Goal: Task Accomplishment & Management: Manage account settings

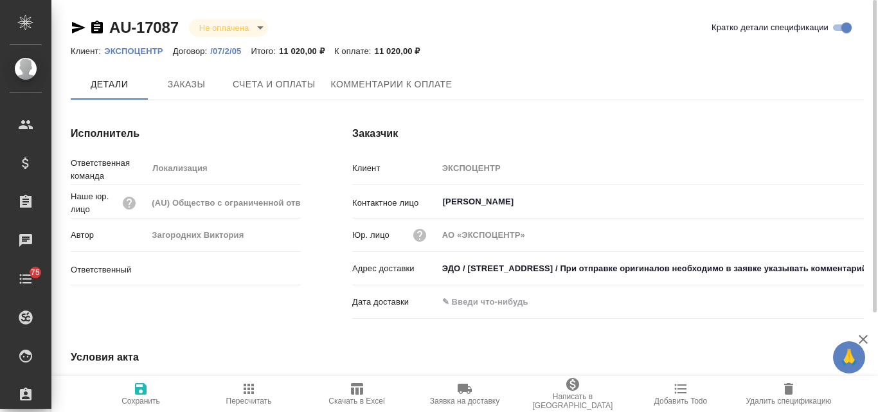
type input "[PERSON_NAME]"
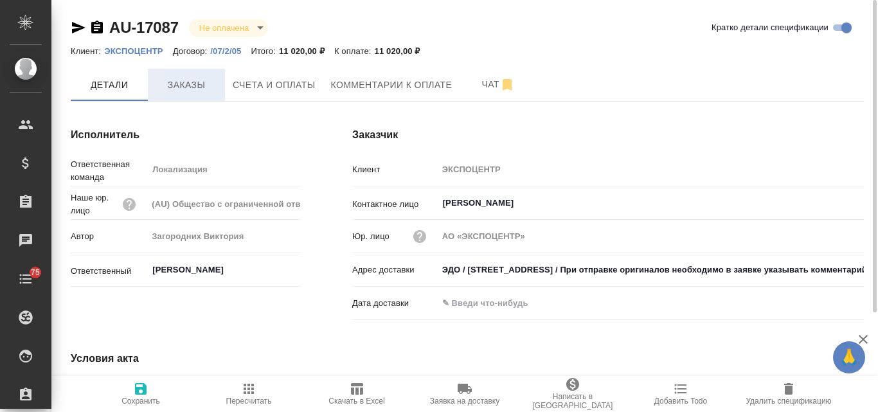
click at [188, 87] on span "Заказы" at bounding box center [187, 85] width 62 height 16
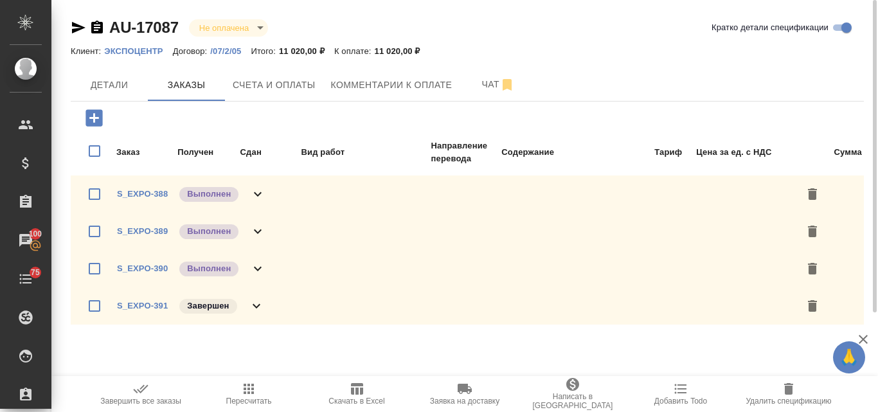
scroll to position [49, 0]
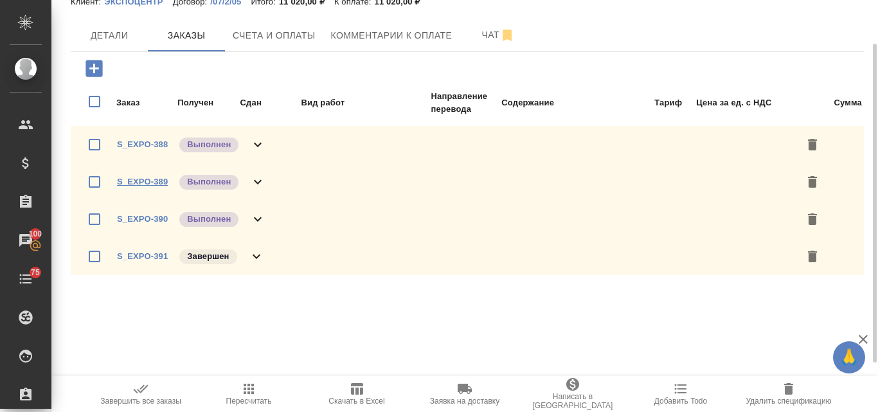
click at [147, 181] on link "S_EXPO-389" at bounding box center [142, 182] width 51 height 10
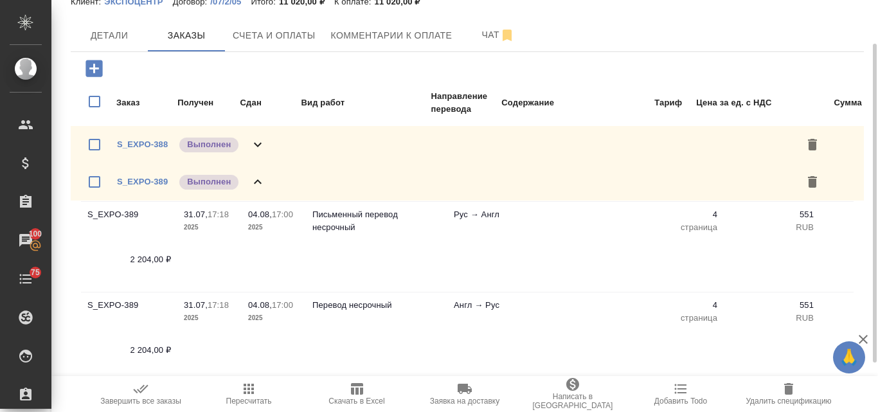
click at [243, 390] on icon "button" at bounding box center [248, 388] width 15 height 15
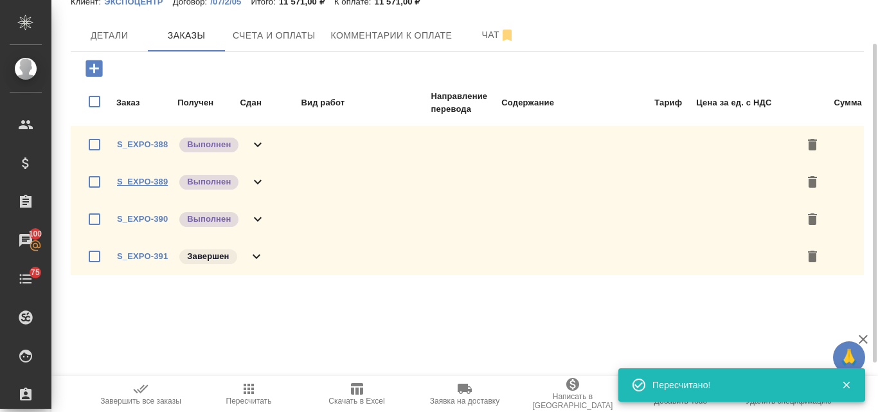
click at [152, 184] on link "S_EXPO-389" at bounding box center [142, 182] width 51 height 10
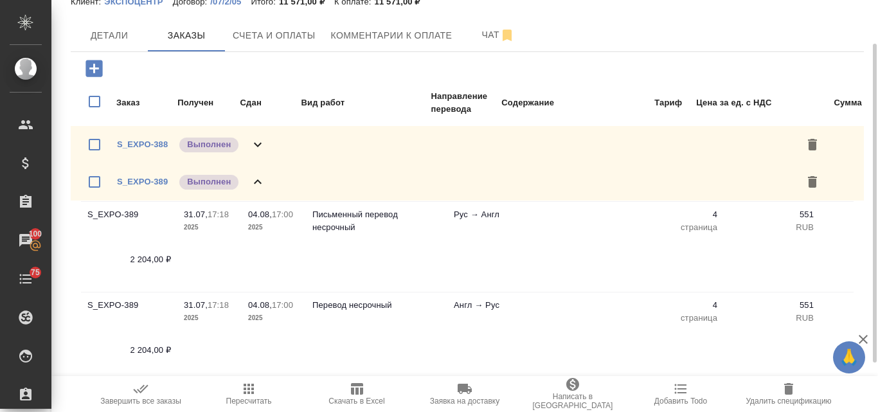
scroll to position [114, 0]
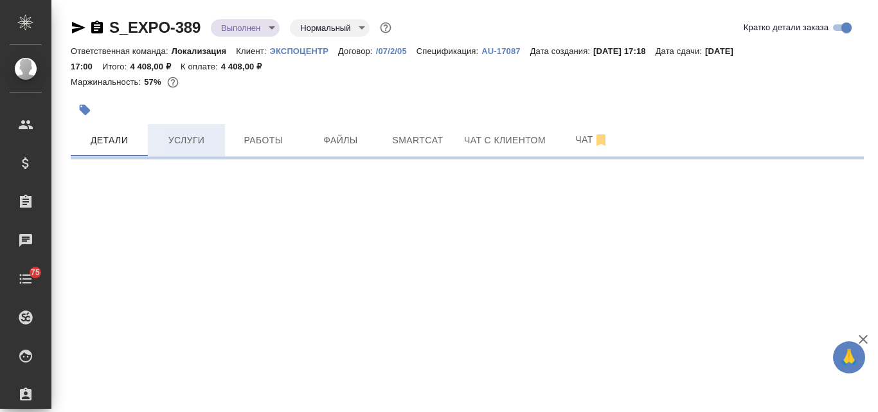
select select "RU"
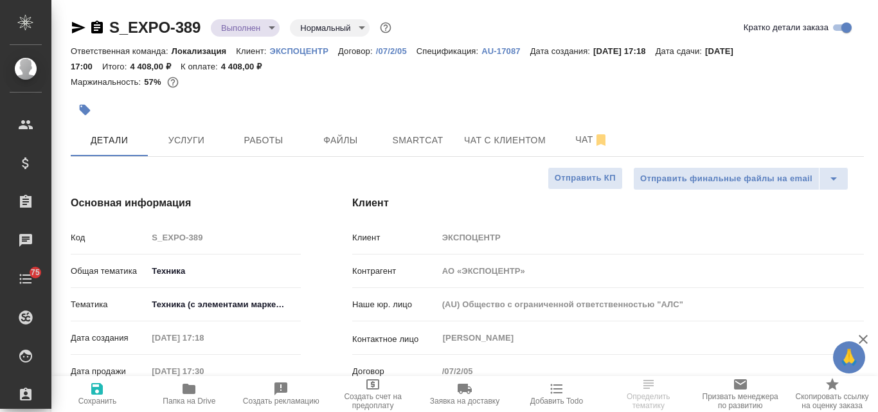
type textarea "x"
click at [199, 143] on span "Услуги" at bounding box center [187, 140] width 62 height 16
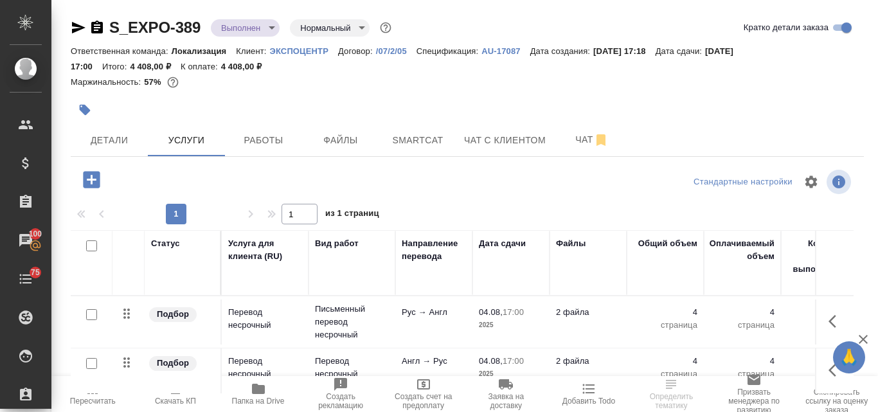
scroll to position [64, 0]
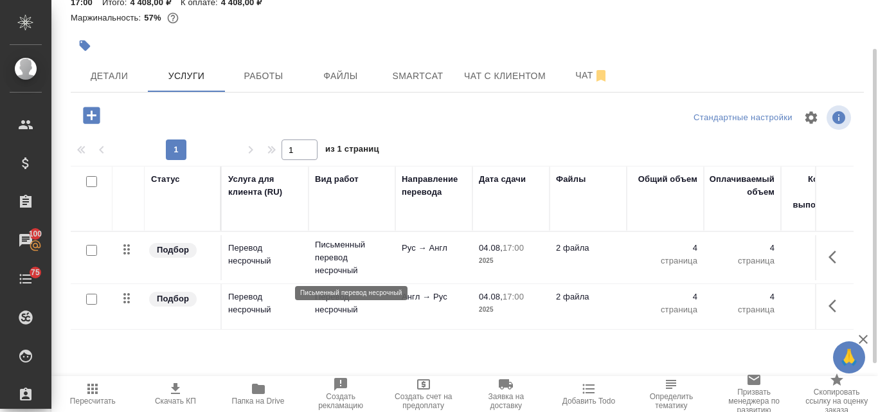
click at [351, 254] on p "Письменный перевод несрочный" at bounding box center [352, 257] width 74 height 39
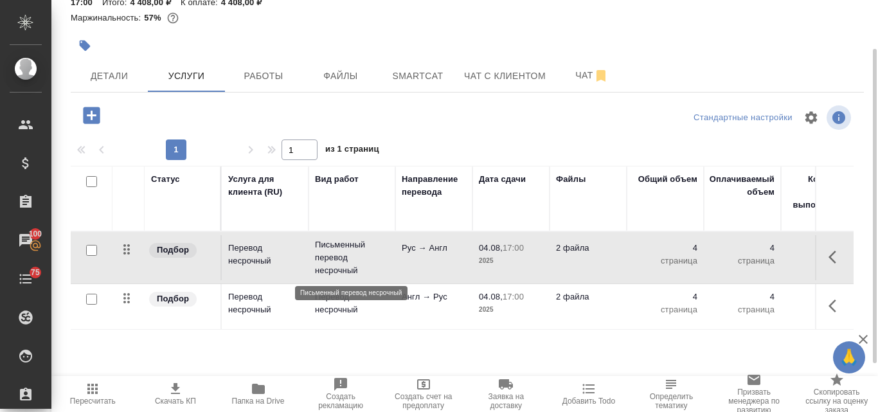
click at [351, 254] on p "Письменный перевод несрочный" at bounding box center [352, 257] width 74 height 39
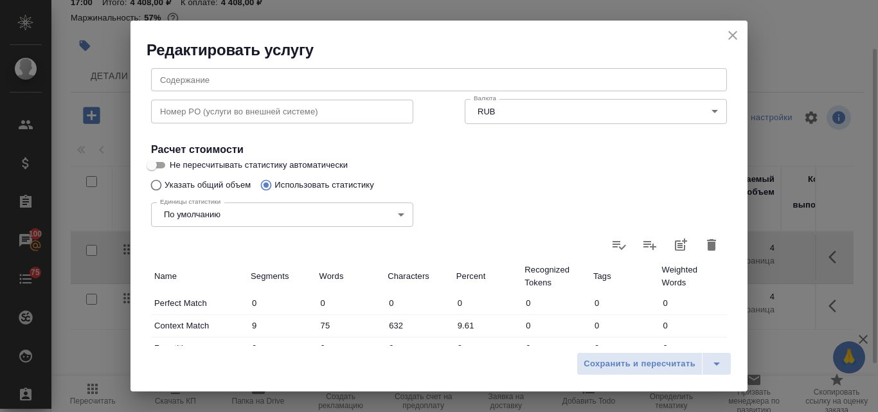
scroll to position [193, 0]
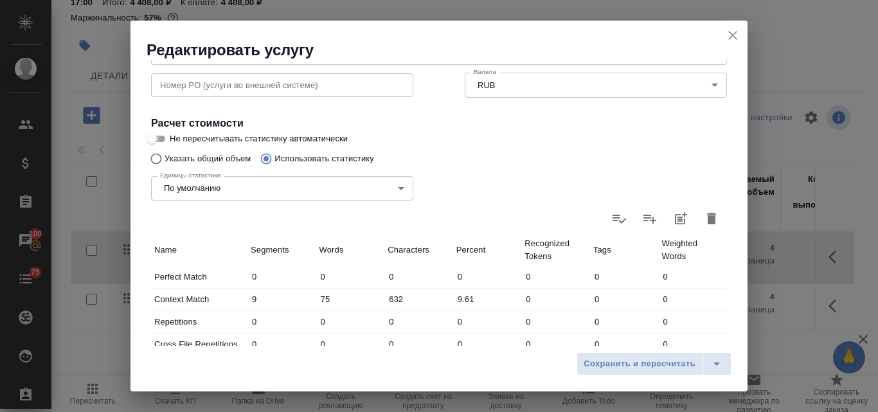
click at [162, 141] on input "Не пересчитывать статистику автоматически" at bounding box center [152, 138] width 46 height 15
checkbox input "true"
click at [157, 165] on input "Указать общий объем" at bounding box center [154, 159] width 21 height 24
radio input "true"
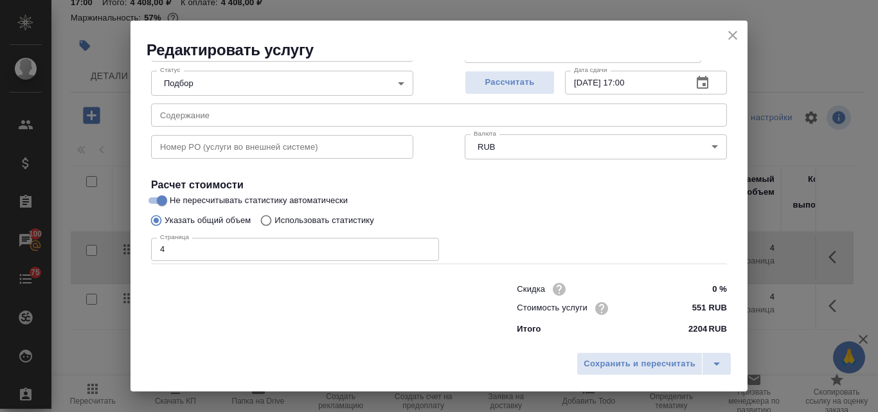
scroll to position [131, 0]
click at [263, 221] on input "Использовать статистику" at bounding box center [264, 220] width 21 height 24
radio input "true"
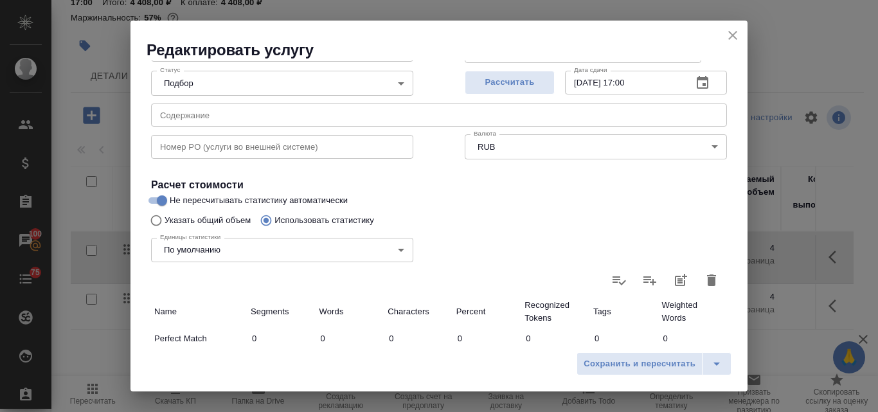
click at [706, 273] on icon "button" at bounding box center [711, 280] width 15 height 15
click at [708, 285] on icon "button" at bounding box center [711, 280] width 15 height 15
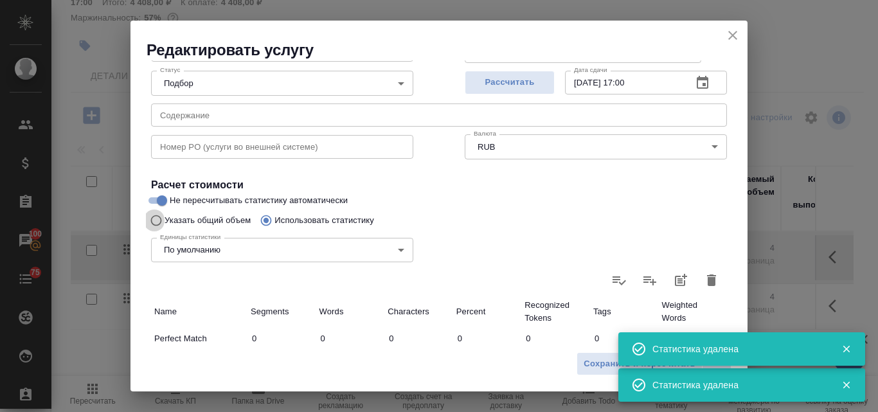
click at [156, 223] on input "Указать общий объем" at bounding box center [154, 220] width 21 height 24
radio input "true"
radio input "false"
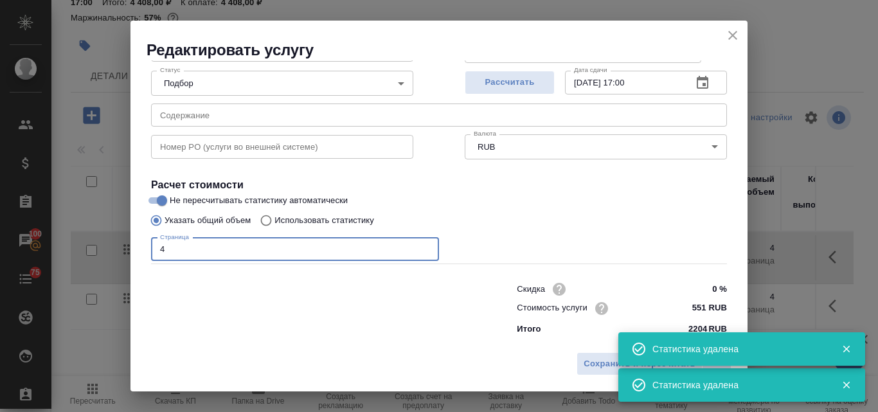
click at [172, 246] on input "4" at bounding box center [295, 249] width 288 height 23
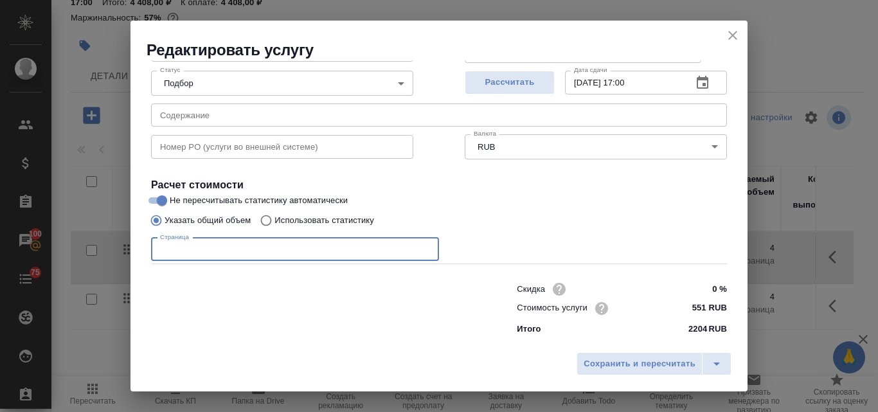
type input "3"
type input "3.5"
click at [477, 82] on span "Рассчитать" at bounding box center [510, 82] width 76 height 15
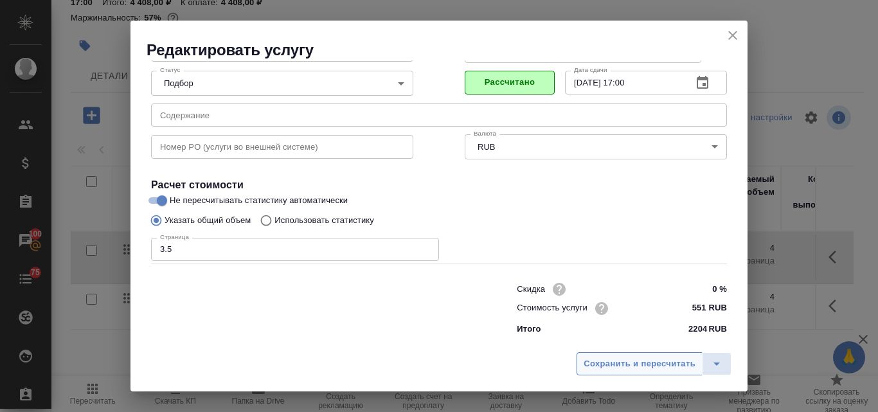
click at [626, 370] on span "Сохранить и пересчитать" at bounding box center [640, 364] width 112 height 15
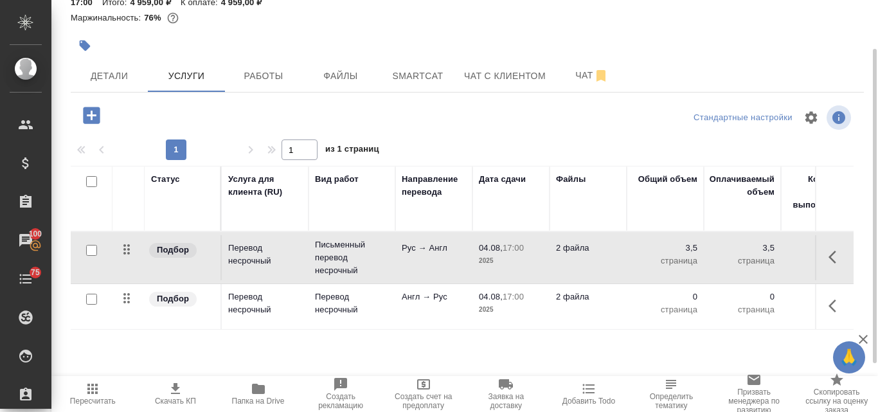
click at [471, 299] on td "Англ → Рус" at bounding box center [433, 306] width 77 height 45
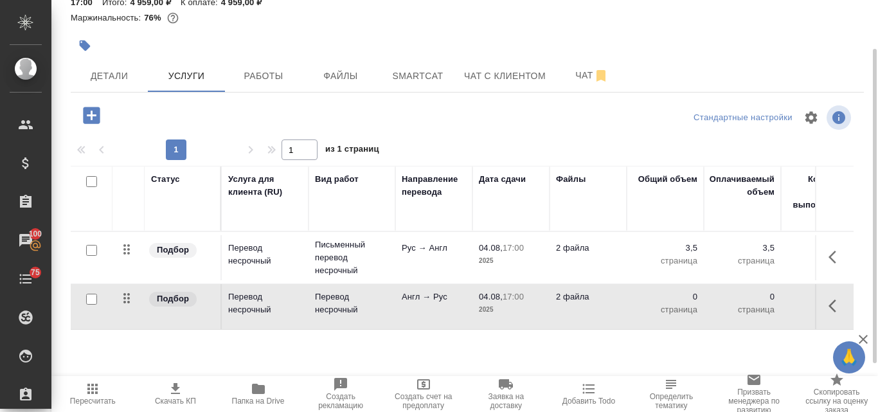
click at [471, 299] on td "Англ → Рус" at bounding box center [433, 306] width 77 height 45
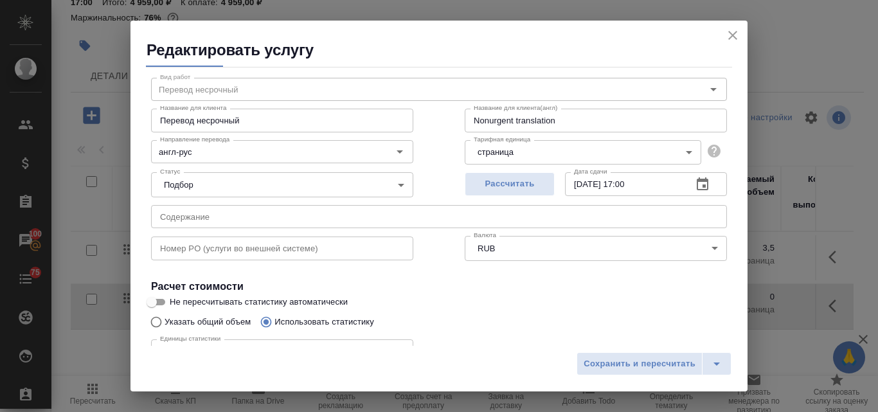
scroll to position [257, 0]
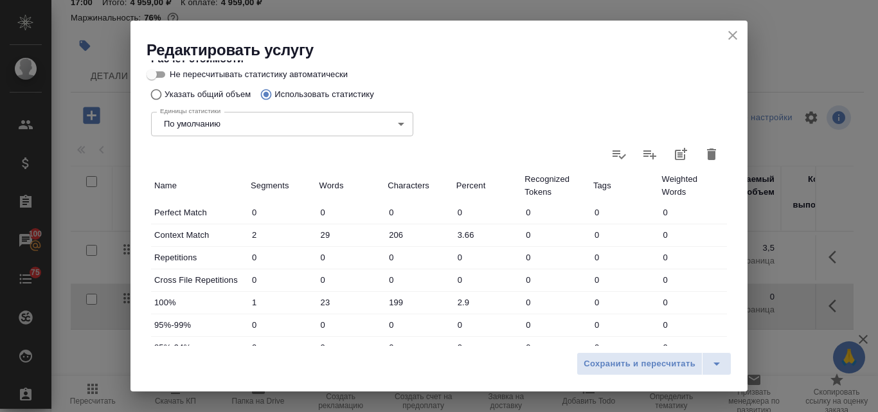
click at [707, 157] on icon "button" at bounding box center [711, 154] width 9 height 12
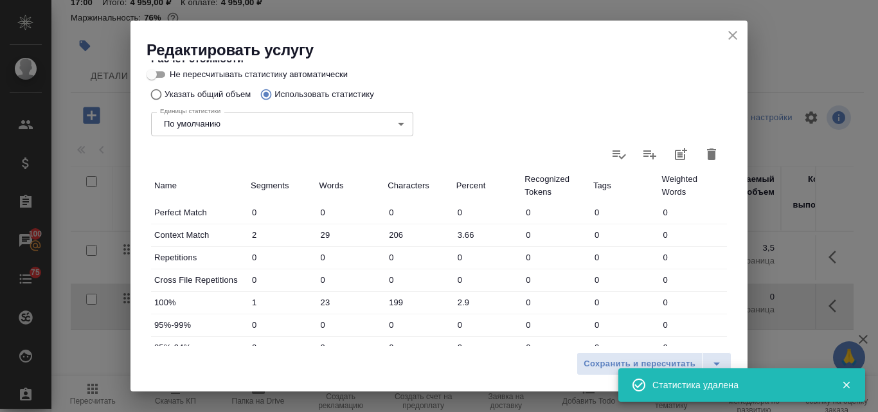
type input "0"
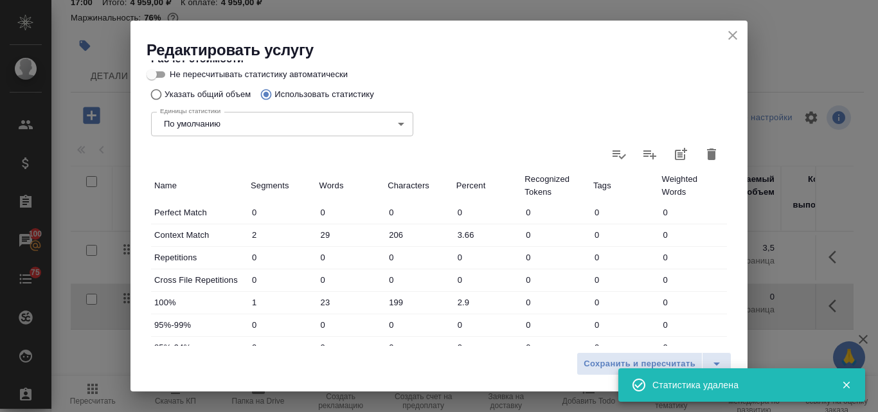
type input "0"
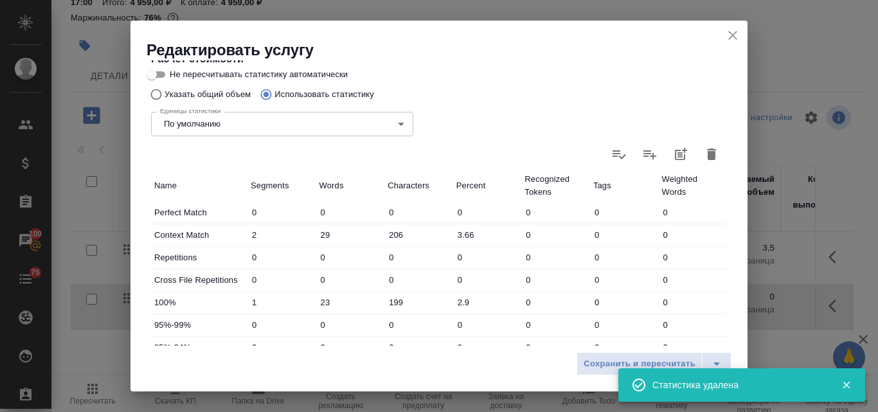
type input "0"
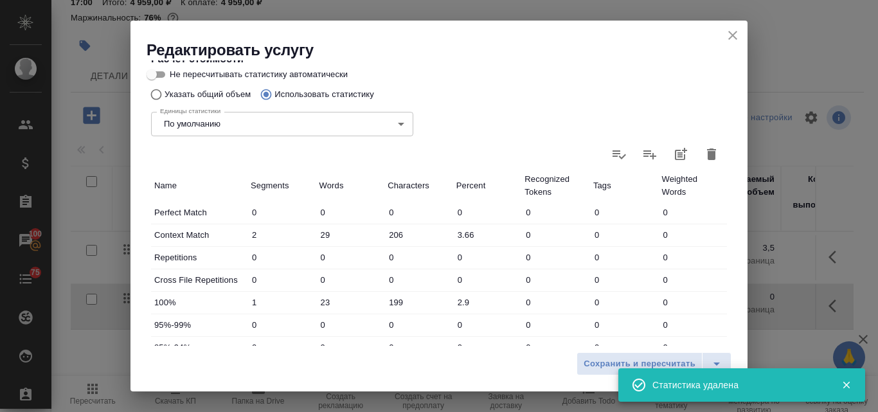
type input "0"
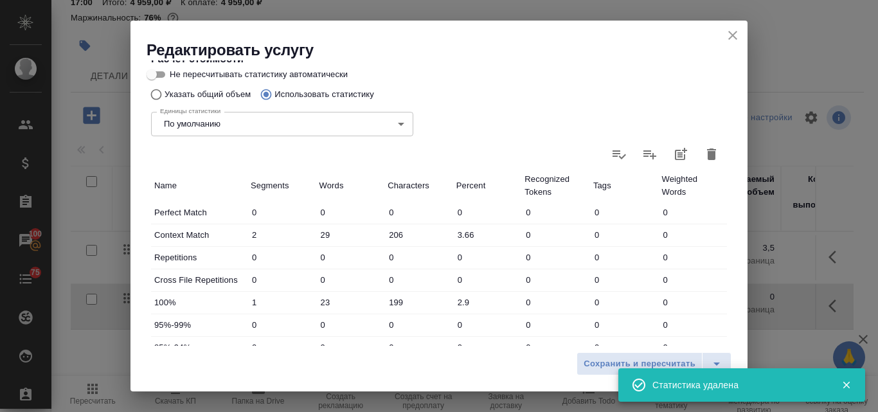
type input "0"
click at [163, 70] on input "Не пересчитывать статистику автоматически" at bounding box center [152, 74] width 46 height 15
checkbox input "true"
drag, startPoint x: 158, startPoint y: 94, endPoint x: 167, endPoint y: 103, distance: 12.3
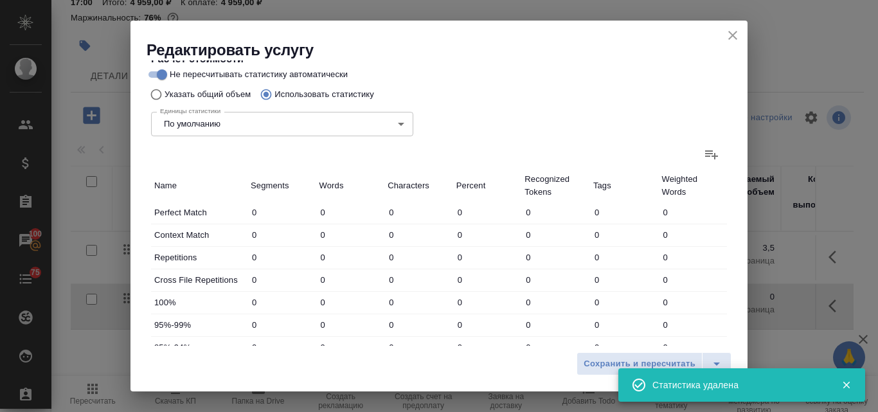
click at [159, 95] on input "Указать общий объем" at bounding box center [154, 94] width 21 height 24
radio input "true"
radio input "false"
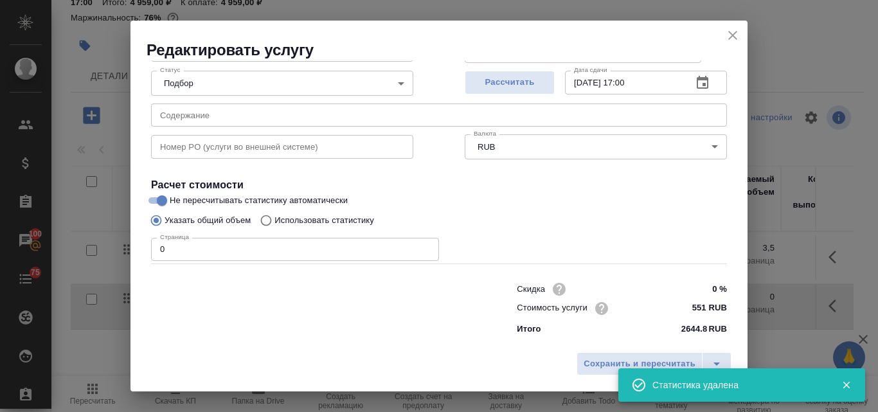
scroll to position [131, 0]
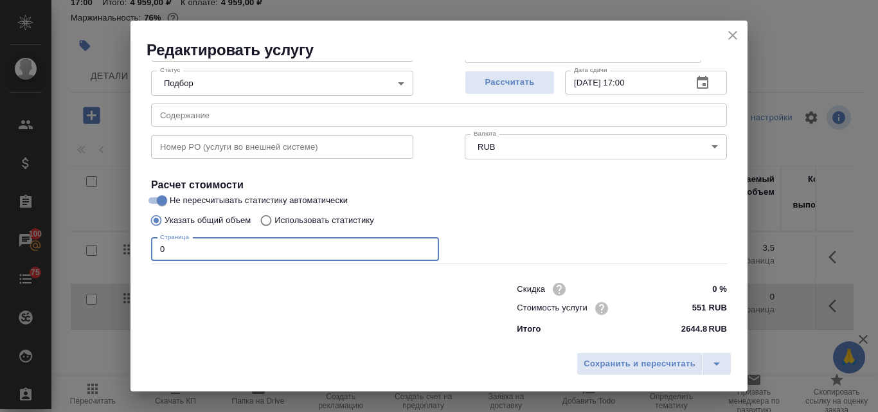
drag, startPoint x: 176, startPoint y: 245, endPoint x: 159, endPoint y: 247, distance: 16.9
click at [159, 247] on input "0" at bounding box center [295, 249] width 288 height 23
type input "4"
click at [510, 86] on span "Рассчитать" at bounding box center [510, 82] width 76 height 15
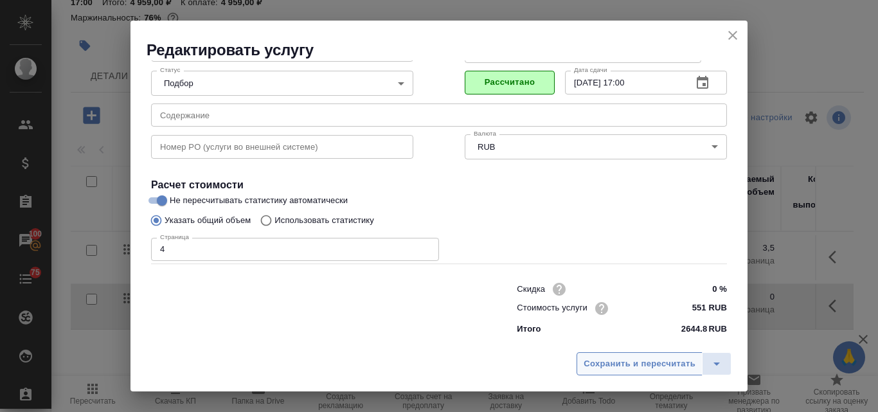
click at [618, 368] on span "Сохранить и пересчитать" at bounding box center [640, 364] width 112 height 15
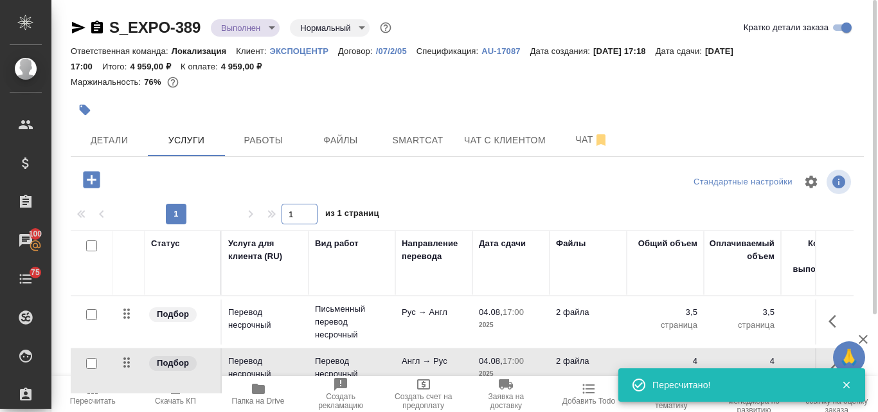
scroll to position [127, 0]
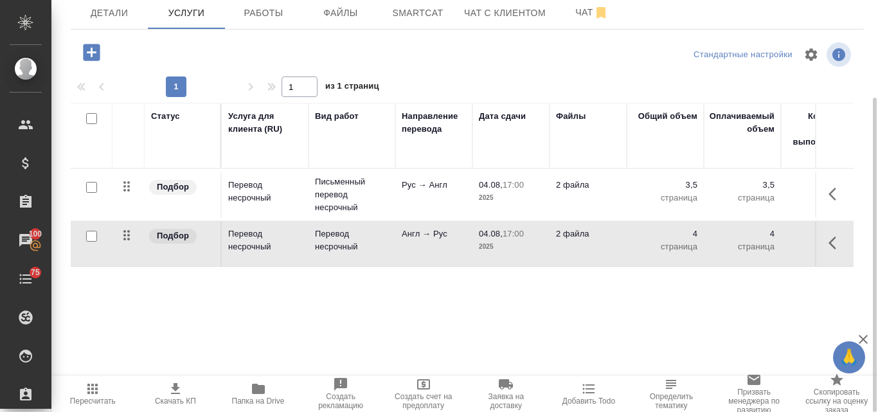
click at [89, 388] on icon "button" at bounding box center [92, 389] width 10 height 10
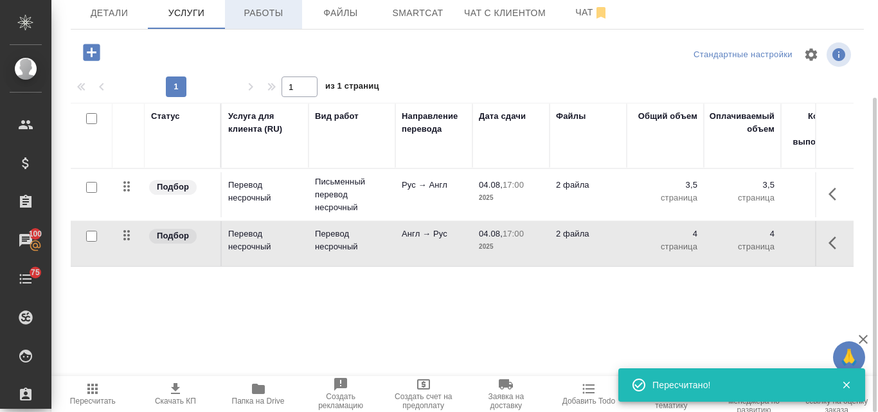
scroll to position [0, 0]
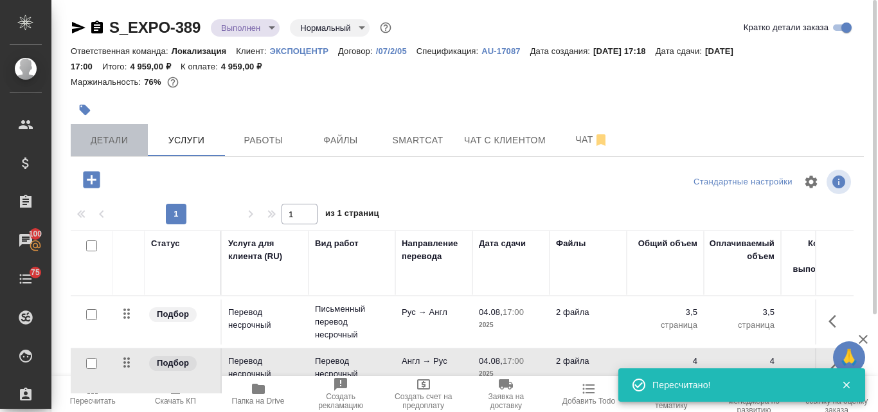
click at [125, 139] on span "Детали" at bounding box center [109, 140] width 62 height 16
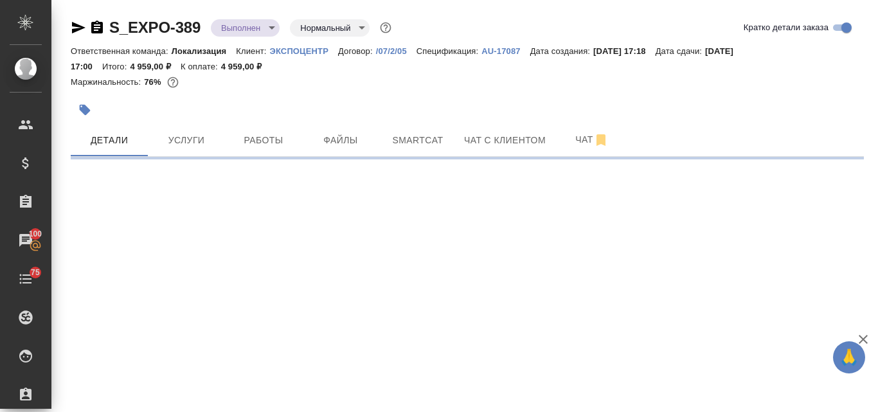
select select "RU"
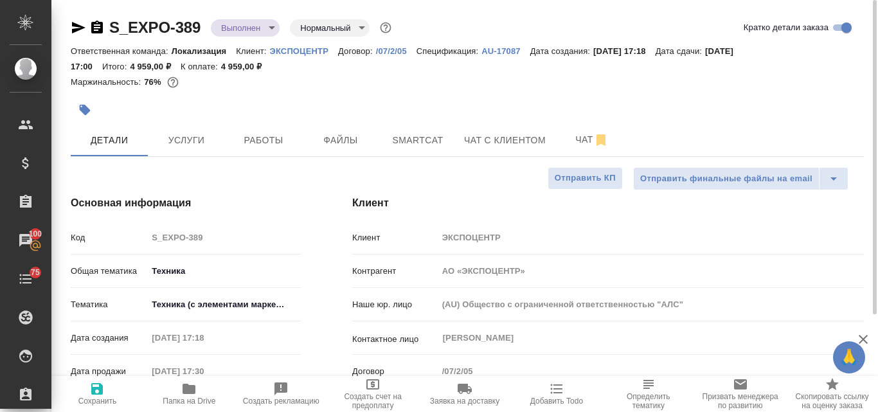
click at [102, 394] on icon "button" at bounding box center [97, 389] width 12 height 12
type textarea "x"
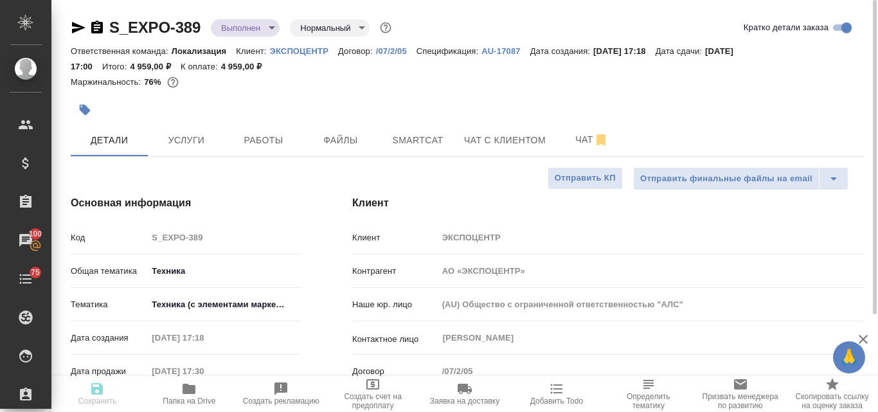
type textarea "x"
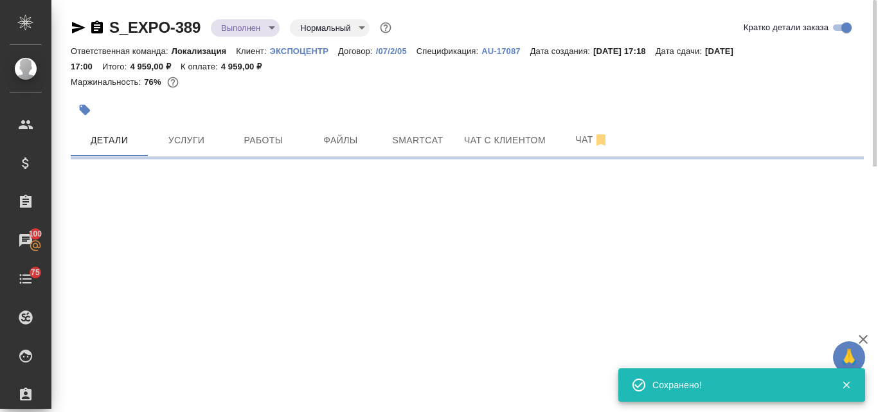
select select "RU"
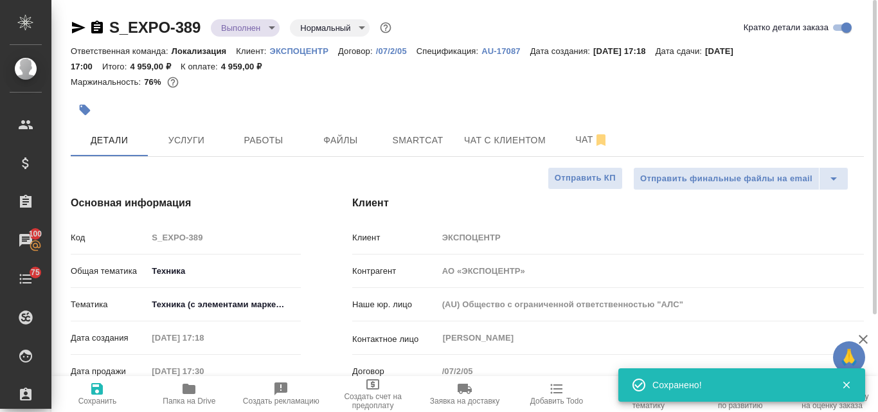
type textarea "x"
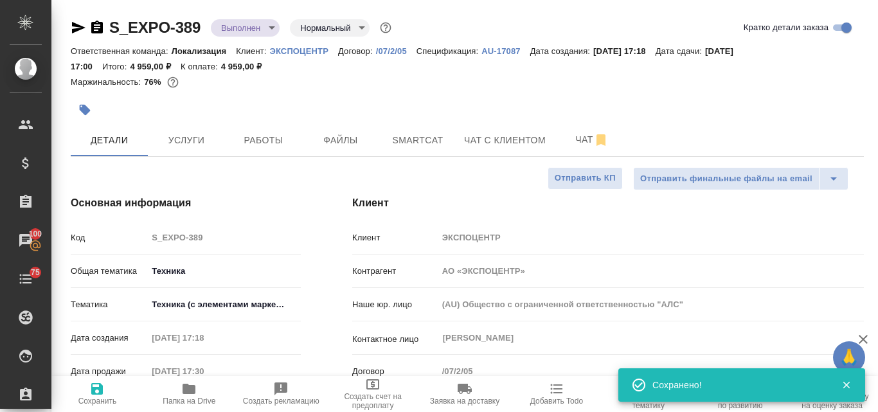
type textarea "x"
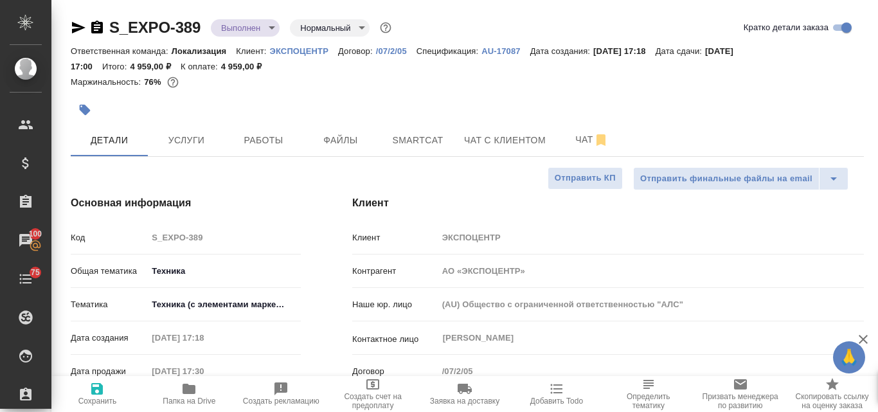
type textarea "x"
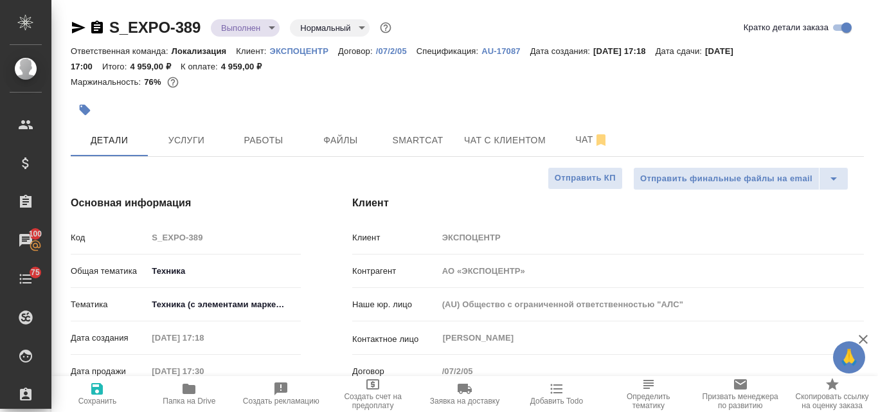
type textarea "x"
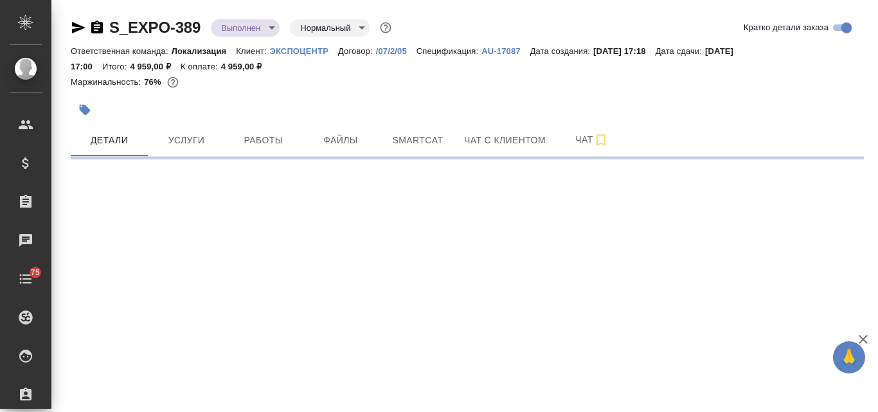
select select "RU"
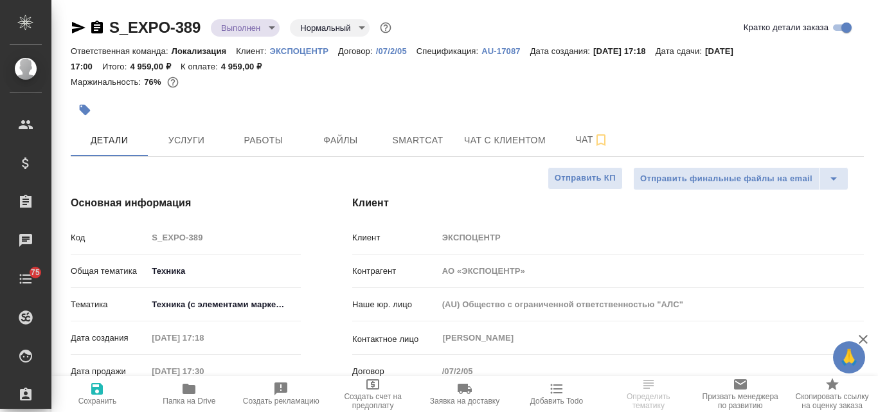
type textarea "x"
click at [190, 141] on span "Услуги" at bounding box center [187, 140] width 62 height 16
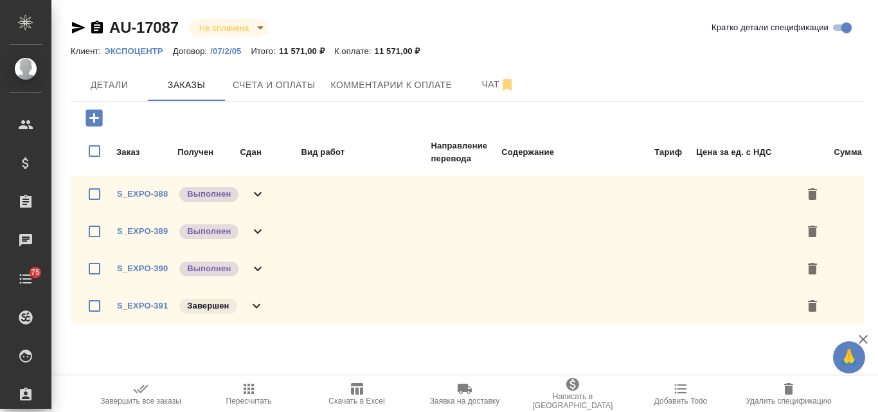
click at [151, 226] on span "S_EXPO-389" at bounding box center [142, 231] width 51 height 13
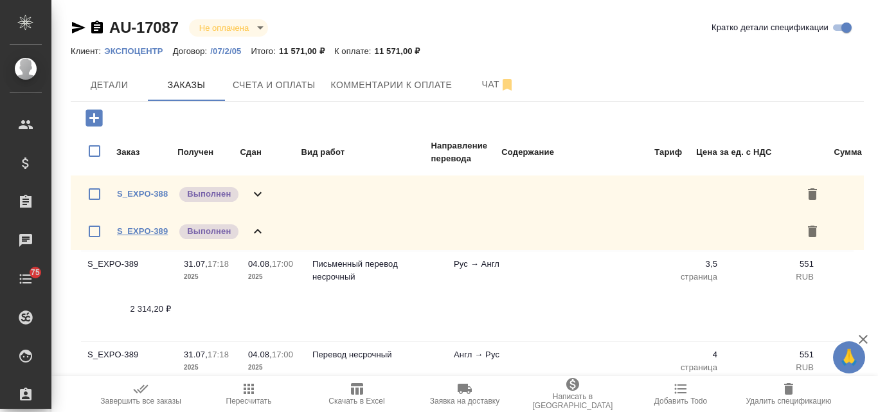
click at [152, 230] on link "S_EXPO-389" at bounding box center [142, 231] width 51 height 10
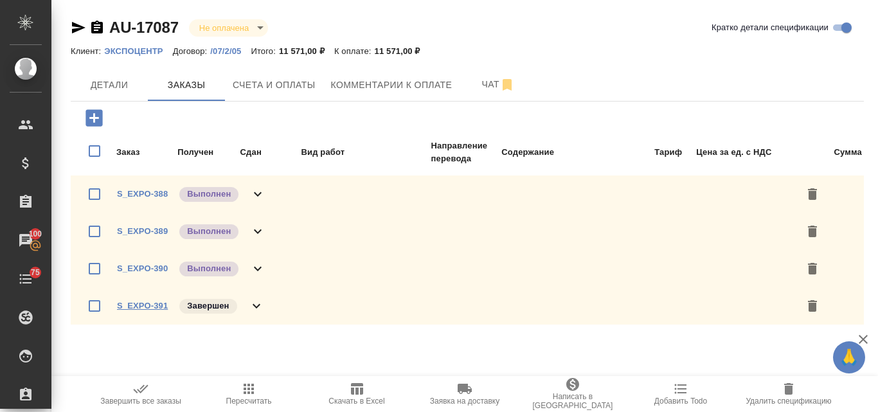
click at [132, 303] on link "S_EXPO-391" at bounding box center [142, 306] width 51 height 10
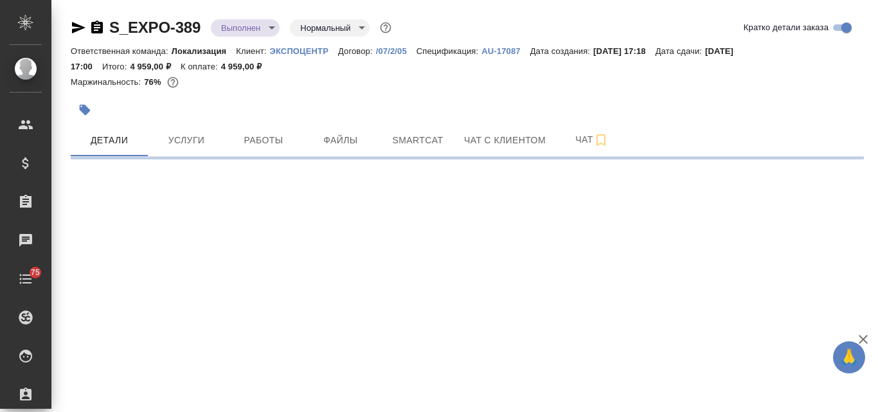
select select "RU"
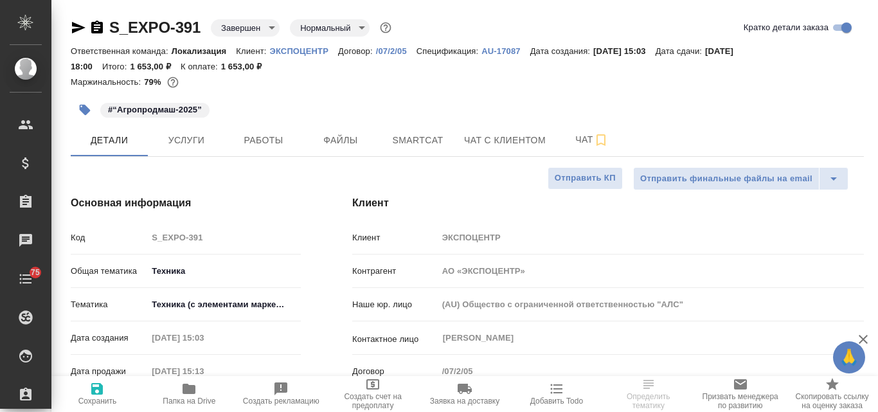
select select "RU"
click at [73, 26] on icon "button" at bounding box center [78, 28] width 13 height 12
select select "RU"
type textarea "x"
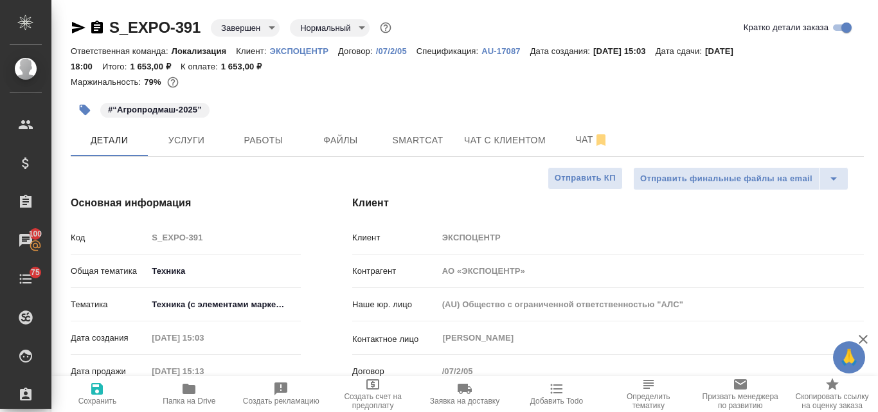
type textarea "x"
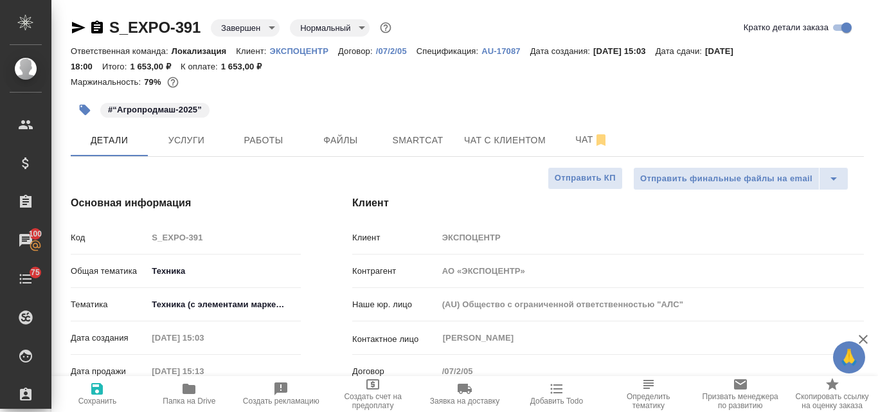
type textarea "x"
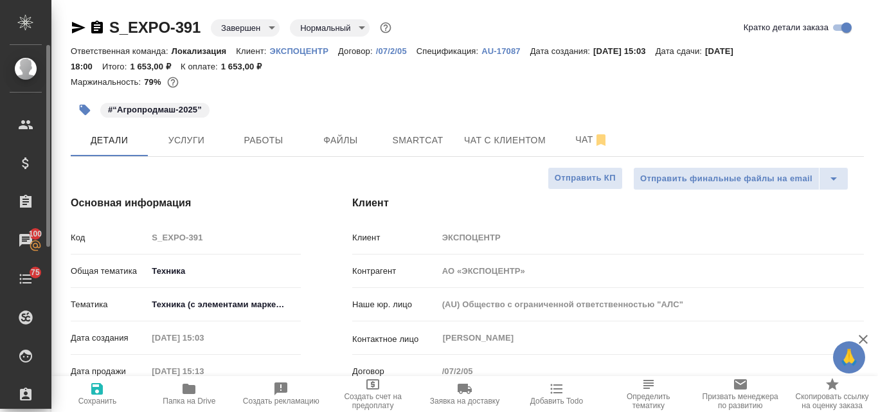
type textarea "x"
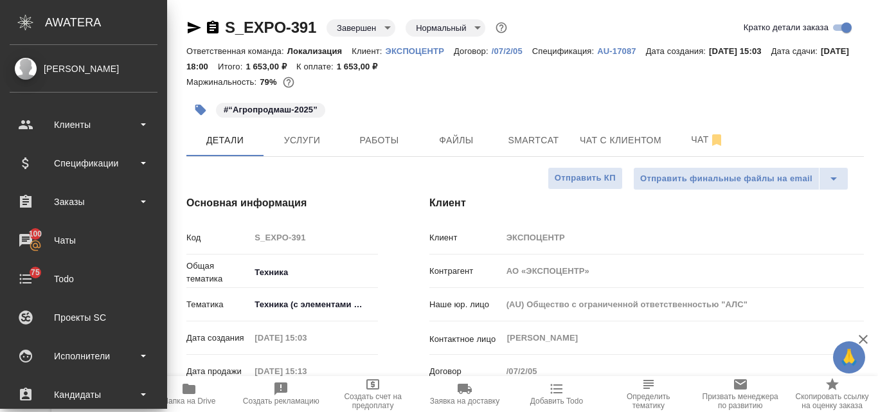
type textarea "x"
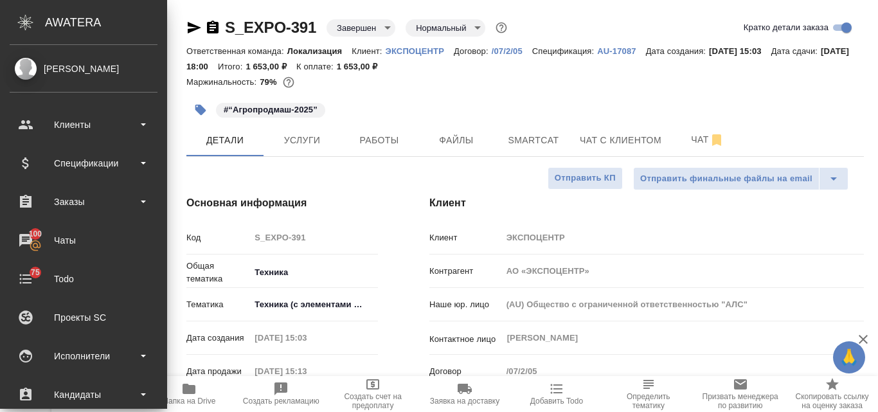
type textarea "x"
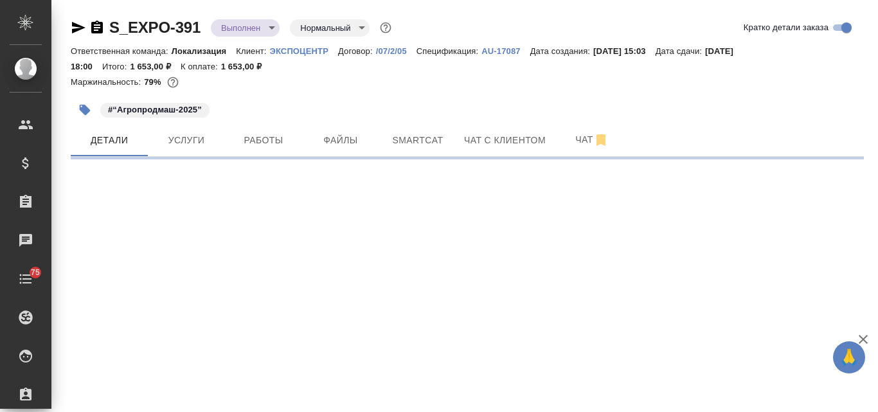
select select "RU"
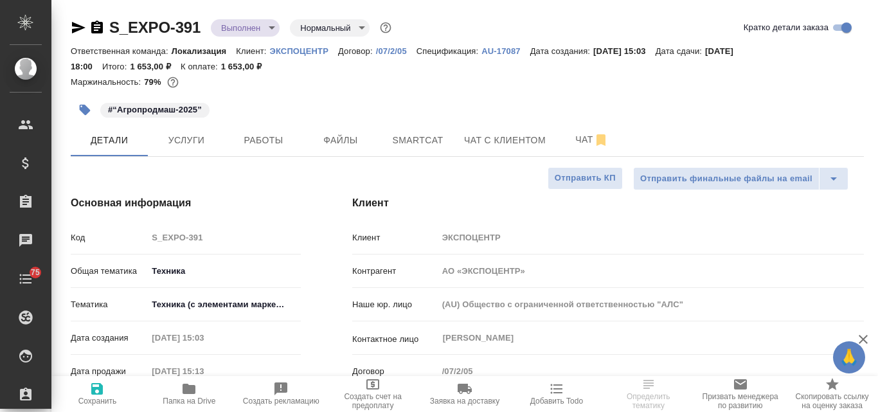
type textarea "x"
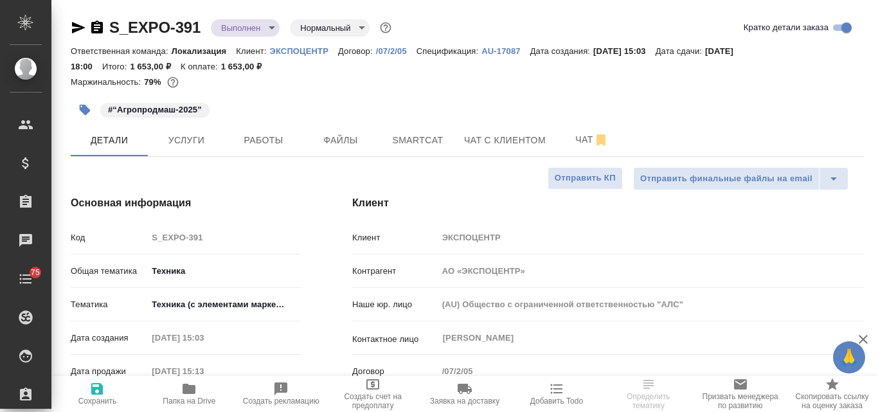
type textarea "x"
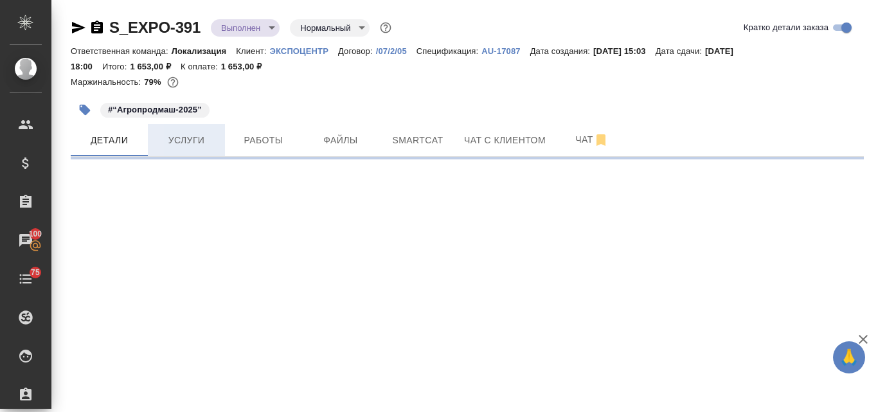
click at [206, 136] on span "Услуги" at bounding box center [187, 140] width 62 height 16
select select "RU"
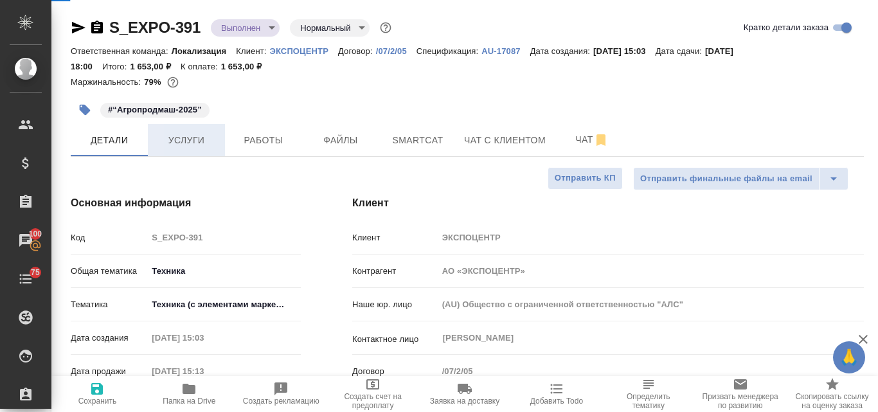
type textarea "x"
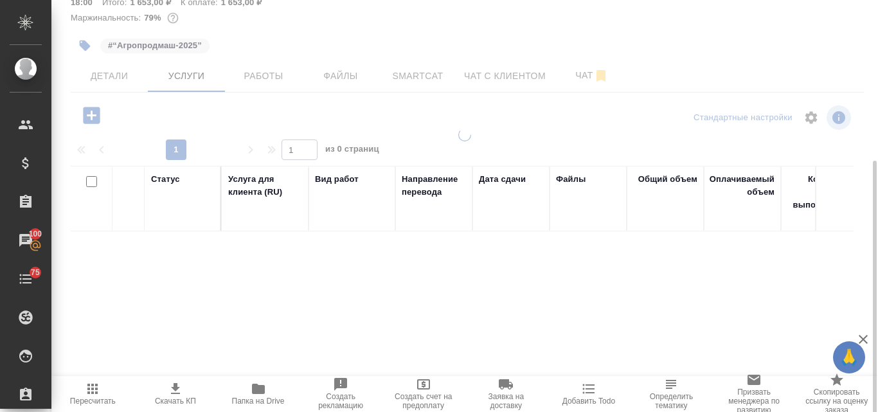
scroll to position [127, 0]
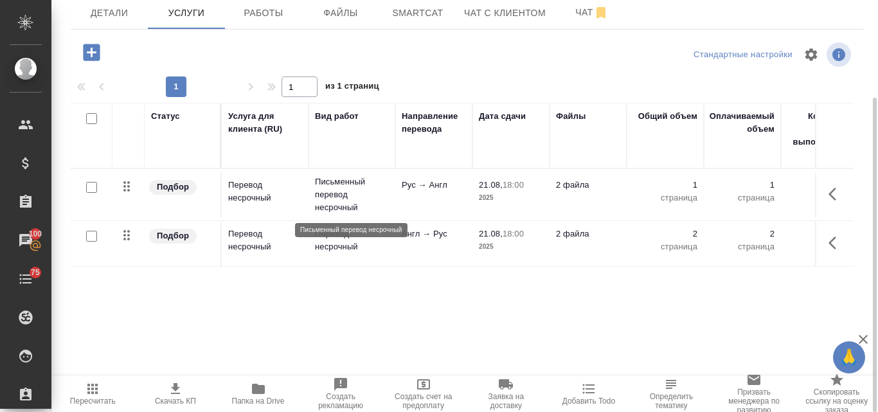
click at [327, 181] on p "Письменный перевод несрочный" at bounding box center [352, 194] width 74 height 39
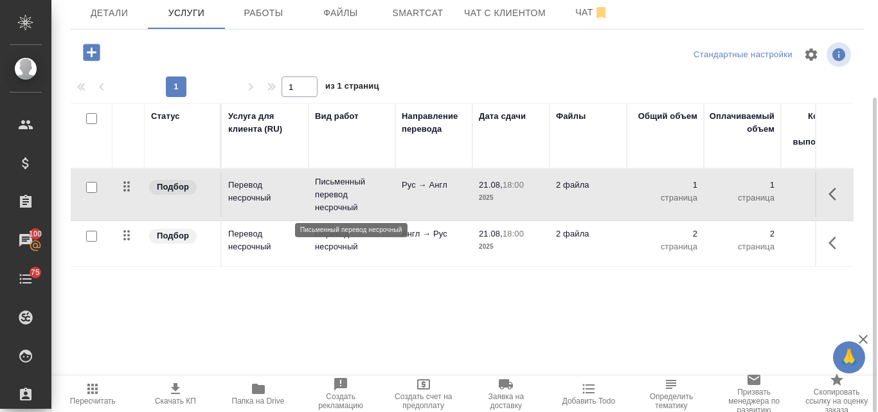
click at [327, 181] on p "Письменный перевод несрочный" at bounding box center [352, 194] width 74 height 39
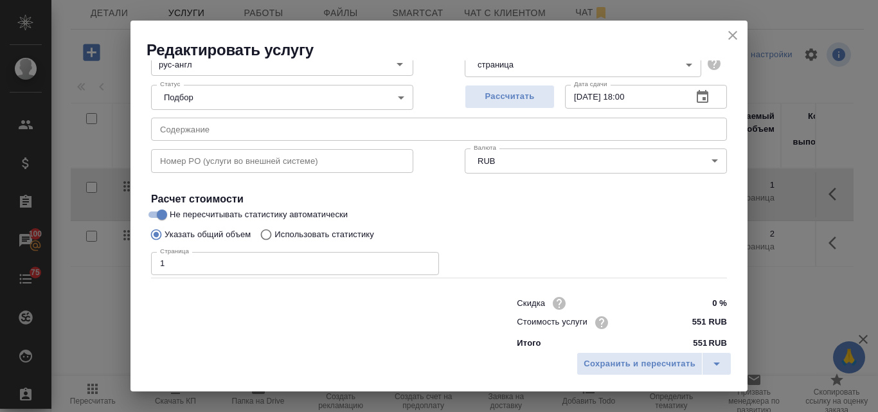
scroll to position [131, 0]
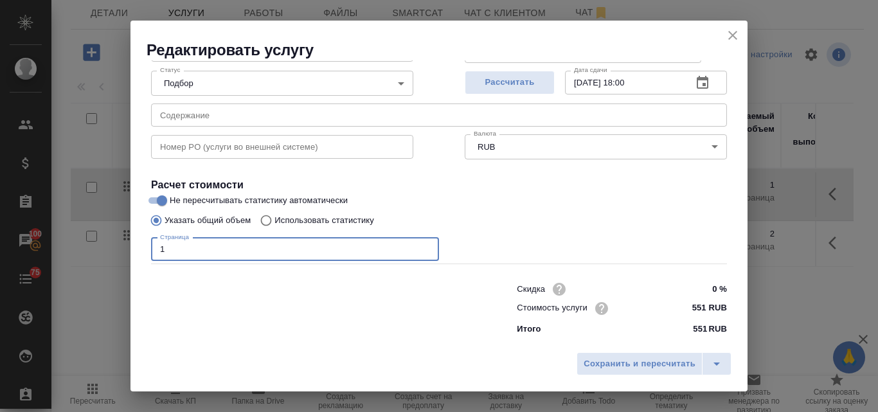
drag, startPoint x: 165, startPoint y: 249, endPoint x: 141, endPoint y: 253, distance: 24.0
click at [141, 253] on div "Параметры Файлы Вид работ Письменный перевод несрочный Вид работ Название для к…" at bounding box center [438, 202] width 617 height 285
type input "0.5"
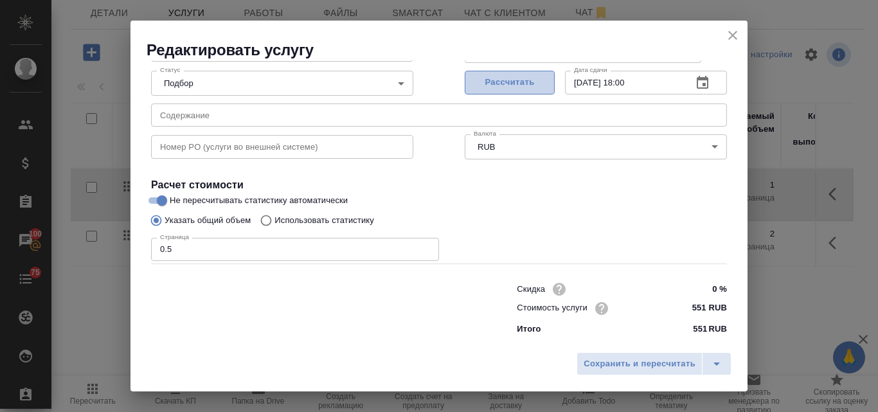
click at [491, 73] on button "Рассчитать" at bounding box center [510, 83] width 90 height 24
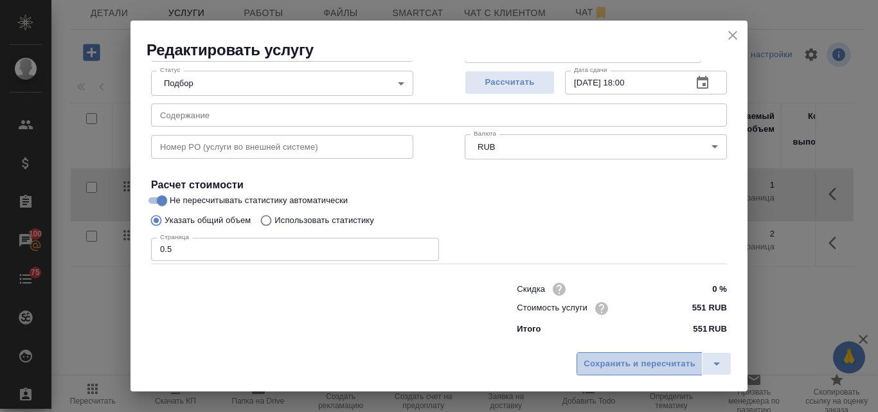
click at [629, 368] on span "Сохранить и пересчитать" at bounding box center [640, 364] width 112 height 15
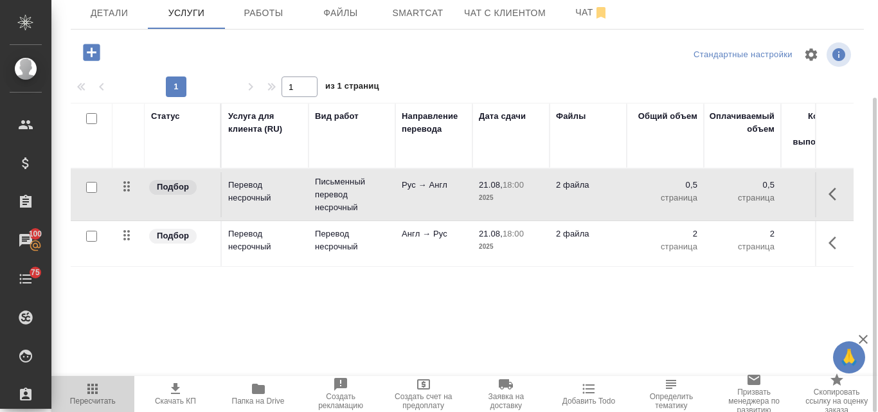
click at [100, 393] on icon "button" at bounding box center [92, 388] width 15 height 15
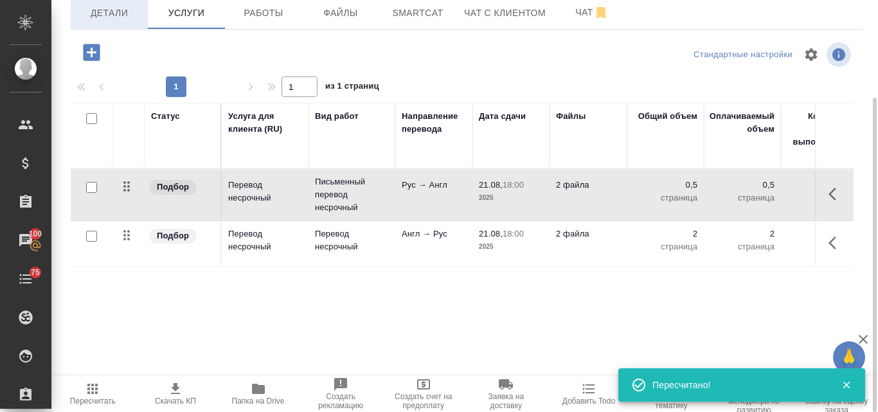
click at [102, 15] on span "Детали" at bounding box center [109, 13] width 62 height 16
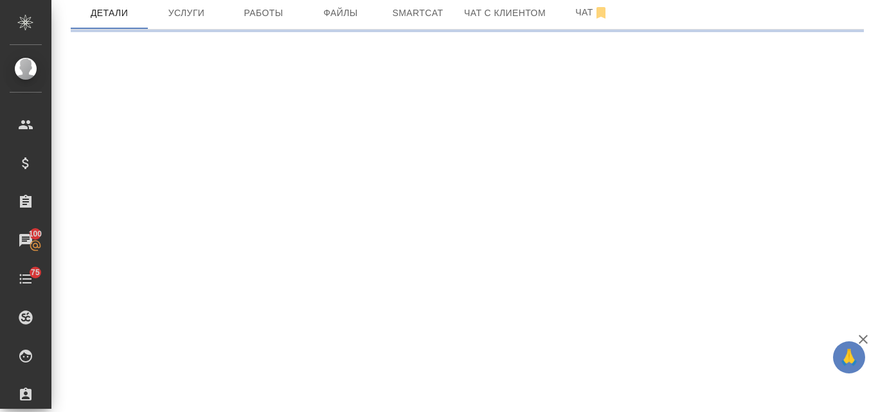
select select "RU"
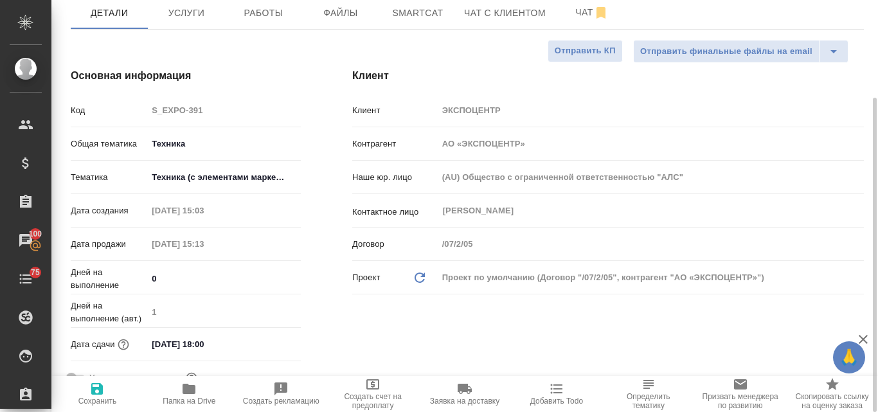
type textarea "x"
click at [98, 389] on icon "button" at bounding box center [97, 389] width 12 height 12
type textarea "x"
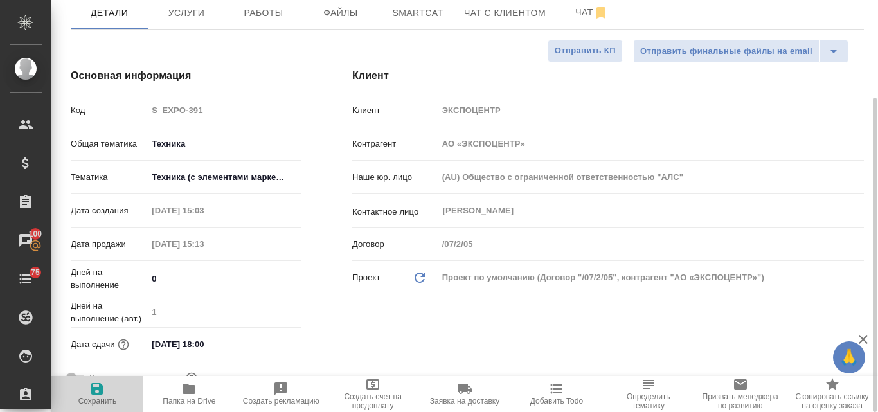
type textarea "x"
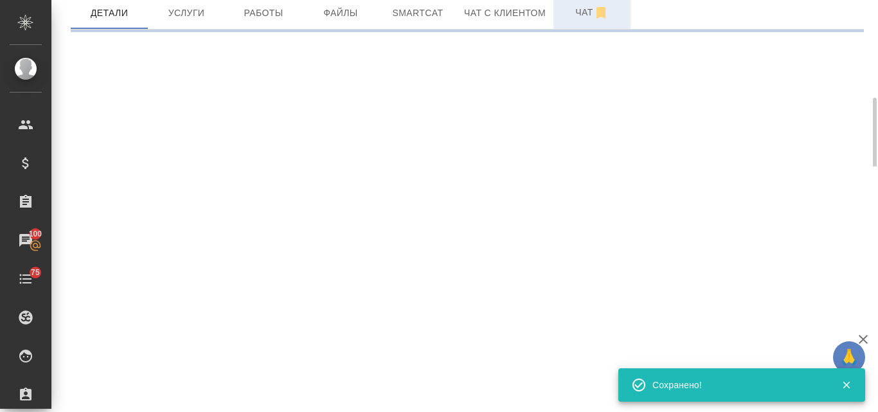
select select "RU"
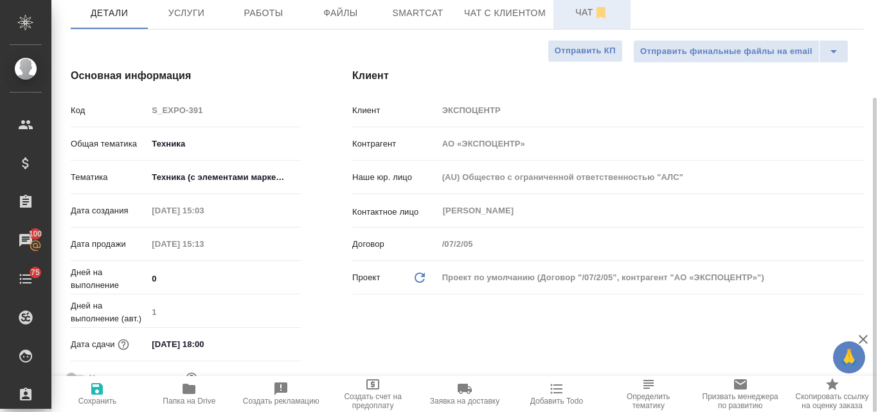
type textarea "x"
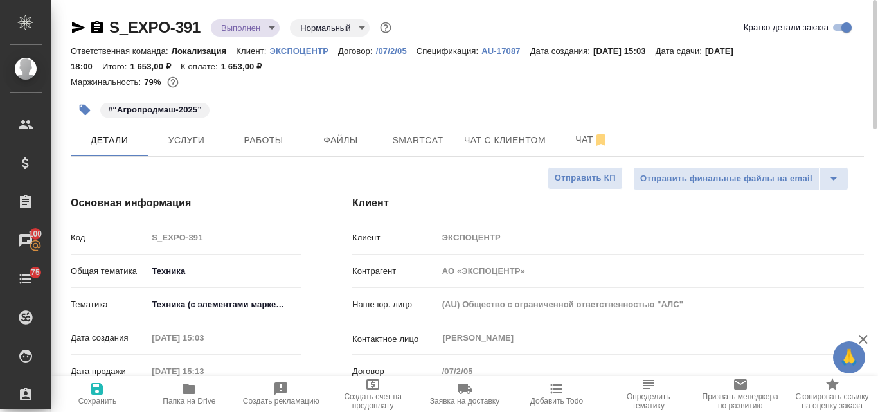
type textarea "x"
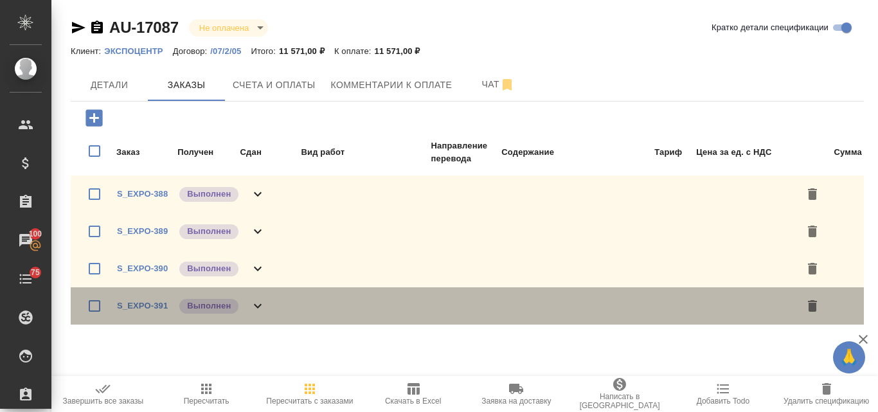
click at [260, 307] on icon at bounding box center [257, 305] width 15 height 15
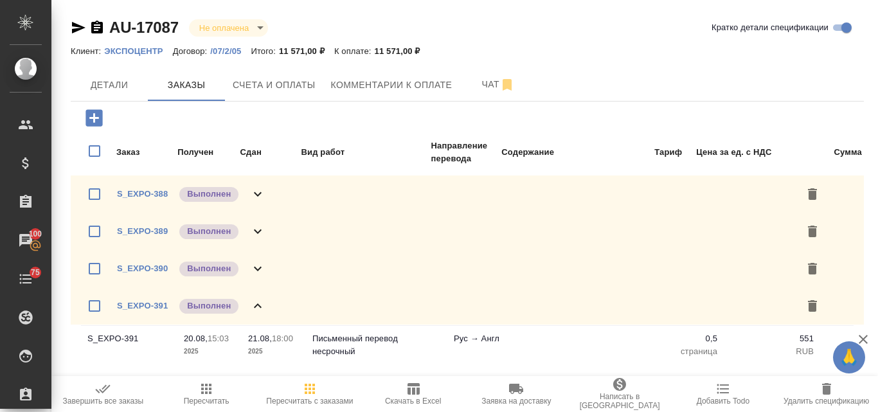
click at [258, 305] on icon at bounding box center [258, 305] width 8 height 4
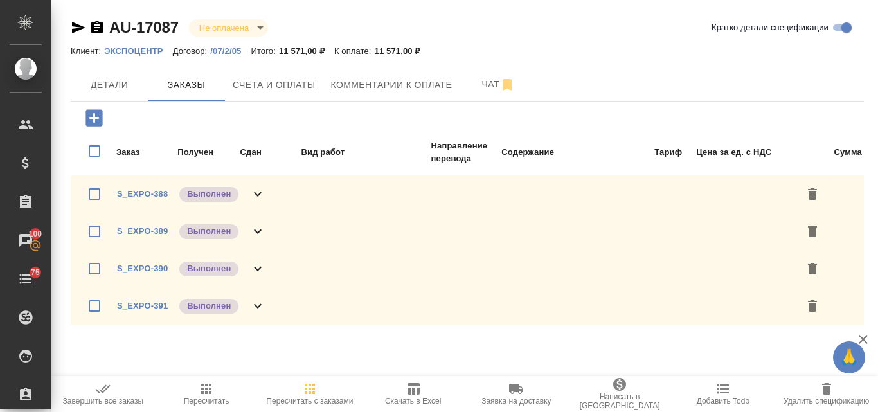
click at [210, 389] on icon "button" at bounding box center [206, 389] width 10 height 10
click at [258, 84] on span "Счета и оплаты" at bounding box center [274, 85] width 83 height 16
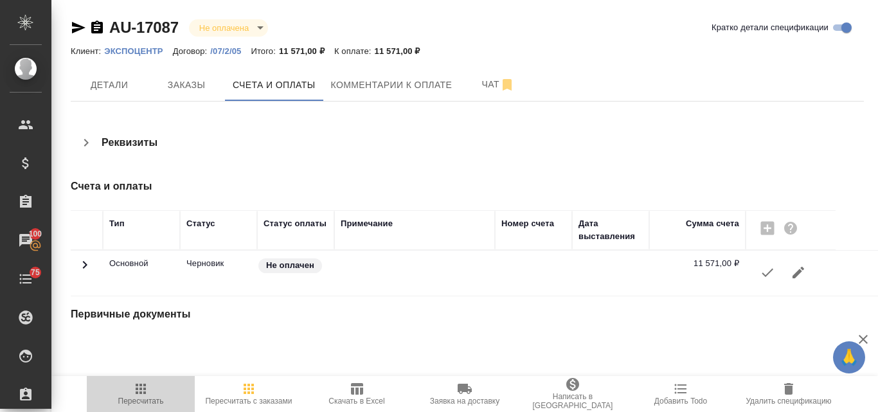
click at [141, 382] on icon "button" at bounding box center [140, 388] width 15 height 15
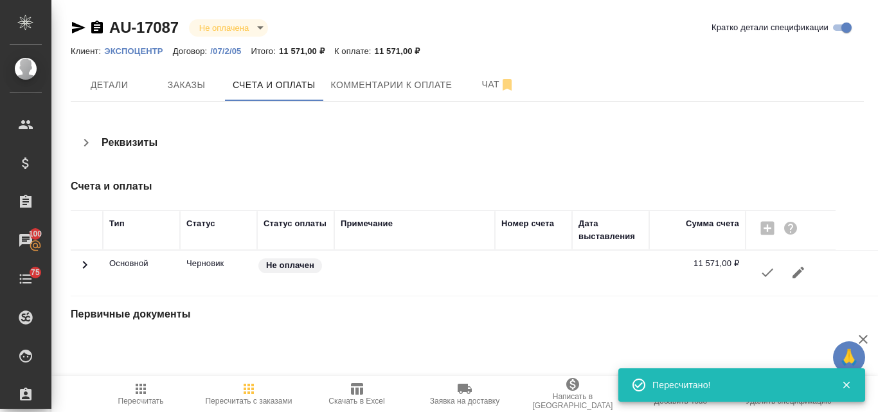
click at [362, 391] on icon "button" at bounding box center [357, 389] width 12 height 12
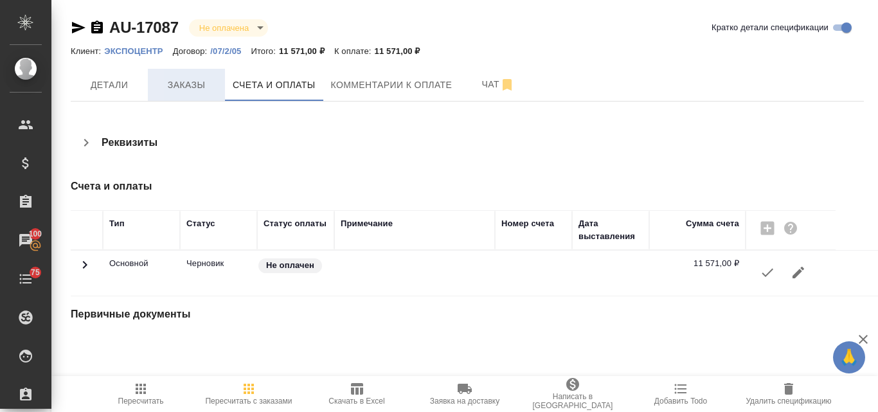
click at [181, 89] on span "Заказы" at bounding box center [187, 85] width 62 height 16
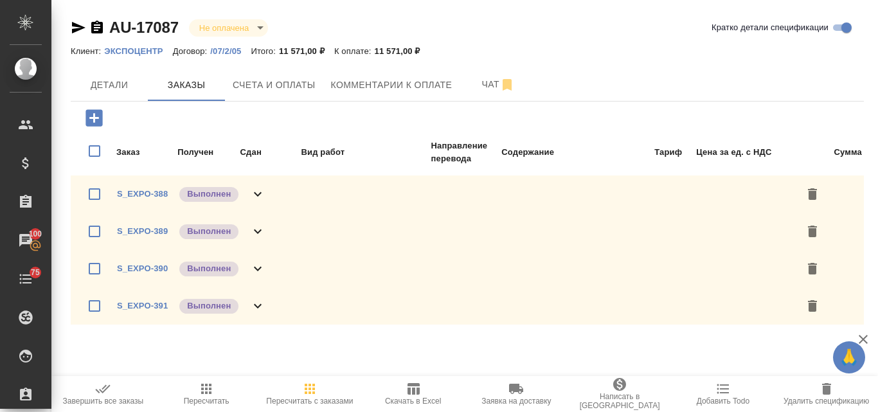
click at [206, 390] on icon "button" at bounding box center [206, 389] width 10 height 10
click at [259, 197] on icon at bounding box center [257, 193] width 15 height 15
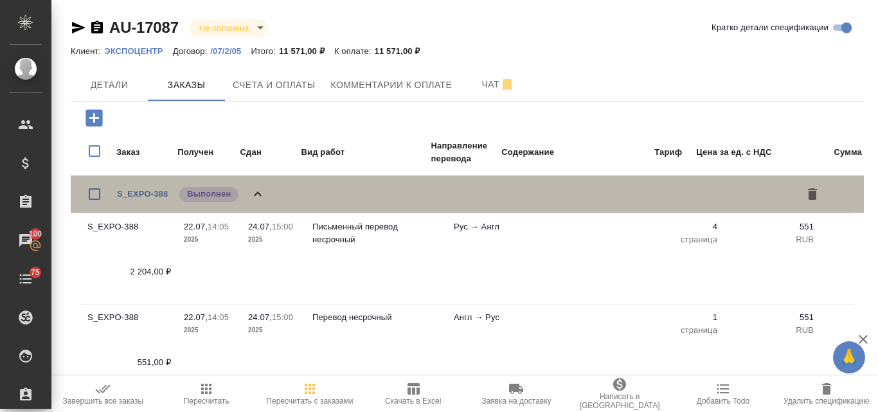
click at [259, 197] on icon at bounding box center [257, 193] width 15 height 15
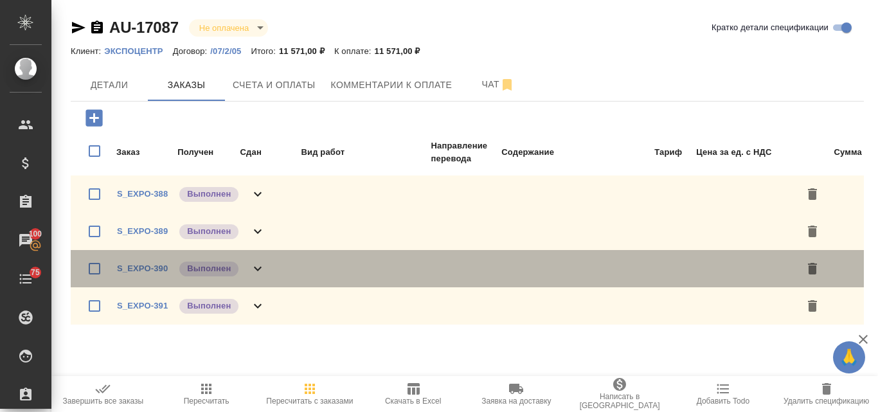
click at [254, 264] on icon at bounding box center [257, 268] width 15 height 15
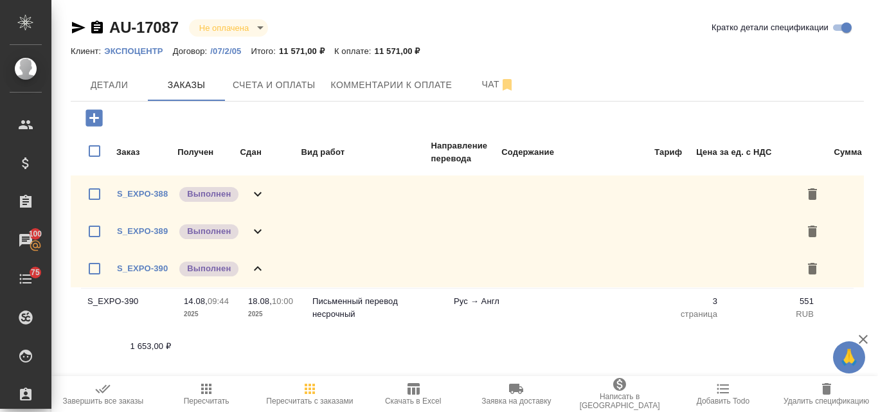
scroll to position [129, 0]
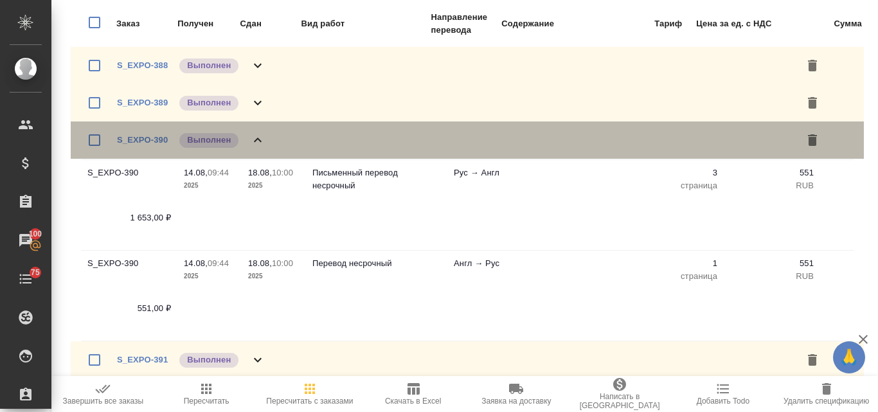
click at [260, 138] on icon at bounding box center [257, 139] width 15 height 15
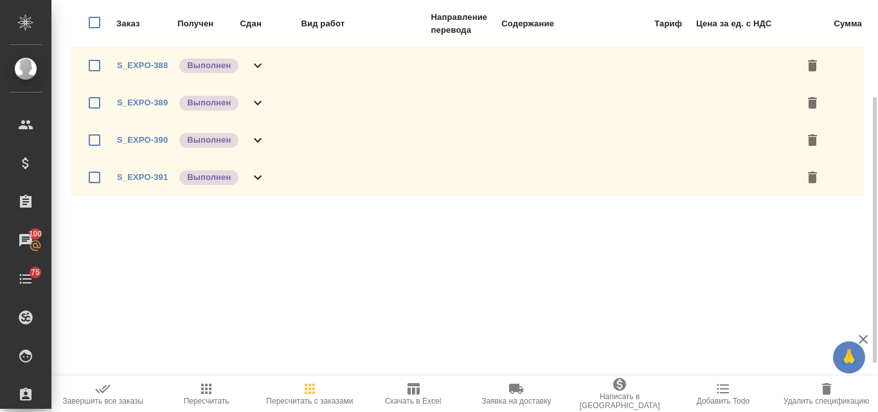
click at [256, 97] on icon at bounding box center [257, 102] width 15 height 15
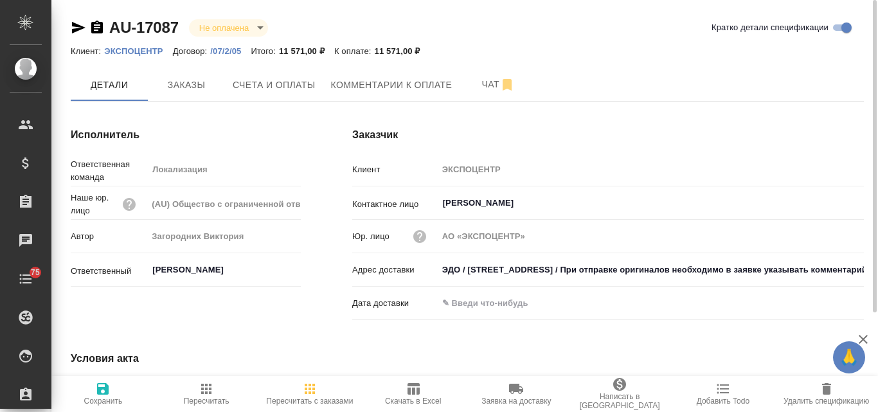
click at [76, 27] on icon "button" at bounding box center [78, 27] width 15 height 15
click at [308, 390] on icon "button" at bounding box center [309, 388] width 15 height 15
click at [406, 390] on icon "button" at bounding box center [413, 388] width 15 height 15
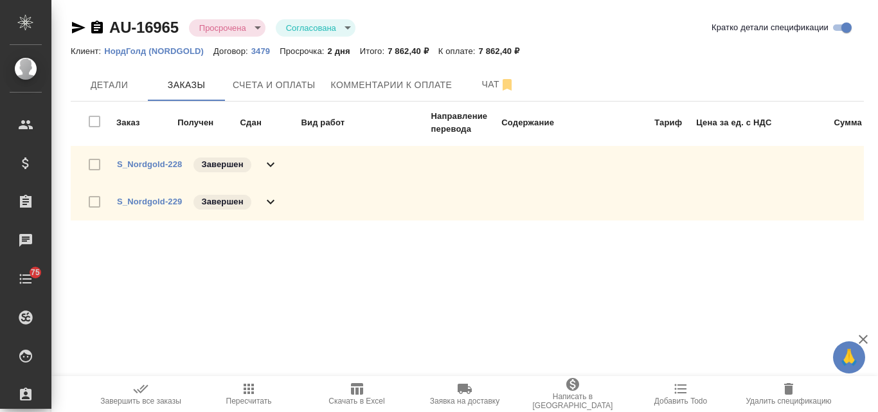
click at [76, 28] on icon "button" at bounding box center [78, 27] width 15 height 15
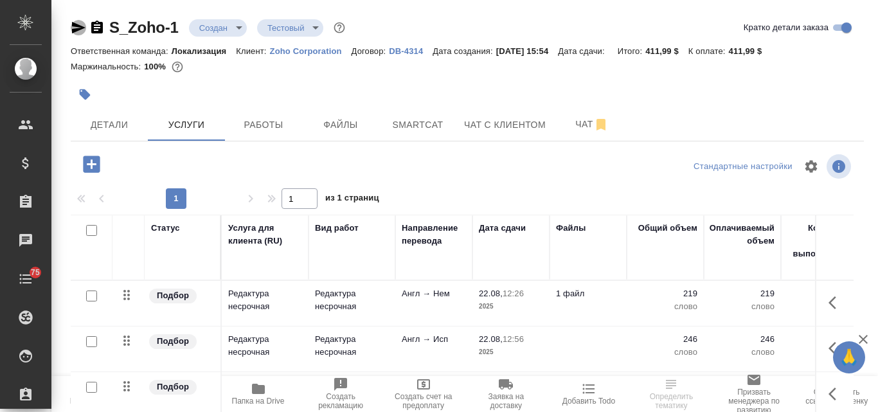
click at [75, 24] on icon "button" at bounding box center [78, 28] width 13 height 12
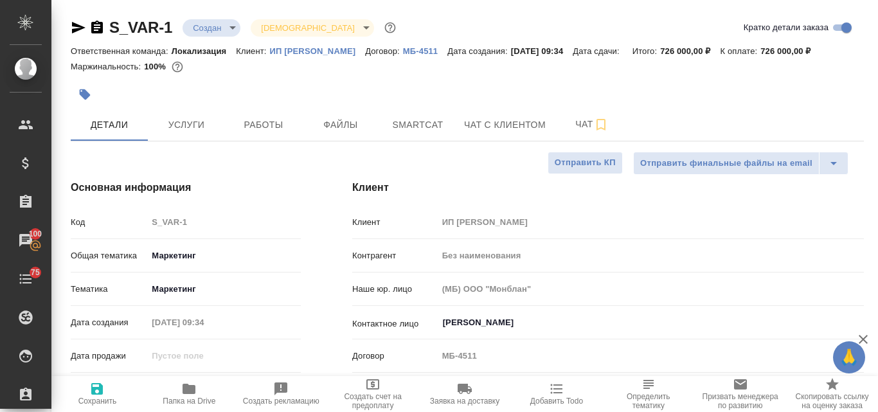
select select "RU"
click at [188, 133] on span "Услуги" at bounding box center [187, 125] width 62 height 16
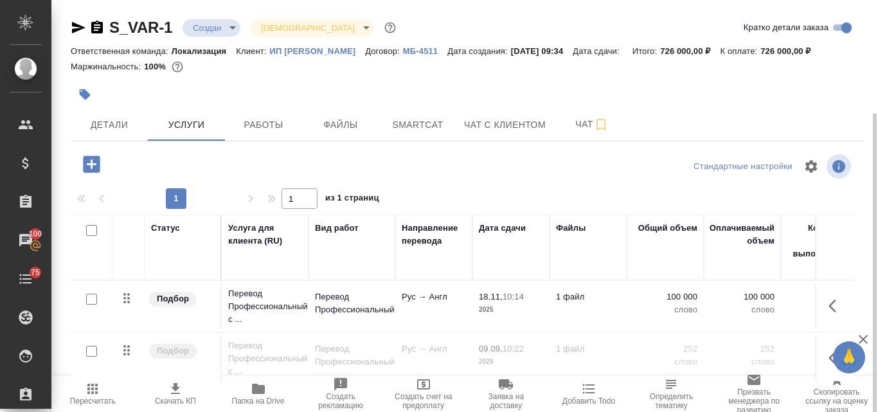
scroll to position [127, 0]
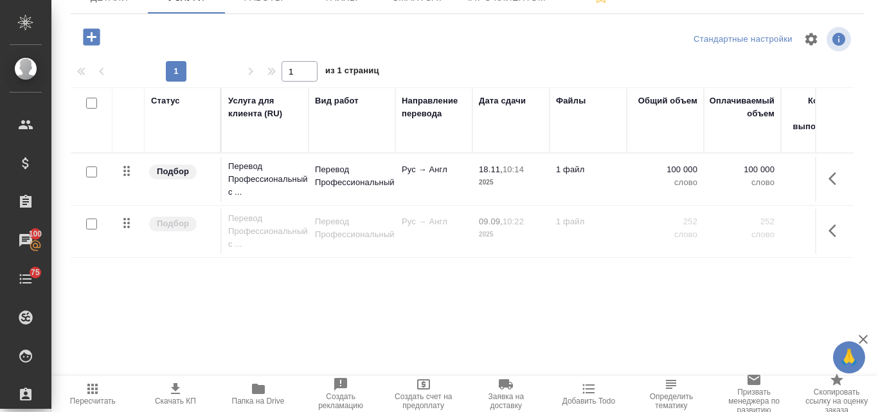
click at [93, 177] on input "checkbox" at bounding box center [91, 171] width 11 height 11
checkbox input "true"
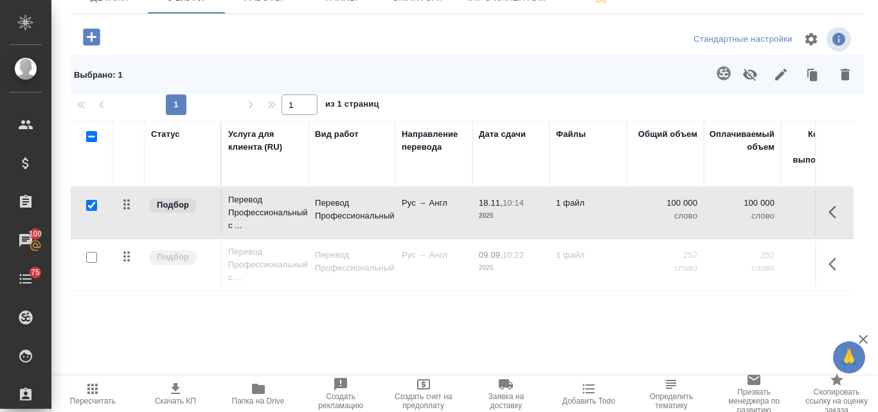
click at [743, 81] on icon "button" at bounding box center [750, 75] width 14 height 12
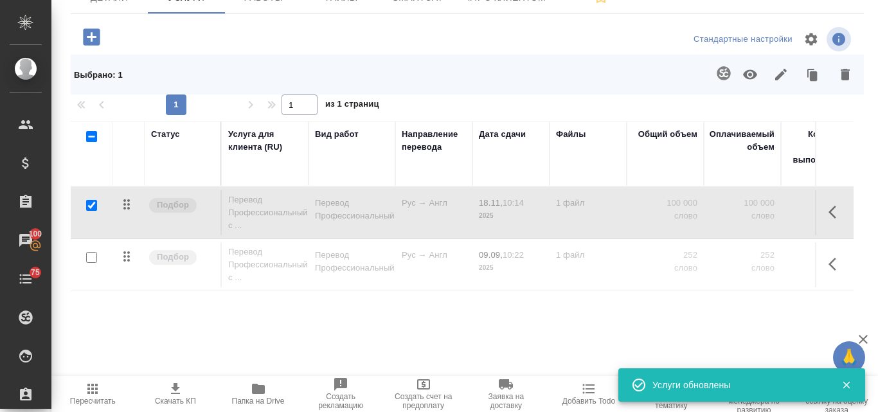
click at [91, 267] on div at bounding box center [91, 258] width 29 height 18
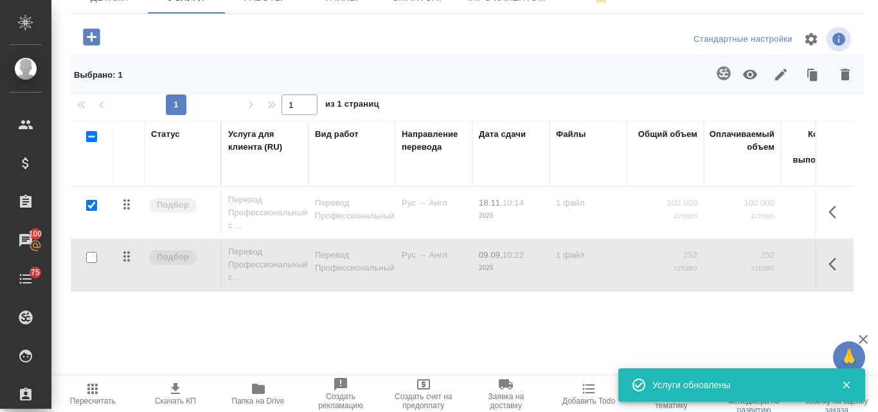
click at [90, 263] on input "checkbox" at bounding box center [91, 257] width 11 height 11
checkbox input "true"
click at [87, 211] on input "checkbox" at bounding box center [91, 205] width 11 height 11
checkbox input "false"
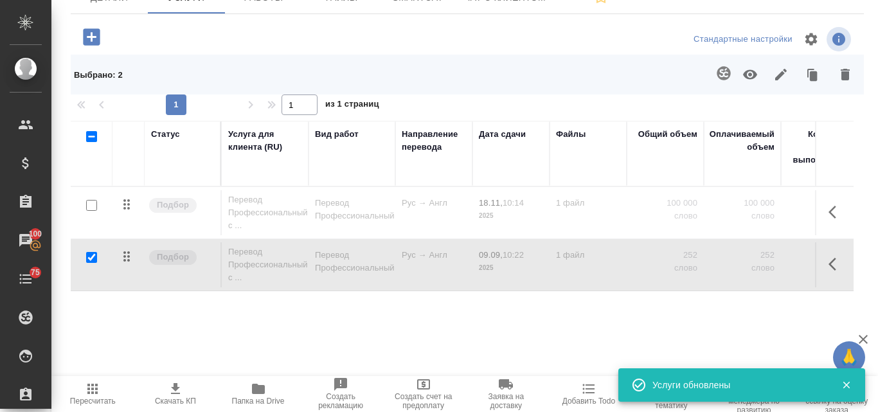
checkbox input "false"
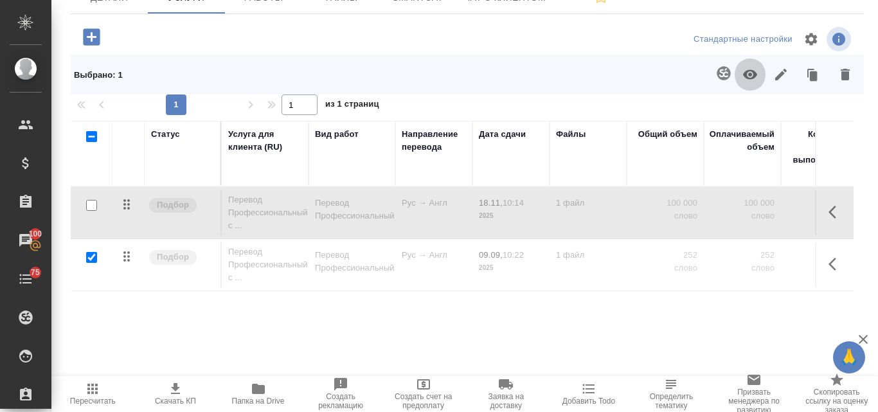
click at [742, 82] on icon "button" at bounding box center [749, 74] width 15 height 15
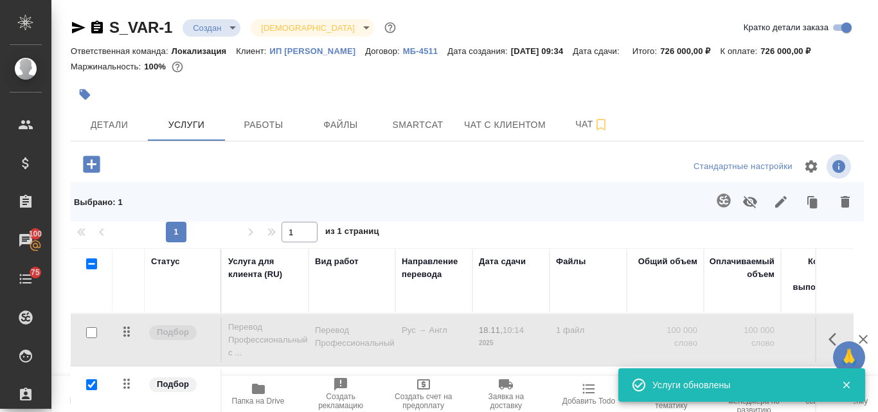
scroll to position [129, 0]
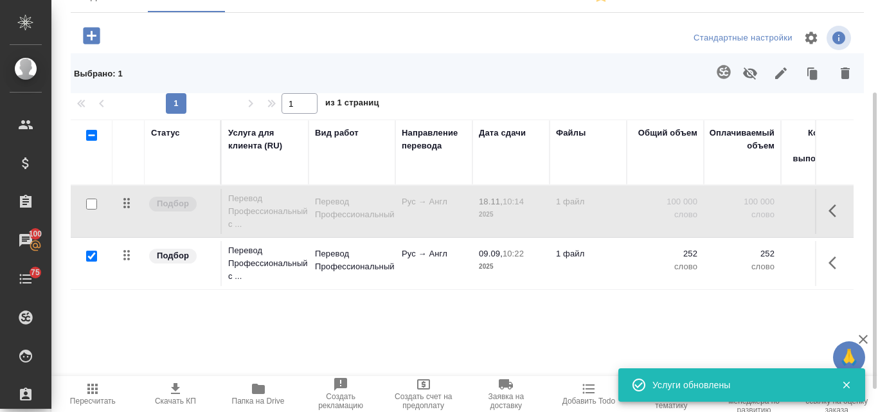
click at [92, 394] on icon "button" at bounding box center [92, 389] width 10 height 10
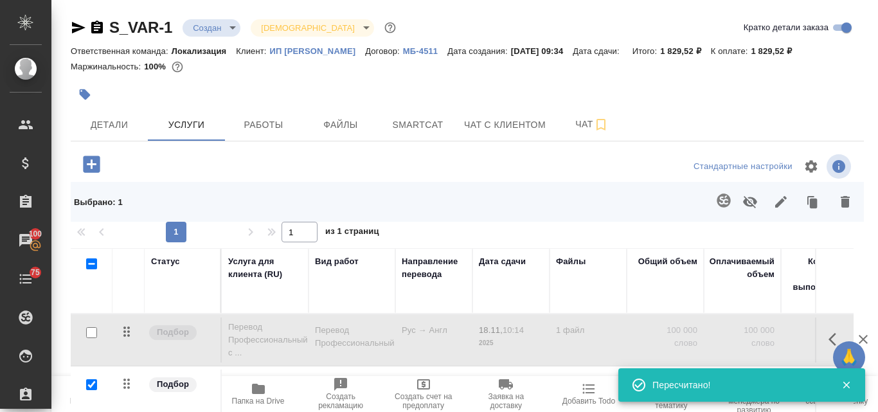
drag, startPoint x: 76, startPoint y: 29, endPoint x: 125, endPoint y: 78, distance: 69.5
click at [76, 29] on icon "button" at bounding box center [78, 28] width 13 height 12
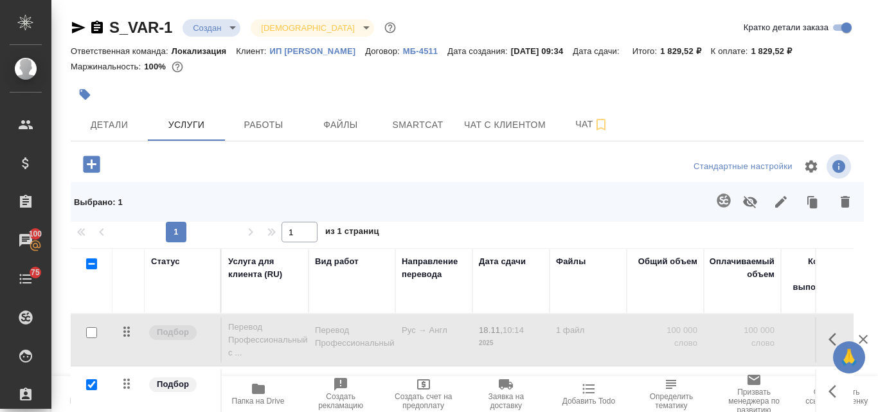
click at [88, 100] on icon "button" at bounding box center [85, 94] width 11 height 11
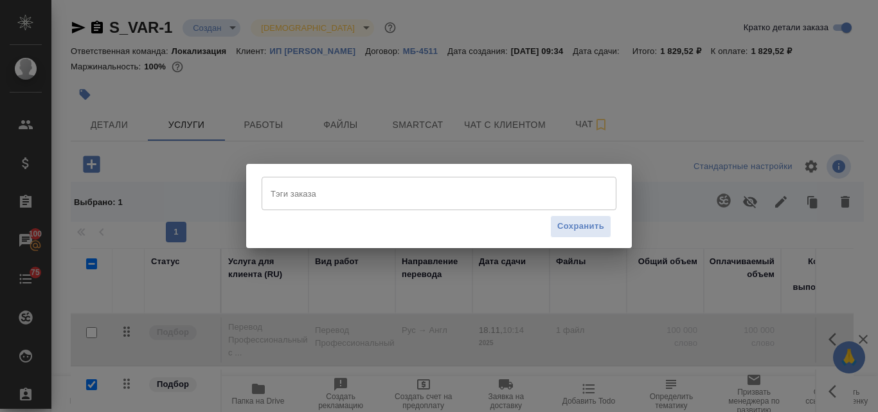
click at [305, 195] on input "Тэги заказа" at bounding box center [426, 194] width 319 height 22
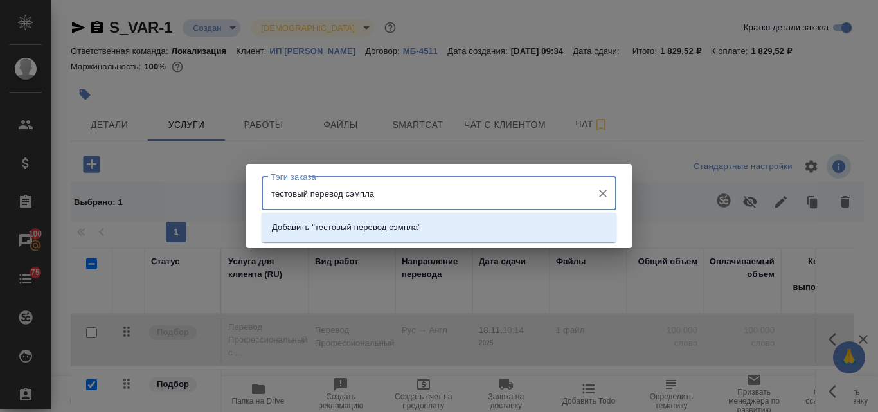
type input "тестовый перевод сэмпла"
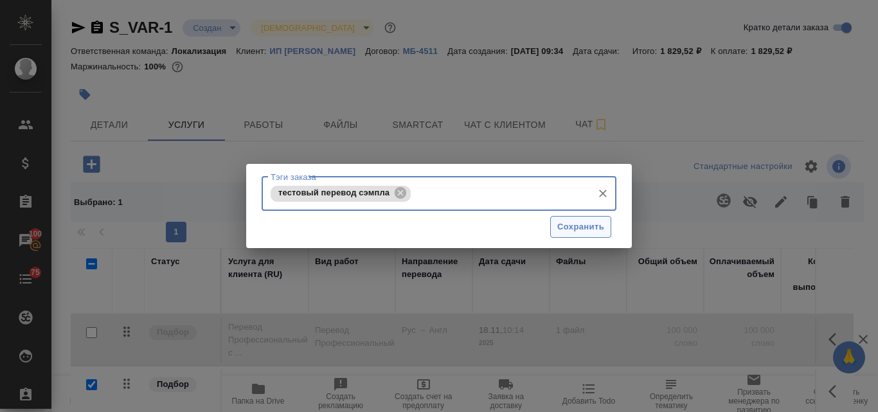
click at [594, 228] on span "Сохранить" at bounding box center [580, 227] width 47 height 15
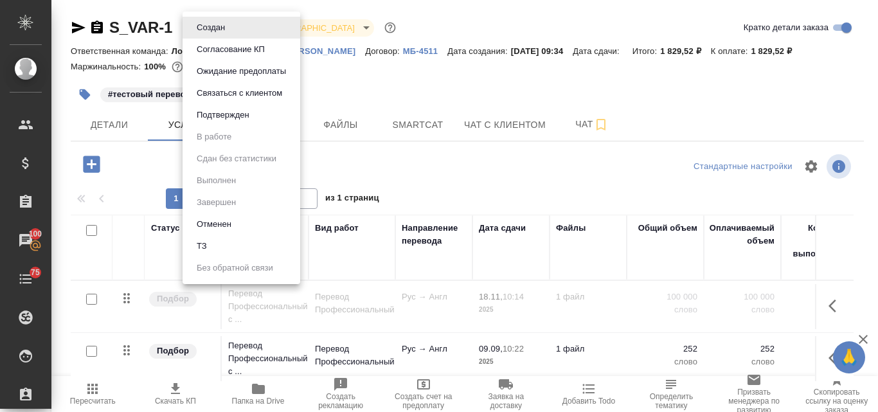
click at [234, 28] on body "🙏 .cls-1 fill:#fff; AWATERA Valyaeva Anna Клиенты Спецификации Заказы 100 Чаты …" at bounding box center [439, 206] width 878 height 412
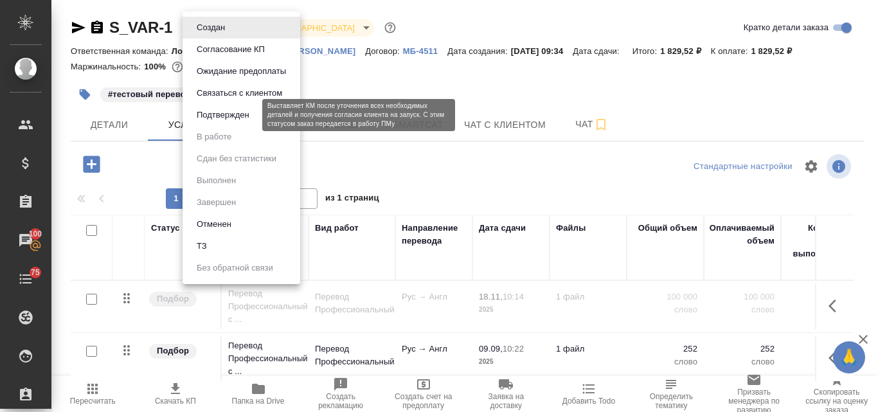
click at [231, 116] on button "Подтвержден" at bounding box center [223, 115] width 60 height 14
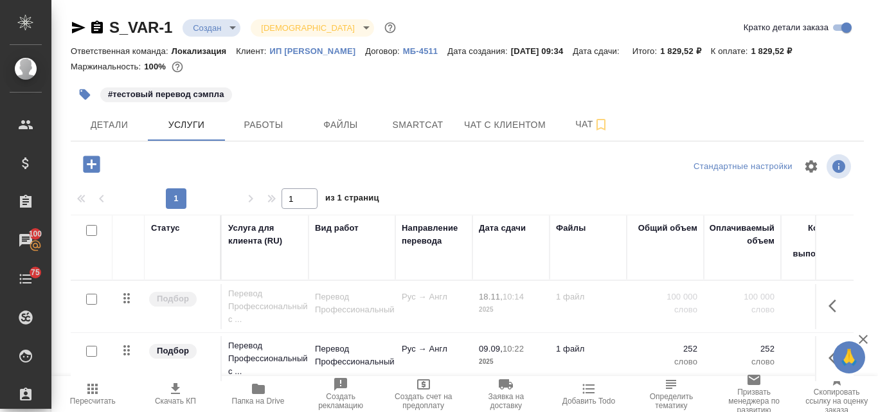
click at [233, 31] on body "🙏 .cls-1 fill:#fff; AWATERA Valyaeva Anna Клиенты Спецификации Заказы 100 Чаты …" at bounding box center [439, 206] width 878 height 412
click at [253, 33] on body "🙏 .cls-1 fill:#fff; AWATERA Valyaeva Anna Клиенты Спецификации Заказы 100 Чаты …" at bounding box center [439, 206] width 878 height 412
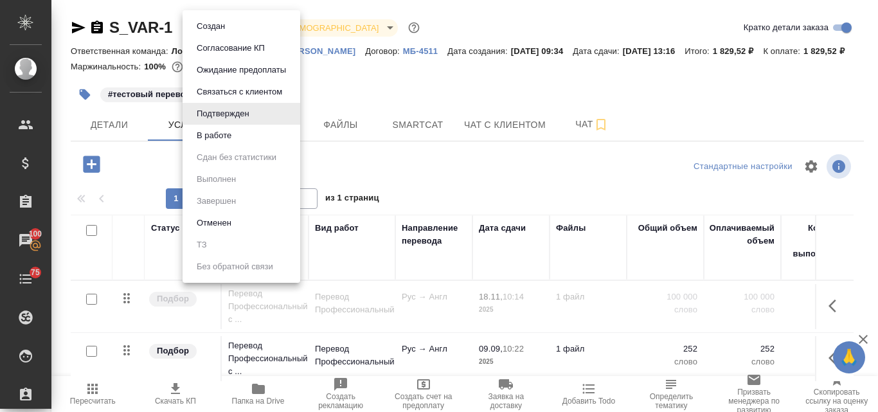
click at [402, 85] on div at bounding box center [439, 206] width 878 height 412
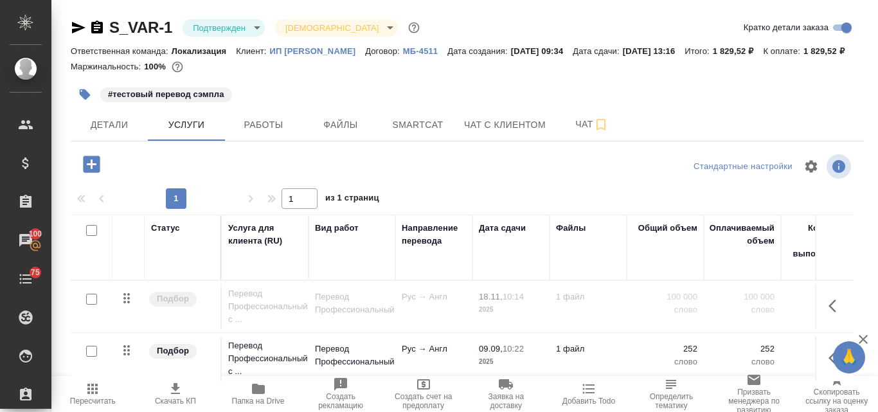
click at [351, 28] on body "🙏 .cls-1 fill:#fff; AWATERA Valyaeva Anna Клиенты Спецификации Заказы 100 Чаты …" at bounding box center [439, 206] width 878 height 412
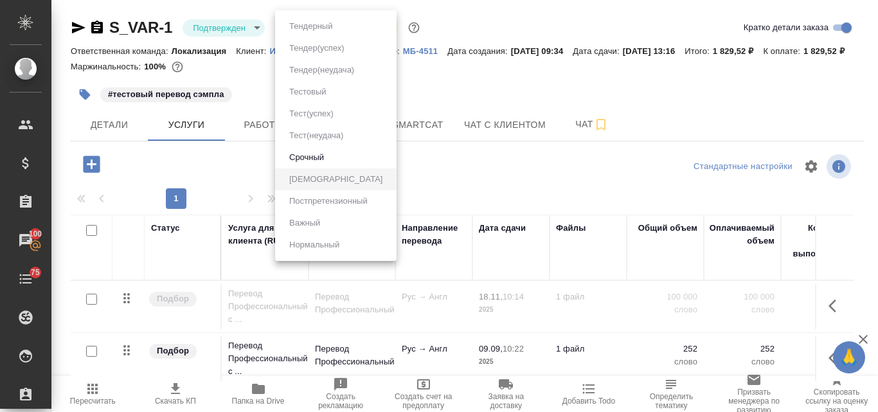
click at [443, 98] on div at bounding box center [439, 206] width 878 height 412
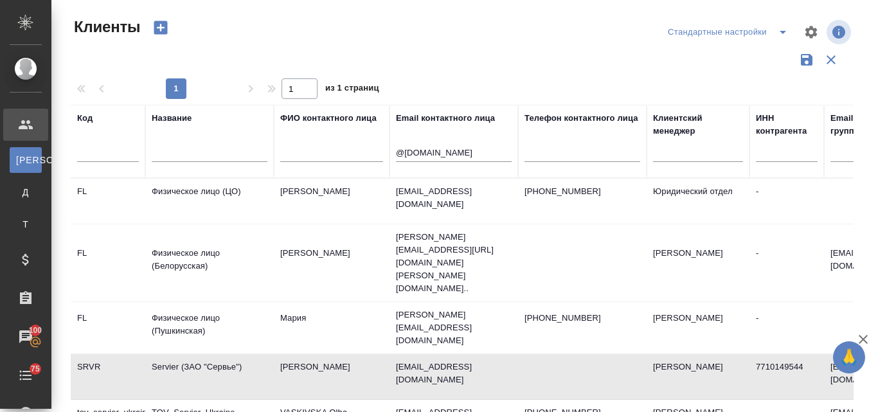
select select "RU"
drag, startPoint x: 449, startPoint y: 152, endPoint x: 395, endPoint y: 148, distance: 54.1
click at [395, 148] on th "Email контактного лица @[DOMAIN_NAME]" at bounding box center [453, 141] width 129 height 73
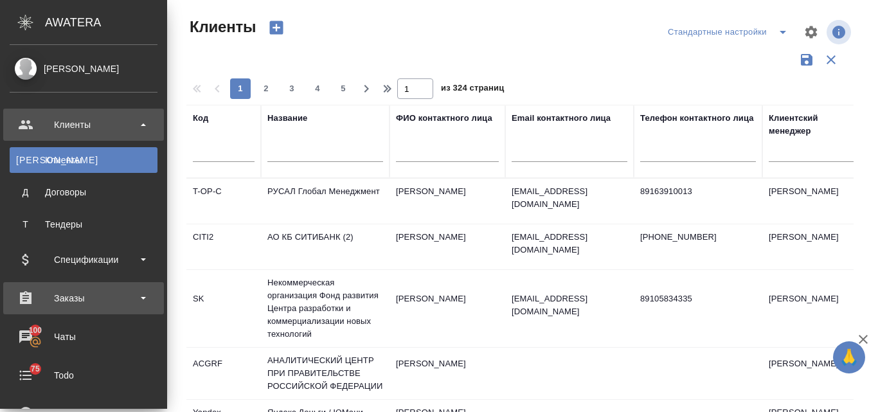
click at [69, 291] on div "Заказы" at bounding box center [84, 298] width 148 height 19
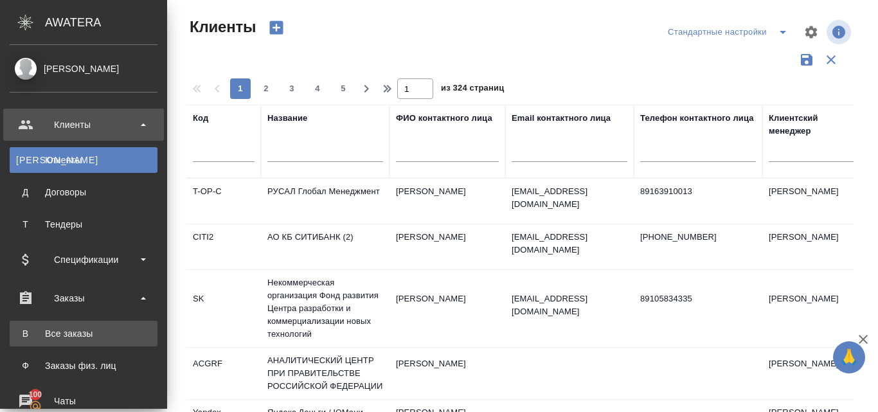
click at [91, 338] on div "Все заказы" at bounding box center [83, 333] width 135 height 13
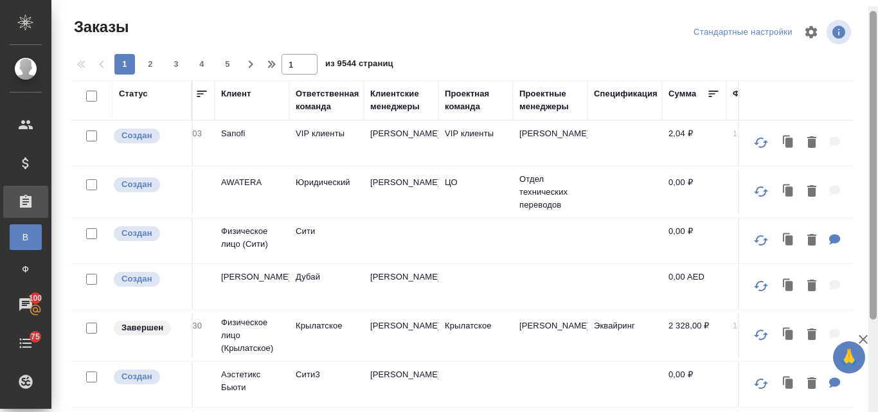
drag, startPoint x: 870, startPoint y: 141, endPoint x: 872, endPoint y: 39, distance: 101.6
click at [872, 39] on div at bounding box center [873, 165] width 7 height 309
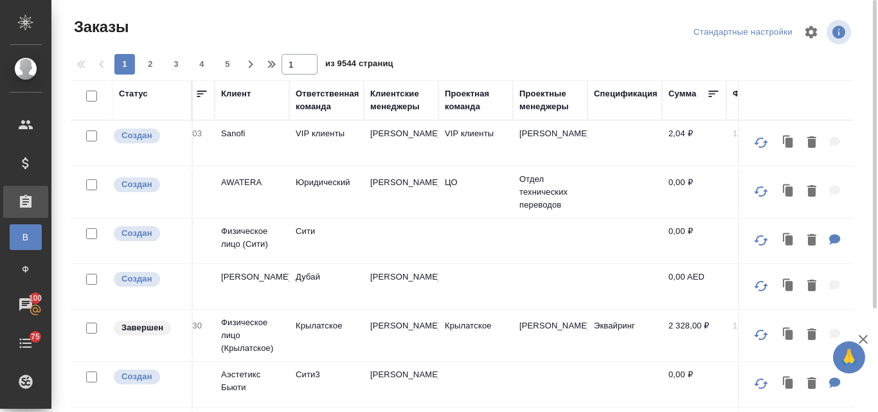
click at [389, 105] on div "Клиентские менеджеры" at bounding box center [401, 100] width 62 height 26
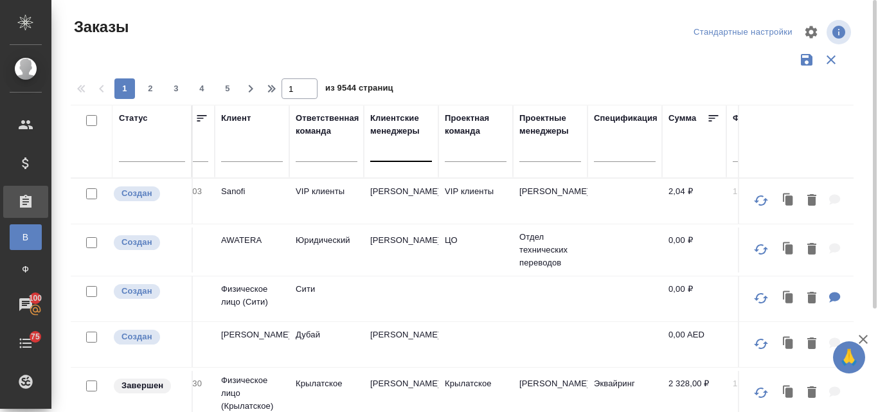
click at [387, 151] on div at bounding box center [401, 148] width 62 height 19
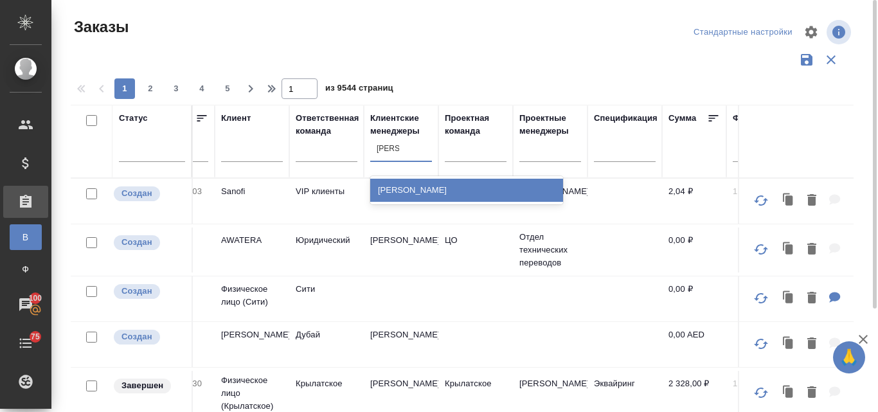
type input "[PERSON_NAME]"
click at [456, 188] on div "[PERSON_NAME]" at bounding box center [466, 190] width 193 height 23
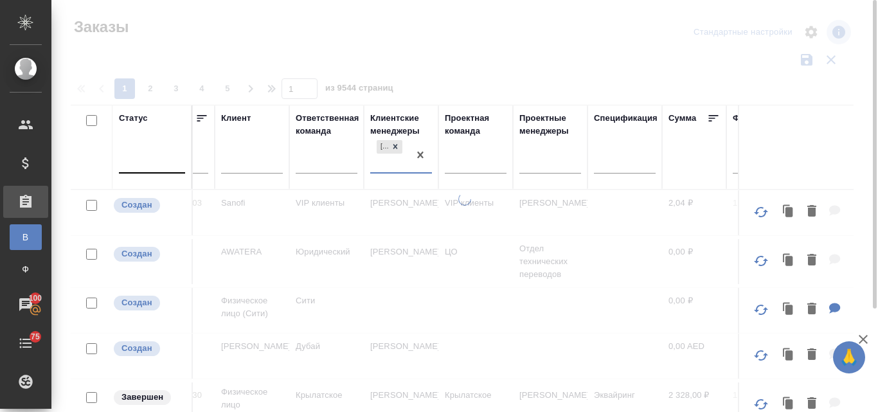
click at [137, 161] on div at bounding box center [152, 160] width 66 height 19
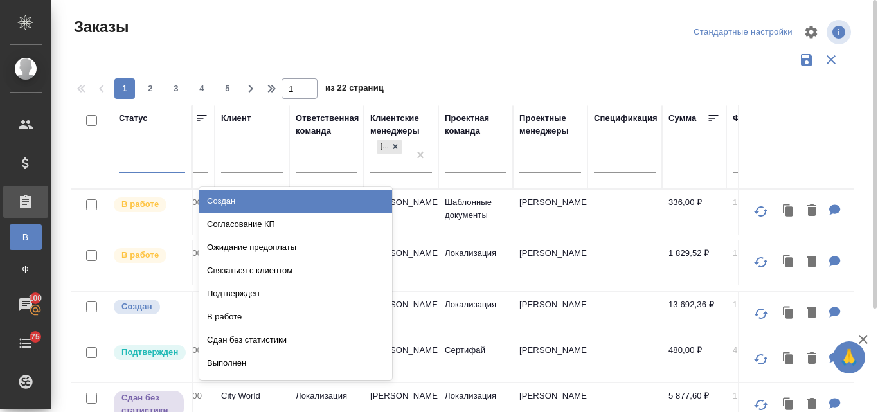
click at [236, 198] on div "Создан" at bounding box center [295, 201] width 193 height 23
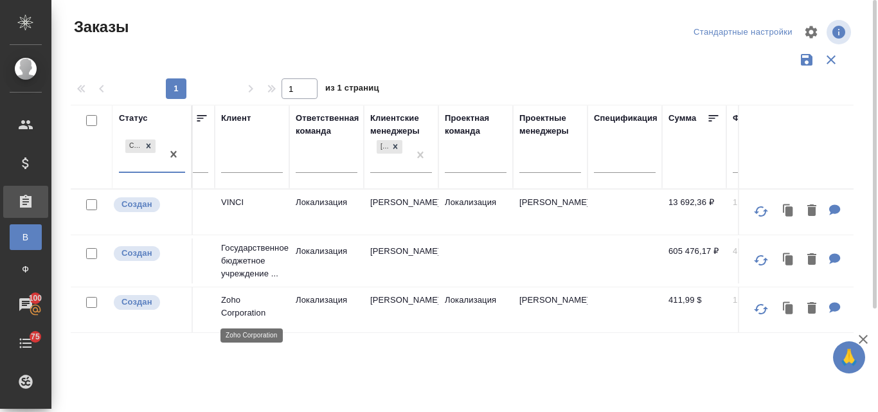
click at [237, 307] on p "Zoho Corporation" at bounding box center [252, 307] width 62 height 26
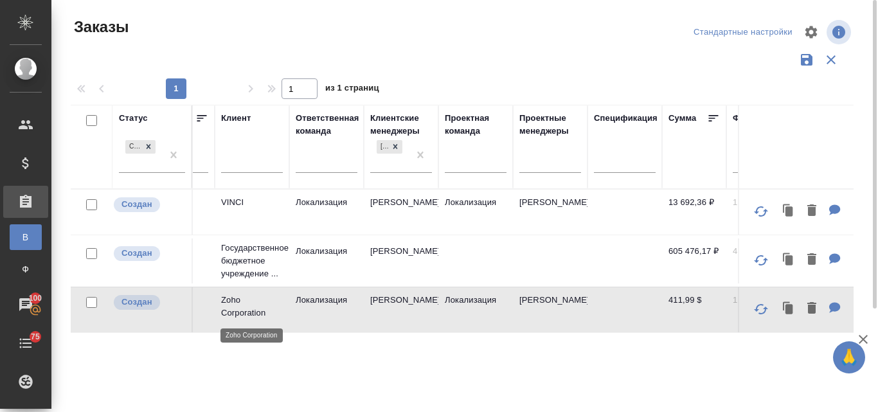
click at [237, 307] on p "Zoho Corporation" at bounding box center [252, 307] width 62 height 26
click at [246, 206] on p "VINCI" at bounding box center [252, 202] width 62 height 13
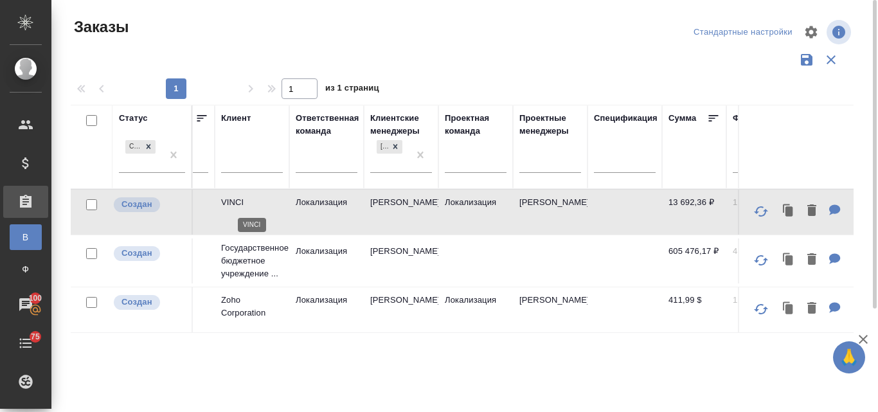
click at [246, 206] on p "VINCI" at bounding box center [252, 202] width 62 height 13
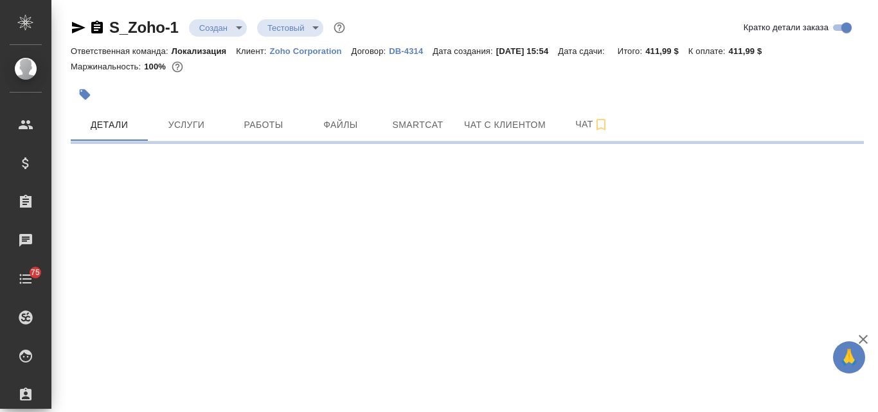
select select "RU"
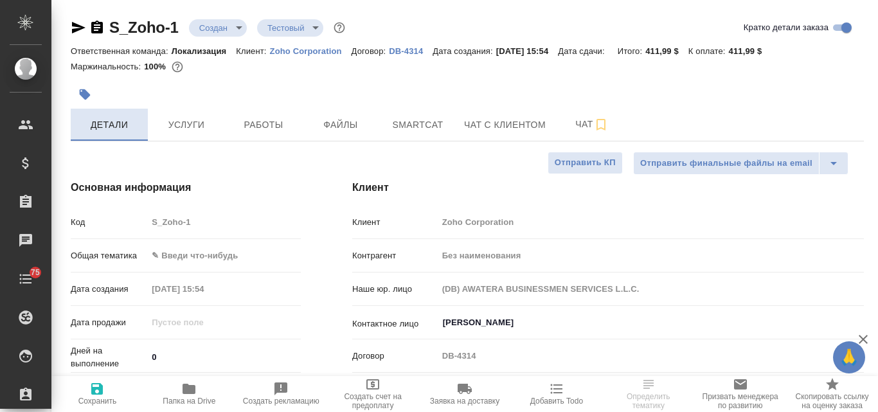
type textarea "x"
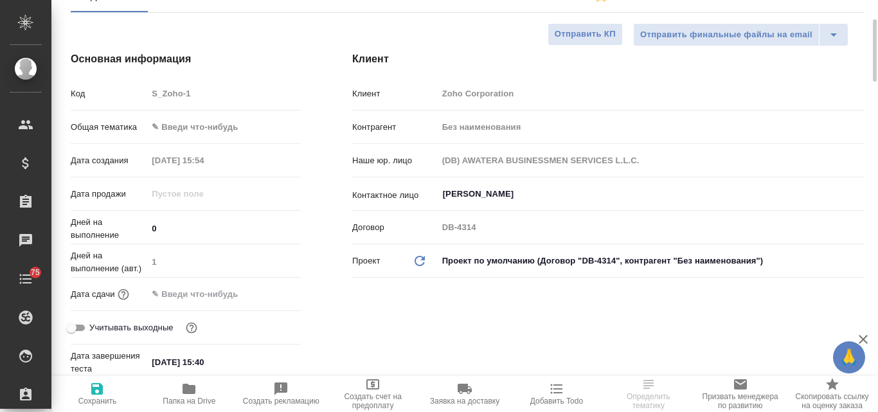
scroll to position [450, 0]
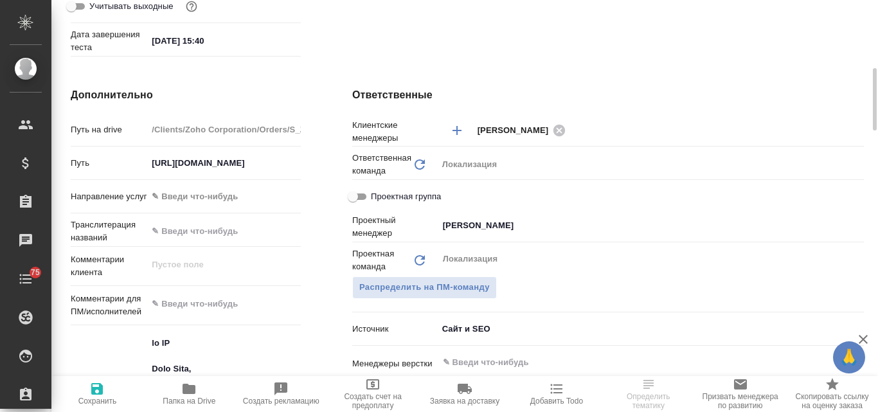
type textarea "x"
click at [188, 306] on textarea at bounding box center [224, 305] width 152 height 22
type textarea "н"
type textarea "x"
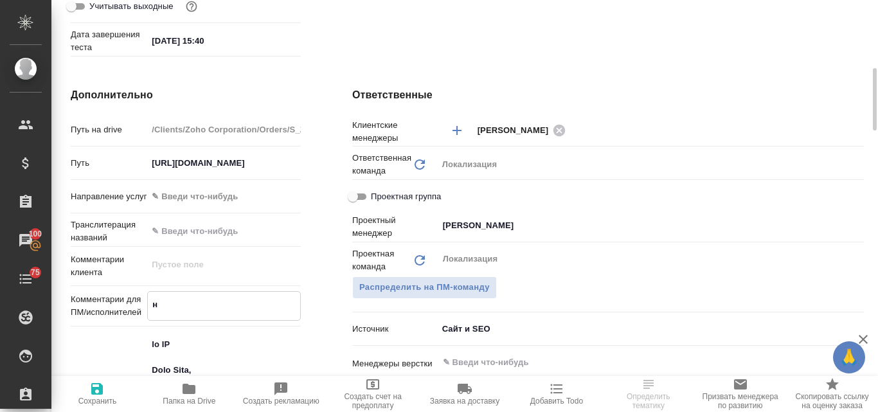
type textarea "x"
type textarea "на"
type textarea "x"
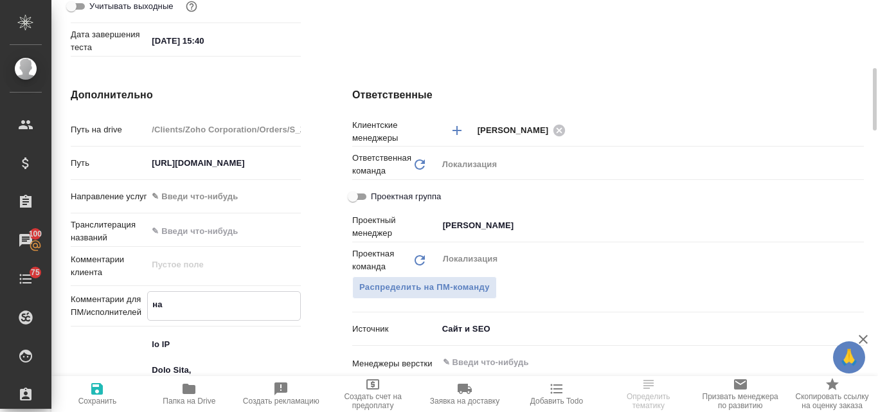
type textarea "на"
type textarea "x"
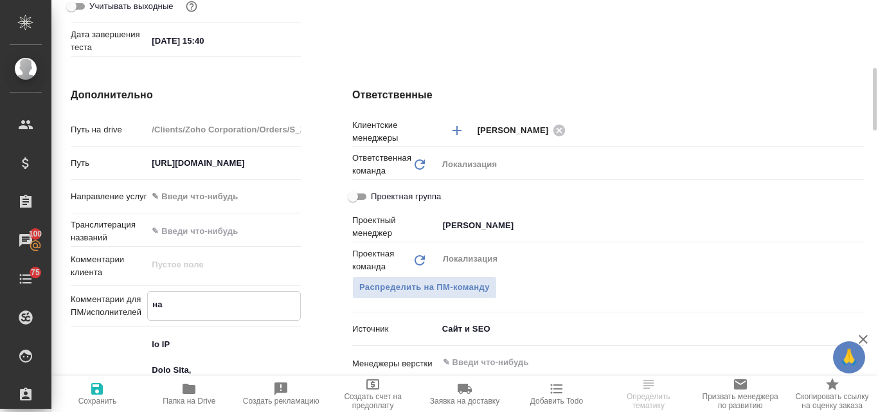
type textarea "на с"
type textarea "x"
type textarea "на со"
type textarea "x"
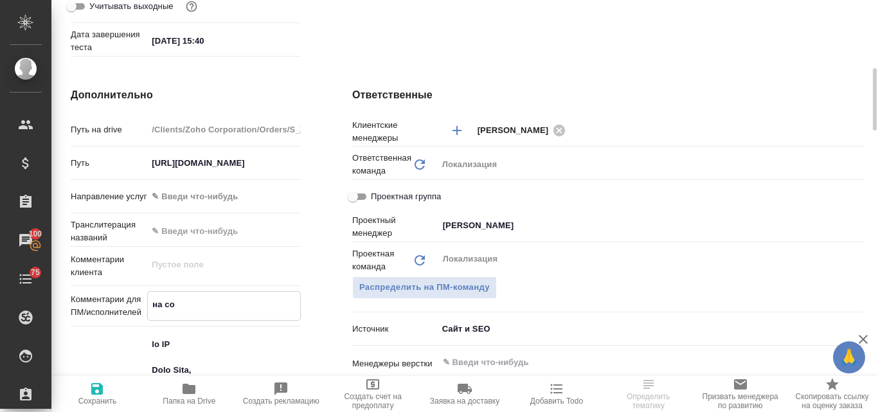
type textarea "x"
type textarea "на сог"
type textarea "x"
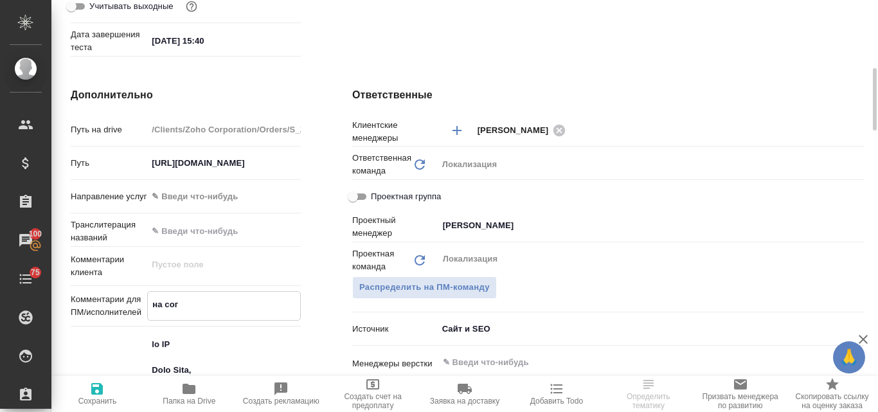
type textarea "x"
type textarea "на согл"
type textarea "x"
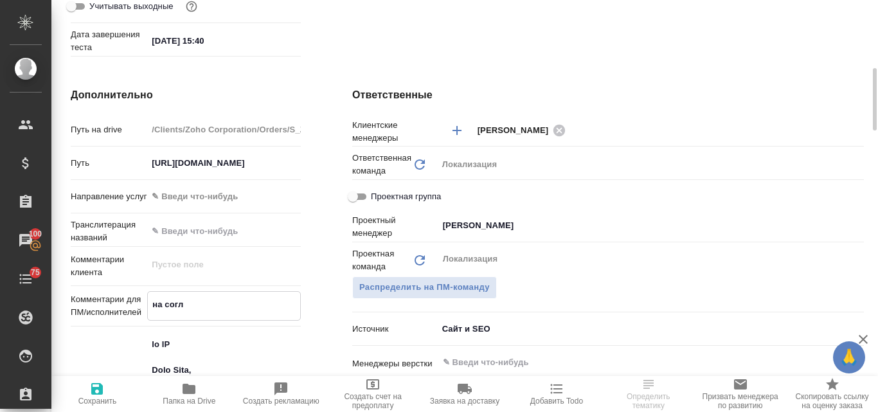
type textarea "на согла"
type textarea "x"
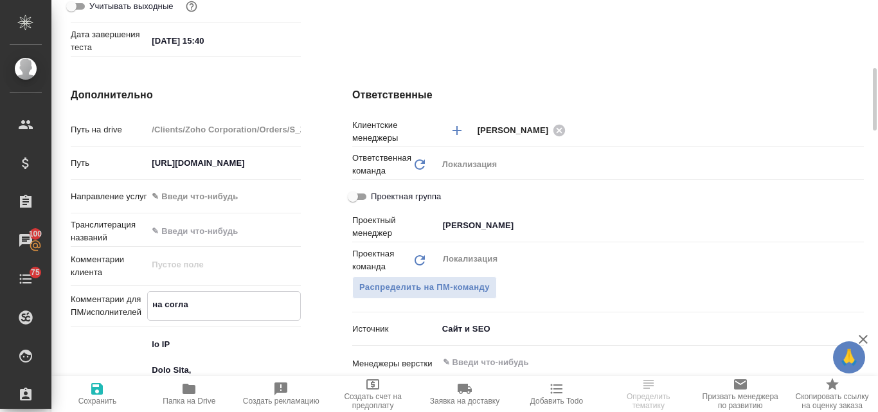
type textarea "на соглав"
type textarea "x"
type textarea "на согла"
type textarea "x"
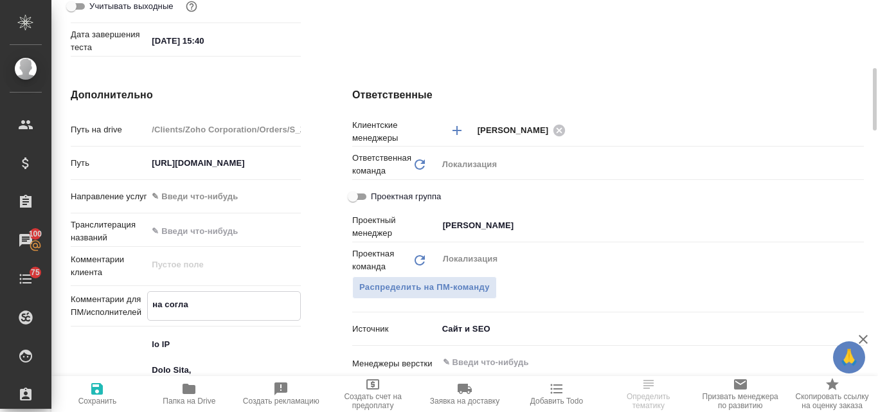
type textarea "x"
type textarea "на соглас"
type textarea "x"
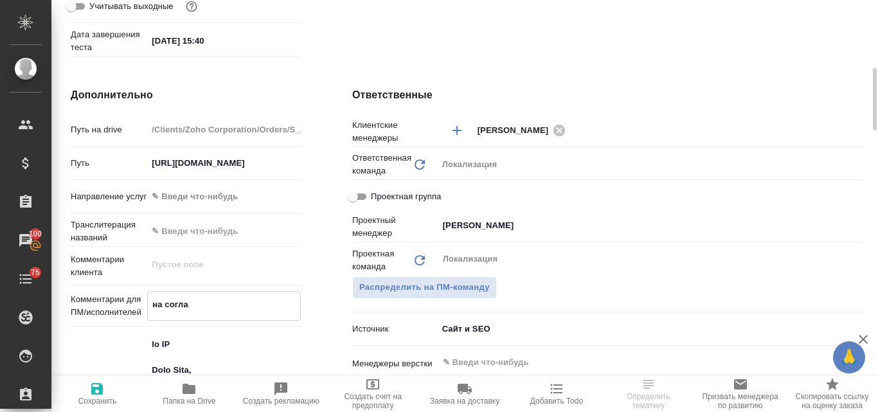
type textarea "x"
type textarea "на согласо"
type textarea "x"
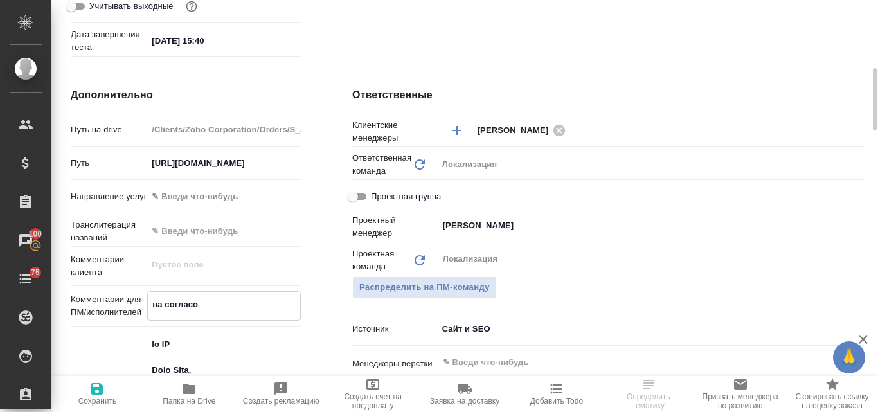
type textarea "x"
type textarea "на согласов"
type textarea "x"
type textarea "на согласовн"
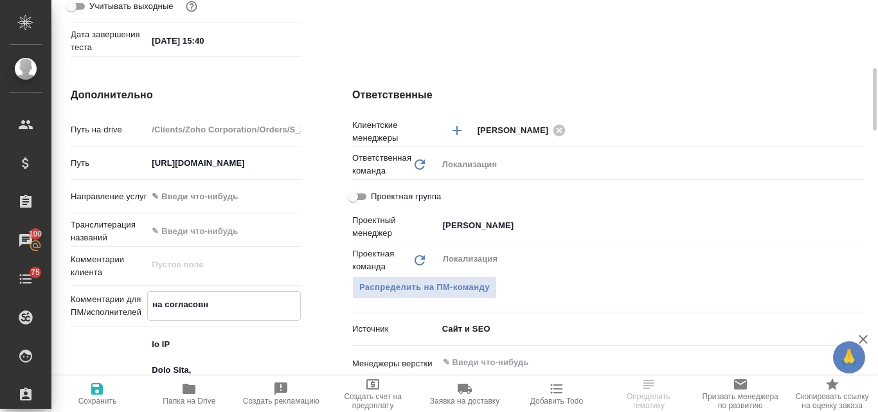
type textarea "x"
type textarea "на согласовни"
type textarea "x"
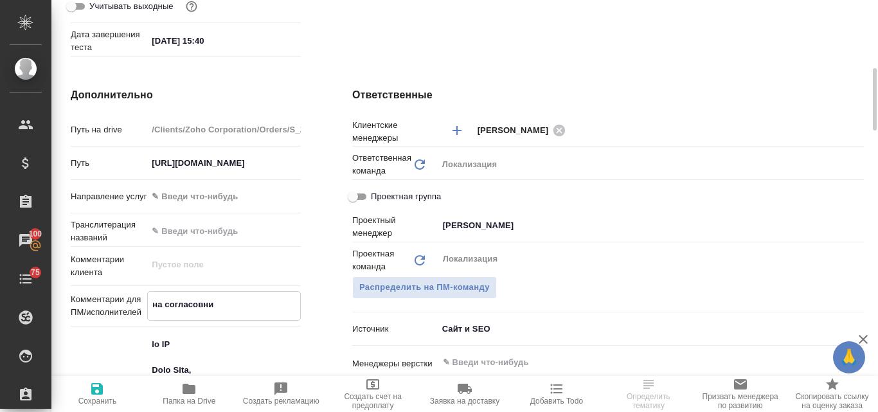
type textarea "x"
type textarea "на согласовнии"
type textarea "x"
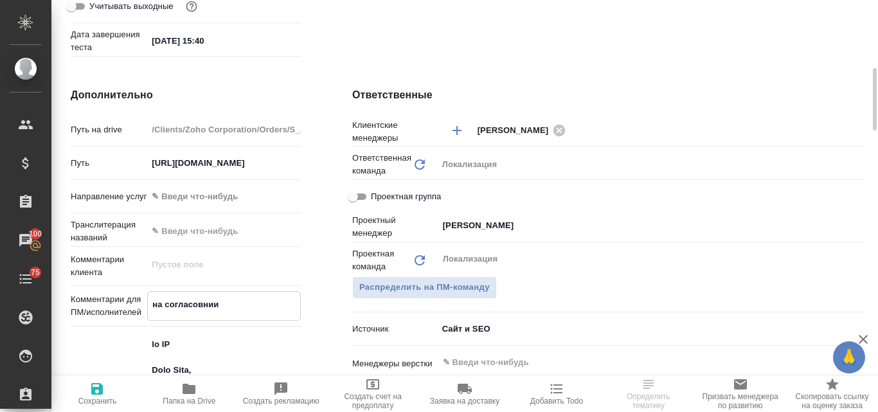
type textarea "x"
type textarea "на согласовнии"
type textarea "x"
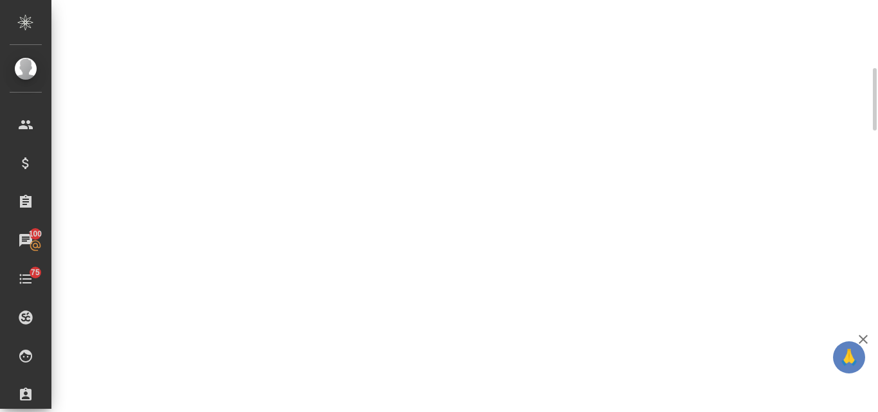
select select "RU"
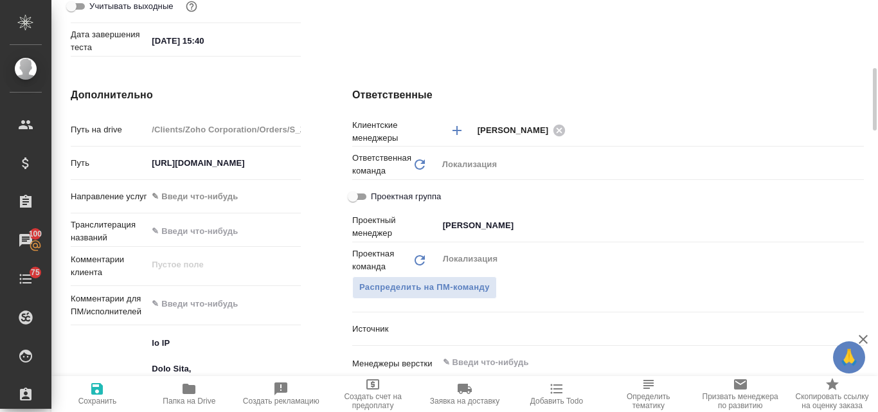
type textarea "x"
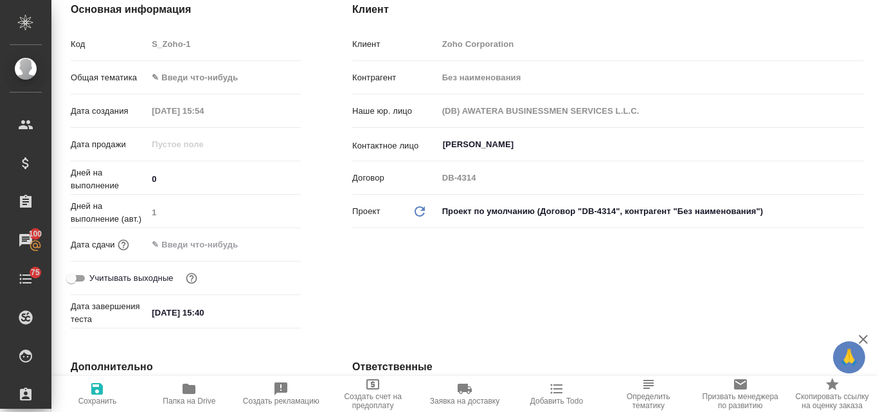
scroll to position [0, 0]
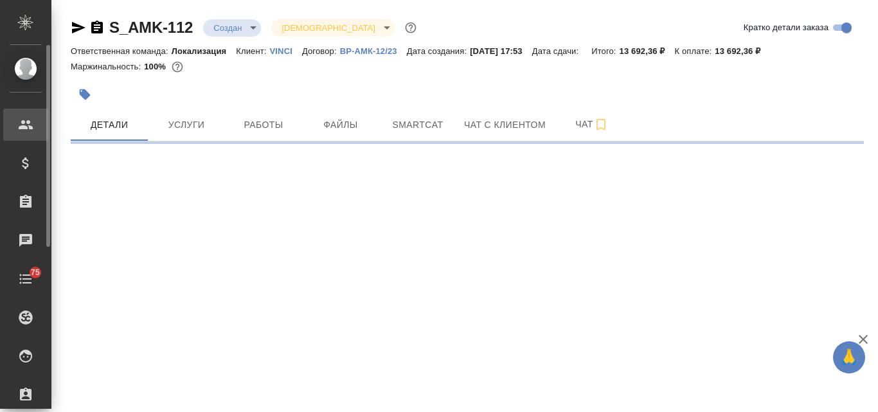
select select "RU"
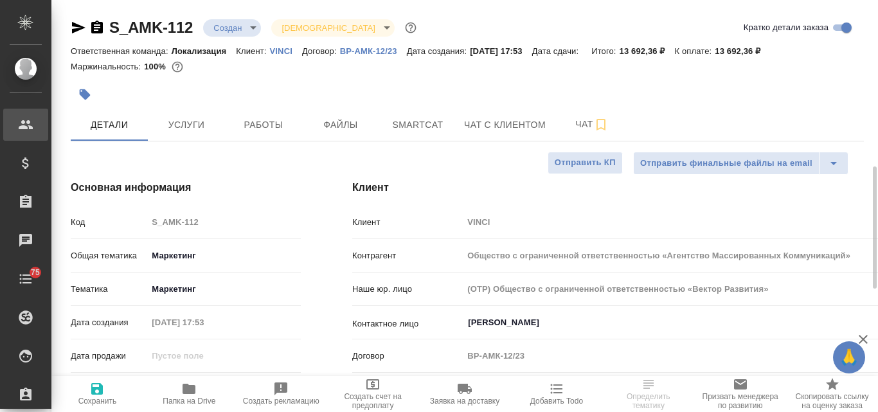
type textarea "x"
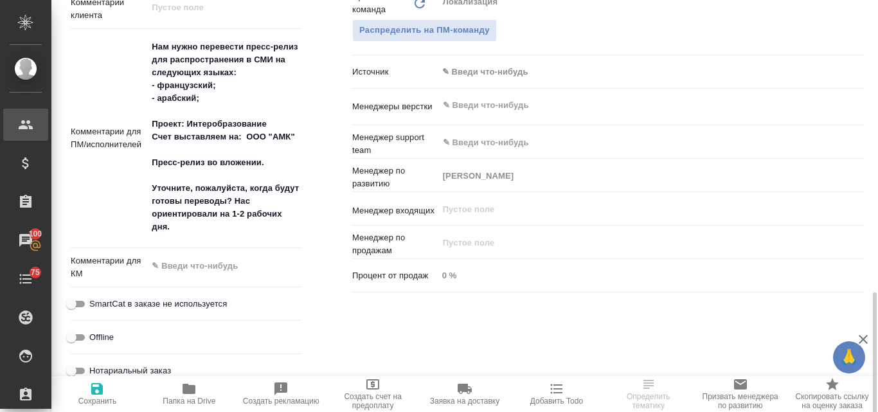
scroll to position [771, 0]
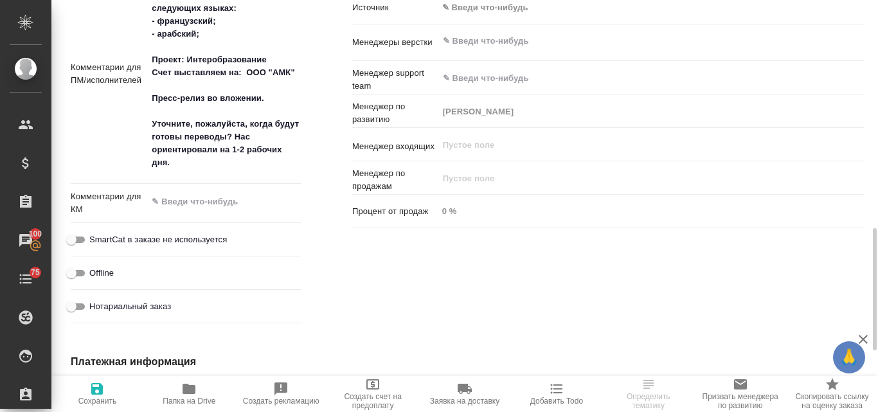
type textarea "x"
click at [192, 208] on textarea at bounding box center [224, 203] width 152 height 22
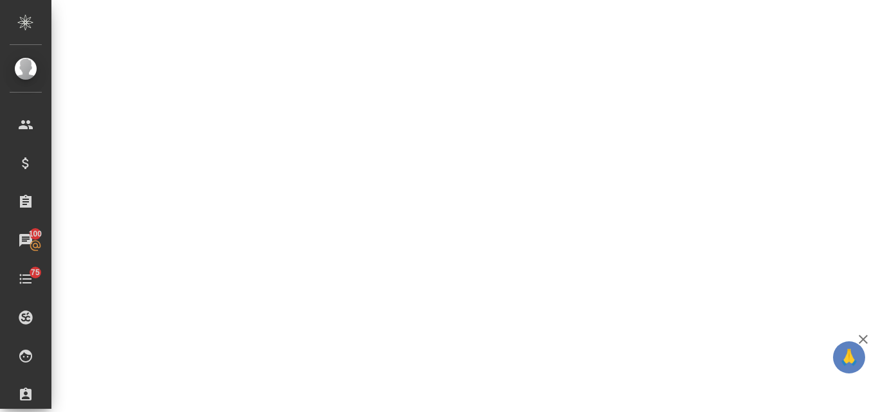
select select "RU"
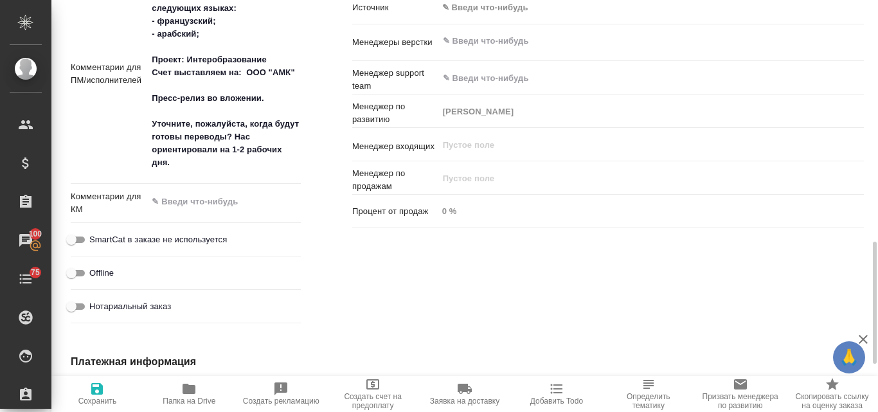
scroll to position [782, 0]
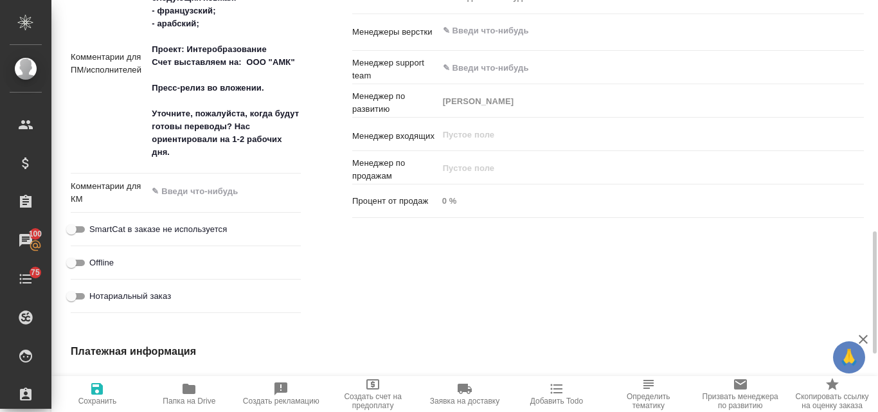
type textarea "x"
click at [185, 187] on textarea at bounding box center [224, 192] width 152 height 22
type textarea "в"
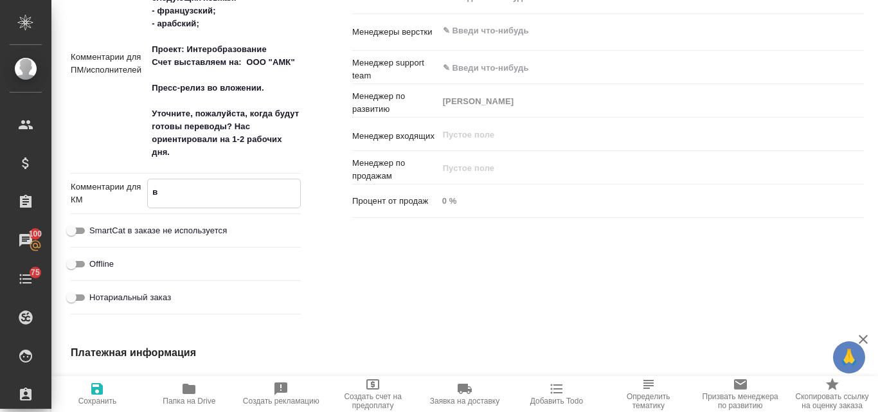
type textarea "x"
type textarea "вы"
type textarea "x"
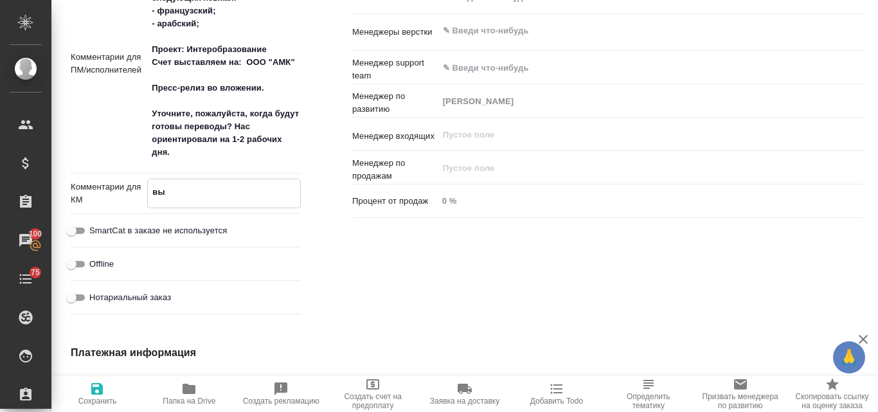
type textarea "x"
type textarea "выс"
type textarea "x"
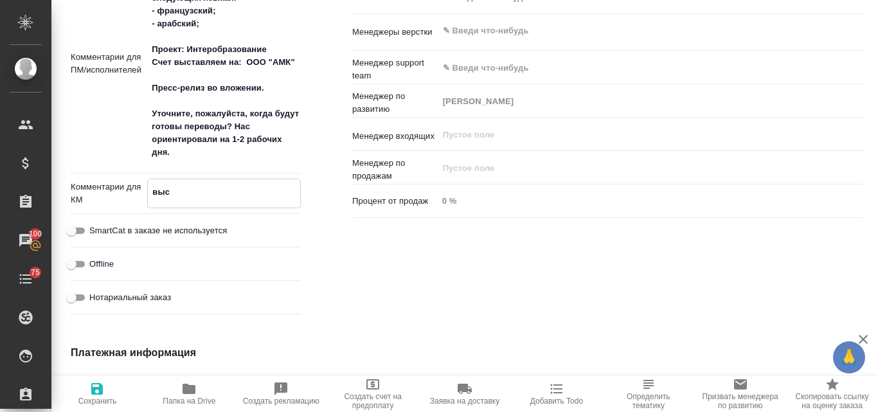
type textarea "x"
type textarea "высл"
type textarea "x"
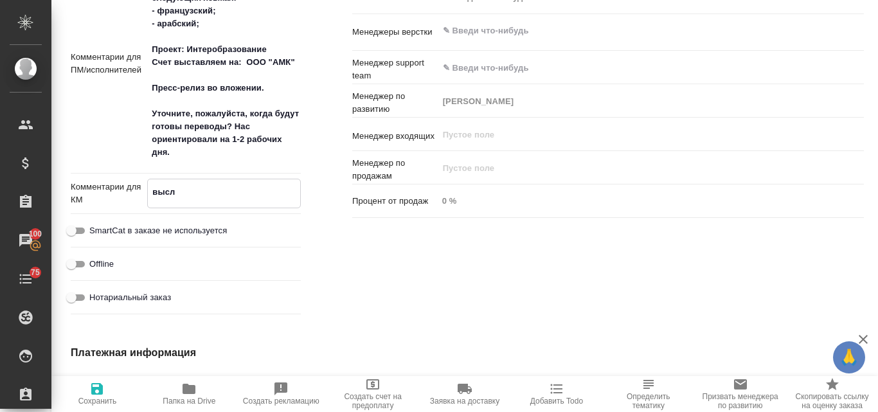
type textarea "высла"
type textarea "x"
type textarea "выслала"
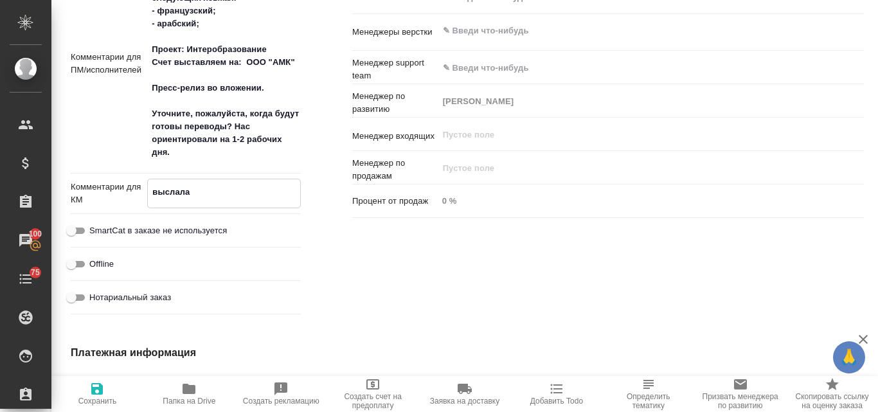
type textarea "x"
type textarea "выслала к"
type textarea "x"
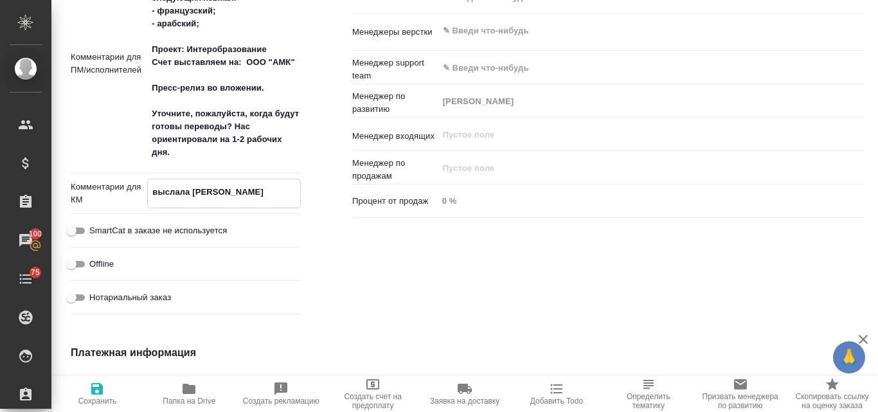
type textarea "x"
type textarea "выслала кл"
type textarea "x"
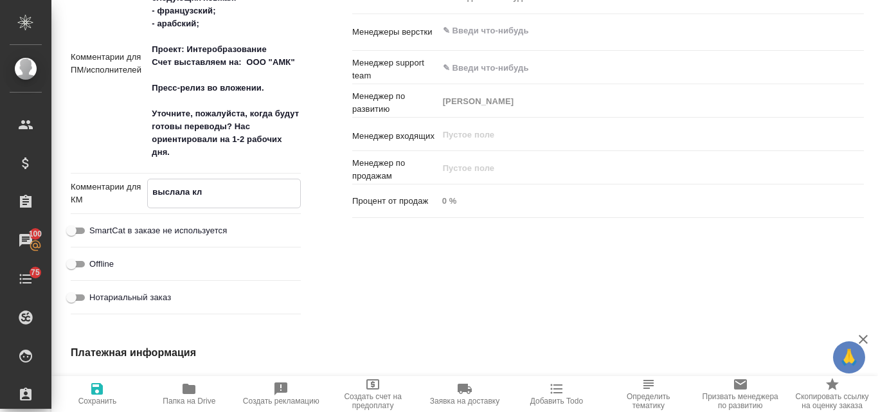
type textarea "x"
type textarea "выслала кли"
type textarea "x"
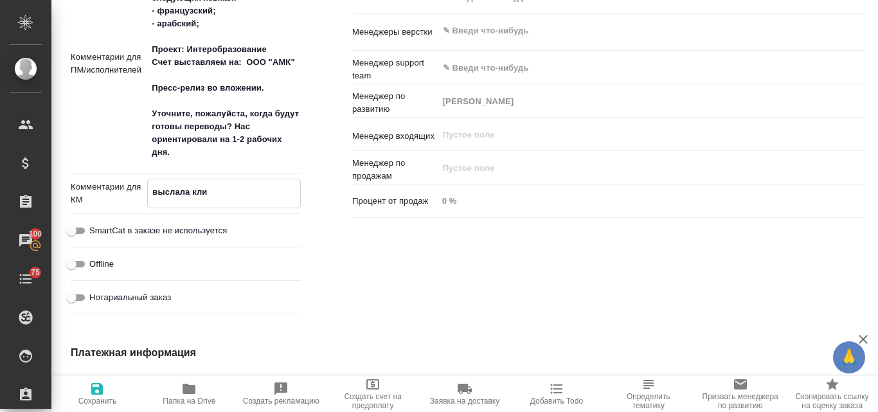
type textarea "выслала клие"
type textarea "x"
type textarea "выслала кли"
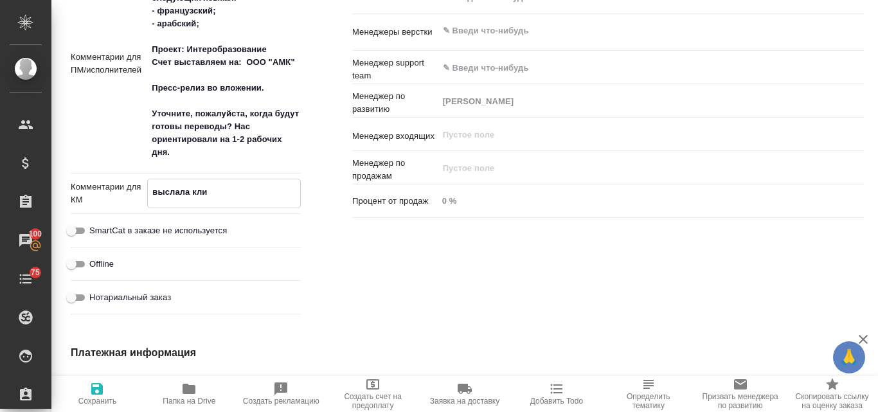
type textarea "x"
type textarea "выслала кл"
type textarea "x"
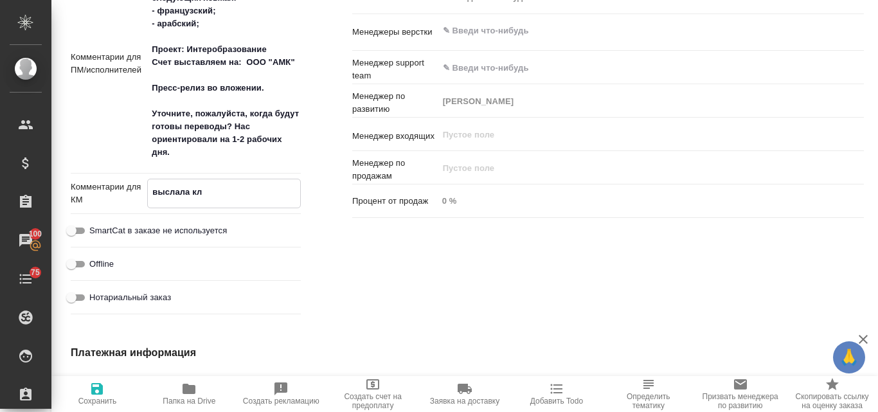
type textarea "x"
type textarea "выслала к"
type textarea "x"
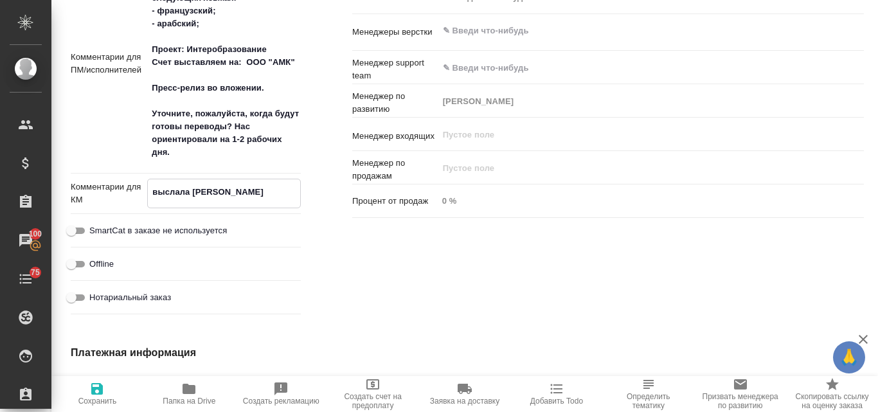
type textarea "x"
type textarea "выслала"
type textarea "x"
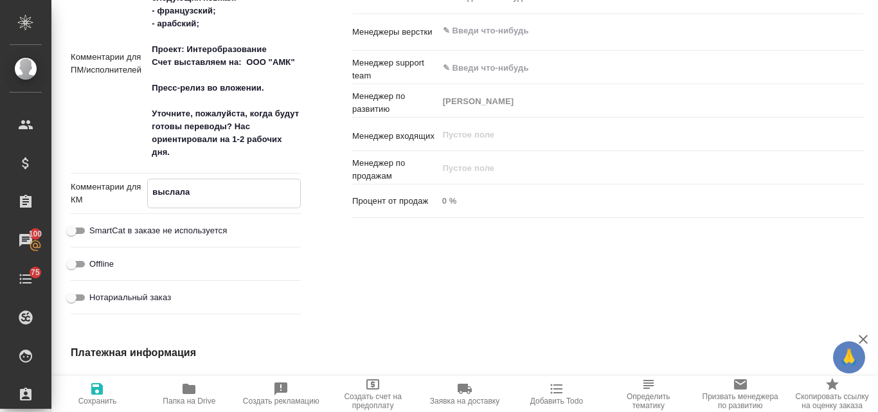
type textarea "выслала"
type textarea "x"
type textarea "выслал"
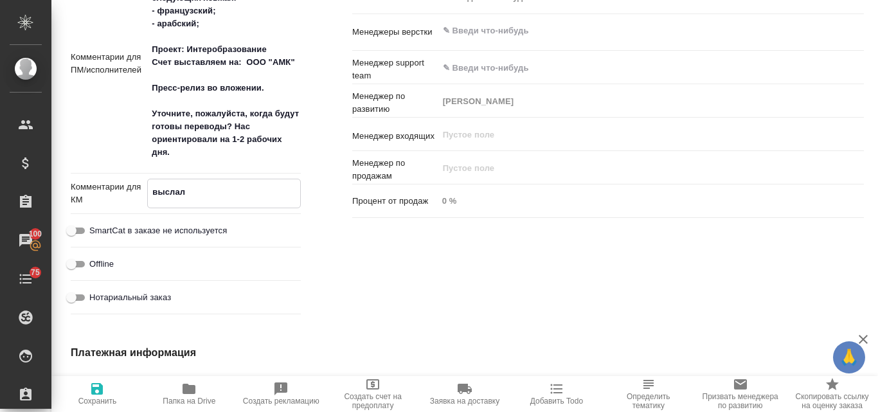
type textarea "x"
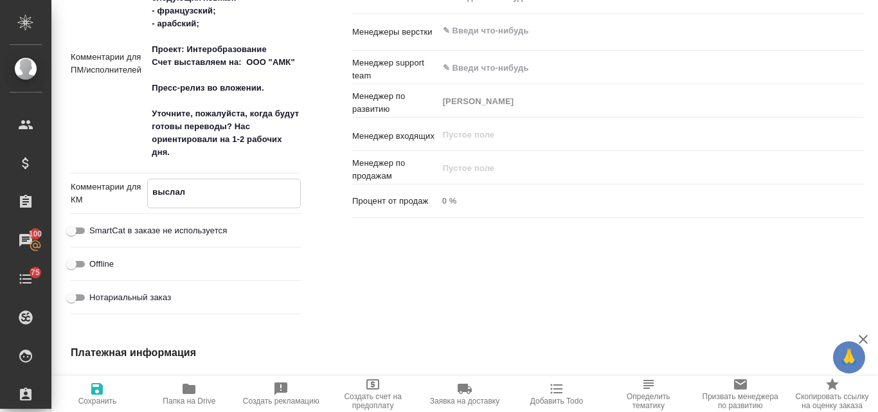
type textarea "высла"
type textarea "x"
type textarea "высл"
type textarea "x"
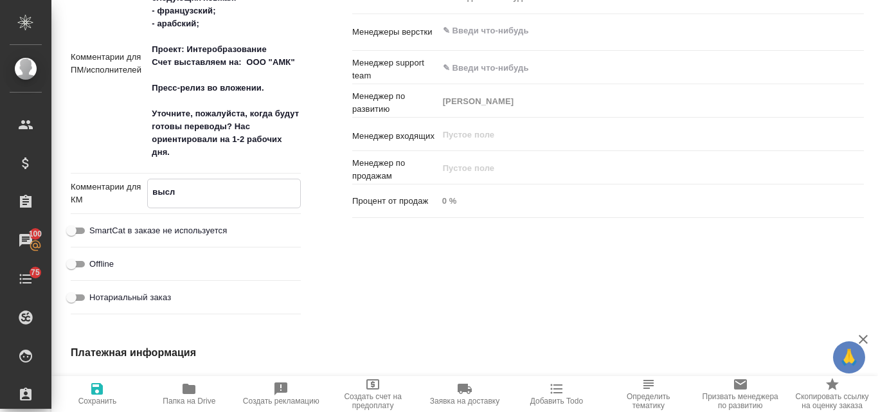
type textarea "x"
type textarea "выс"
type textarea "x"
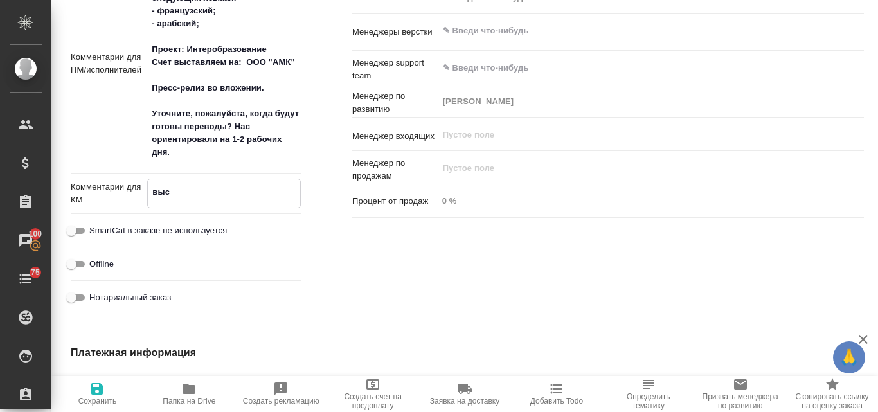
type textarea "вы"
type textarea "x"
type textarea "в"
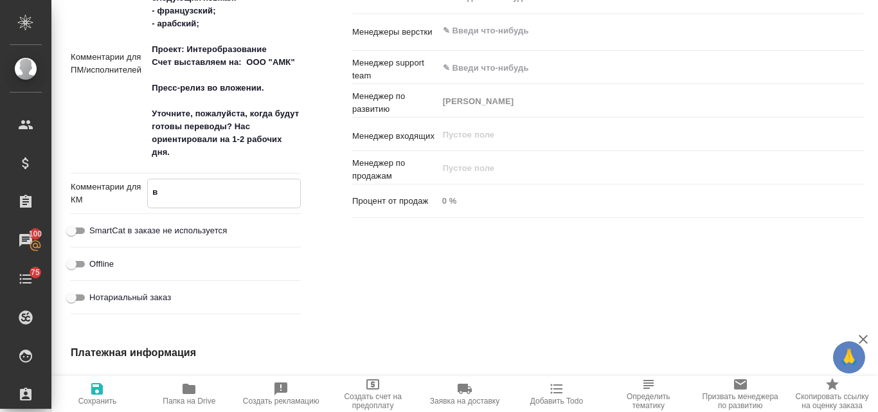
type textarea "x"
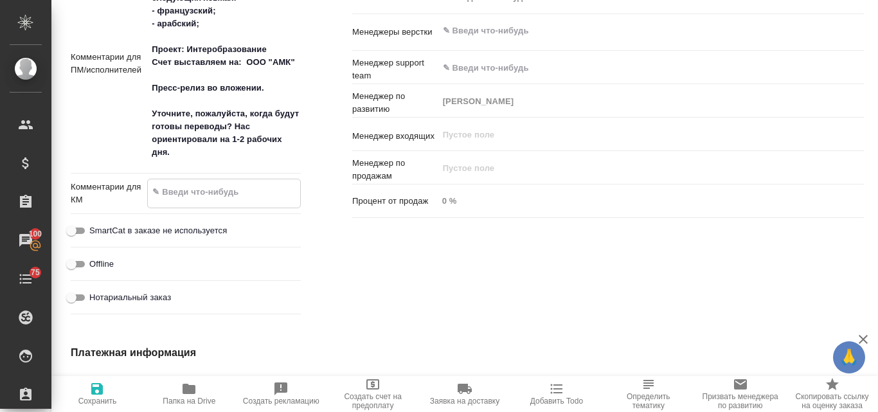
type textarea "x"
type textarea "8"
type textarea "x"
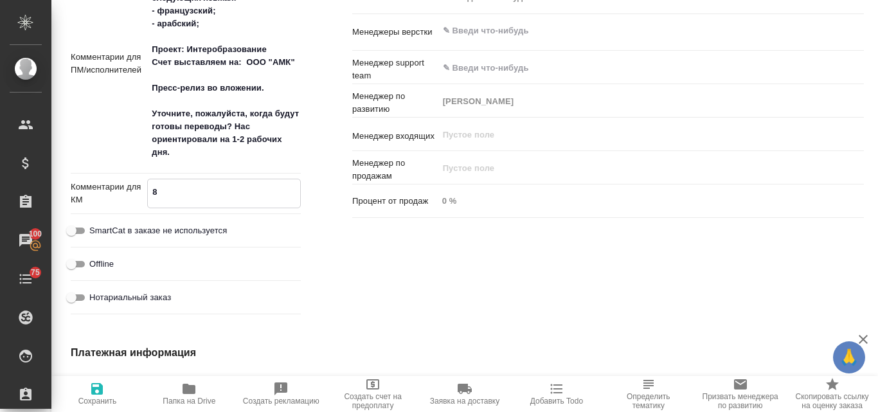
type textarea "8."
type textarea "x"
type textarea "8.0"
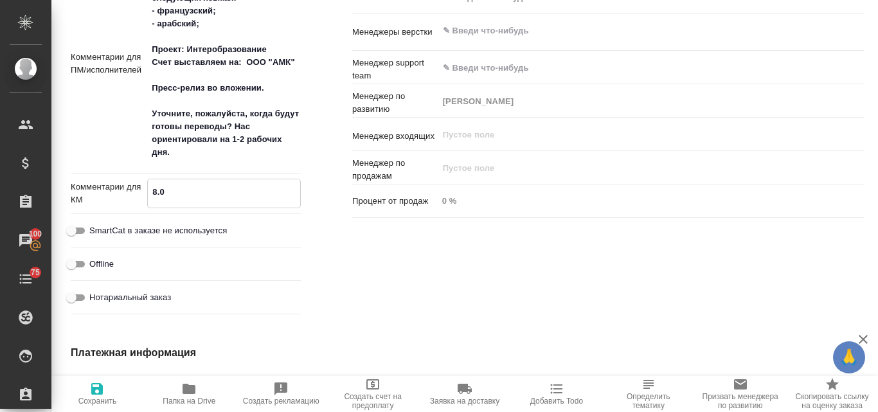
type textarea "x"
type textarea "8.09"
type textarea "x"
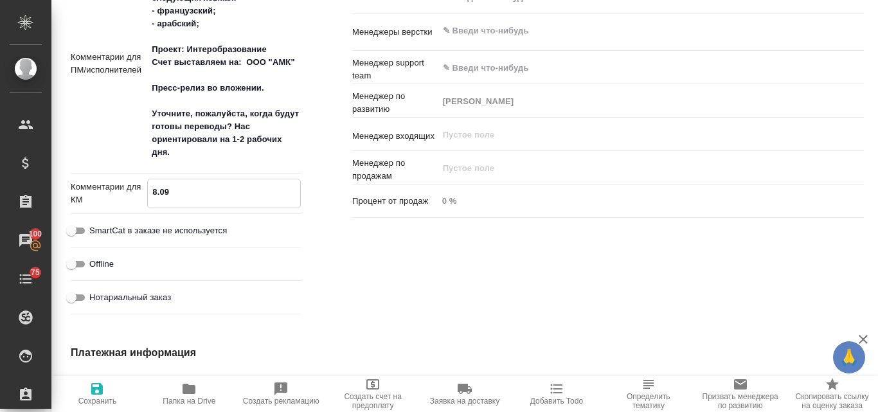
type textarea "x"
type textarea "8.09"
type textarea "x"
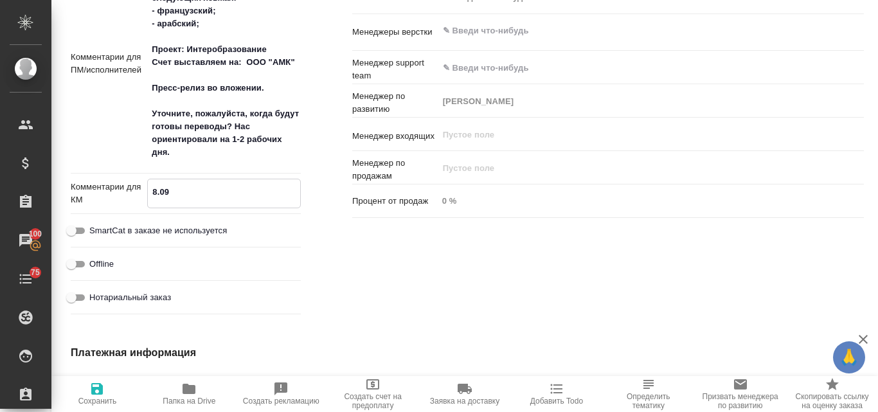
type textarea "x"
type textarea "8.09 о"
type textarea "x"
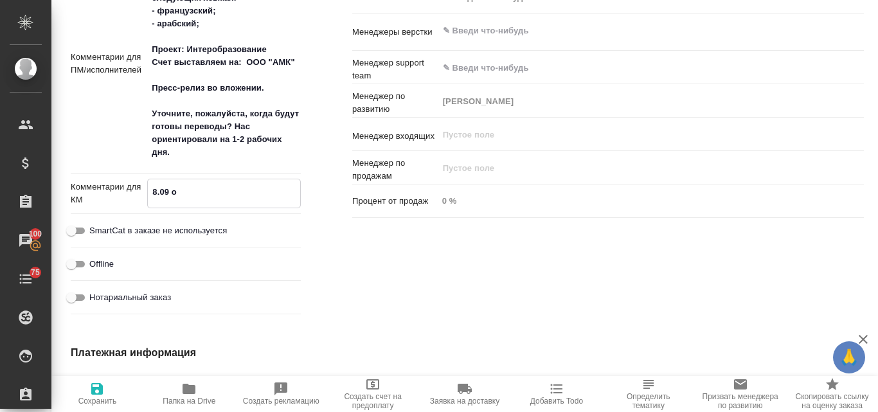
type textarea "8.09 от"
type textarea "x"
type textarea "8.09 отп"
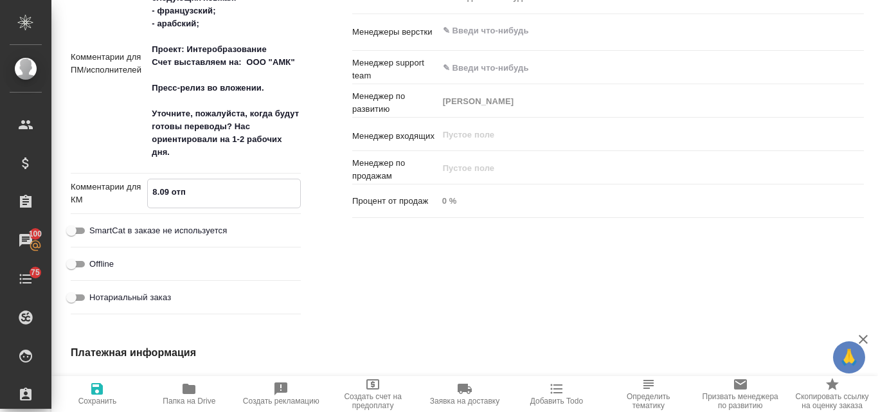
type textarea "x"
type textarea "8.09 отпр"
type textarea "x"
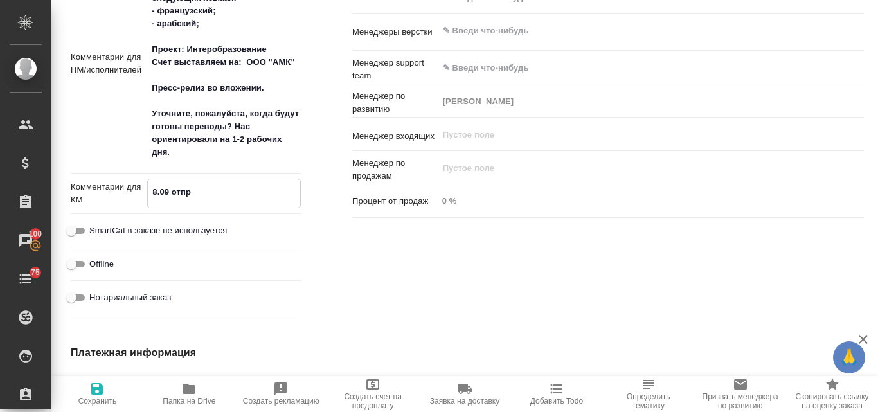
type textarea "x"
type textarea "8.09 отпра"
type textarea "x"
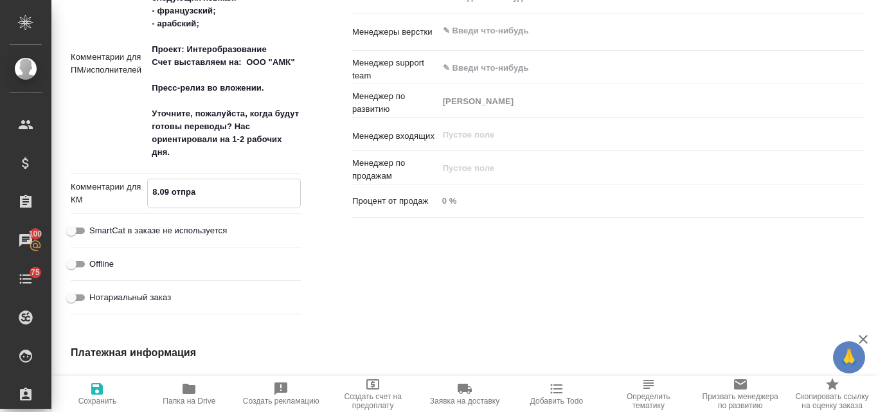
type textarea "x"
type textarea "8.09 отправ"
type textarea "x"
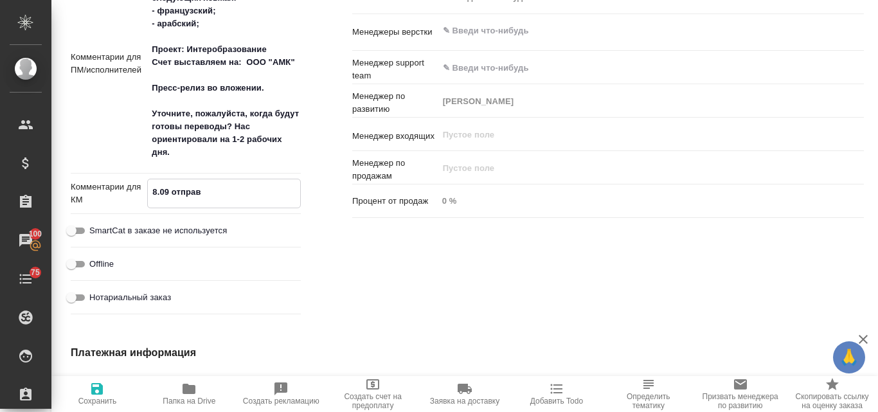
type textarea "8.09 отправл"
type textarea "x"
type textarea "8.09 отправ"
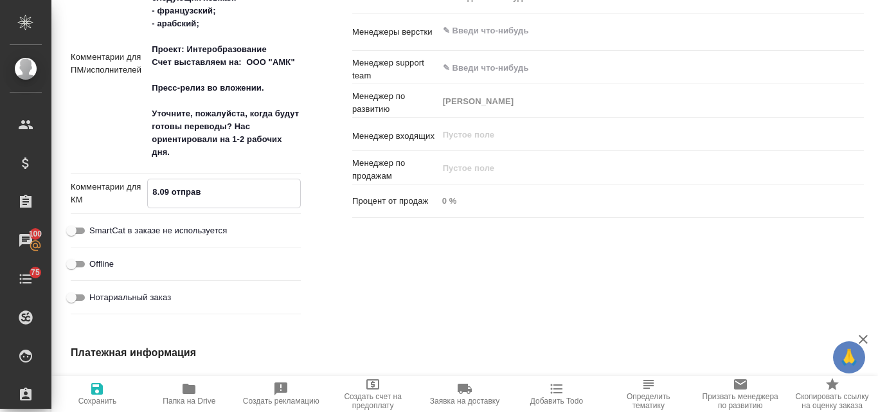
type textarea "x"
type textarea "8.09 отправи"
type textarea "x"
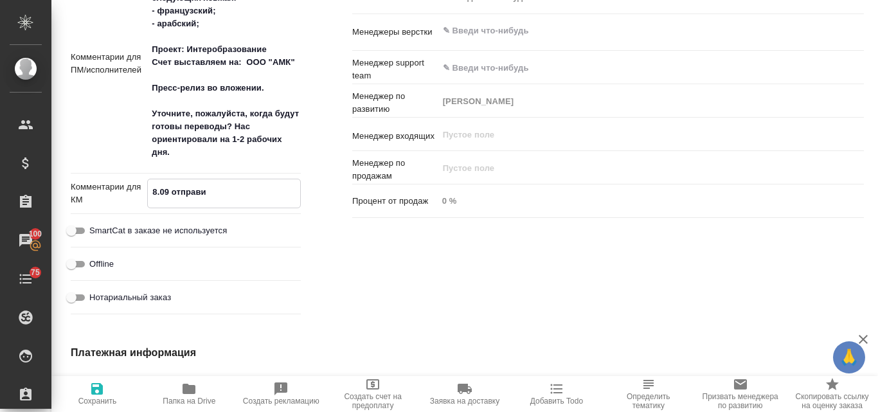
type textarea "x"
type textarea "8.09 отправил"
type textarea "x"
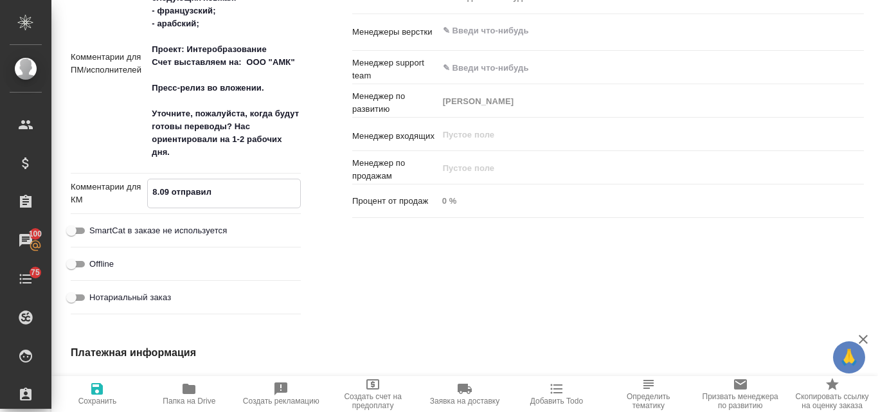
type textarea "x"
type textarea "8.09 отправила"
type textarea "x"
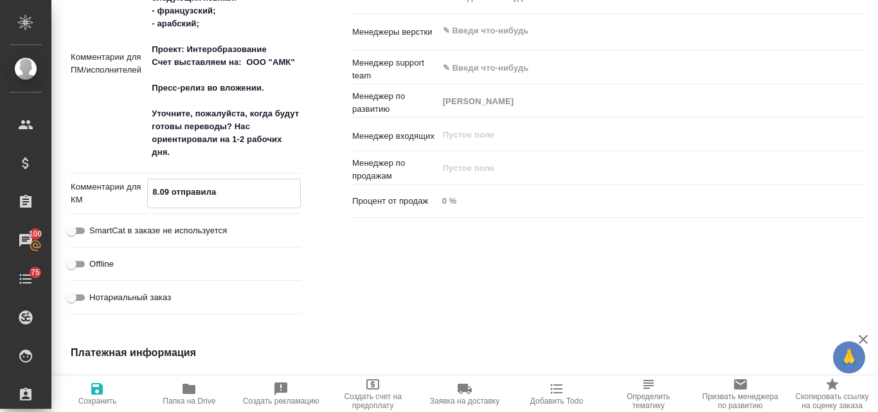
type textarea "8.09 отправила"
type textarea "x"
type textarea "8.09 отправила к"
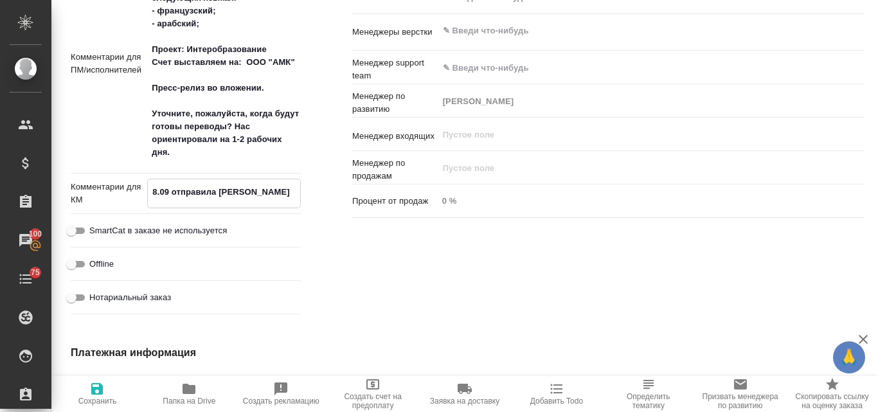
type textarea "x"
type textarea "8.09 отправила кл"
type textarea "x"
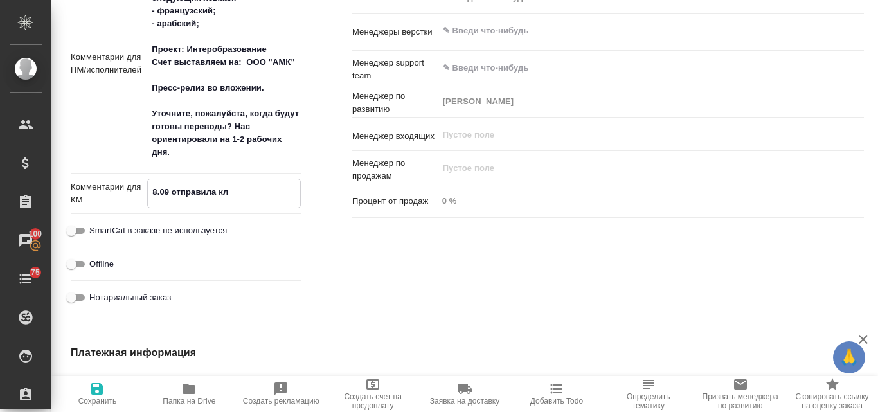
type textarea "x"
type textarea "8.09 отправила кли"
type textarea "x"
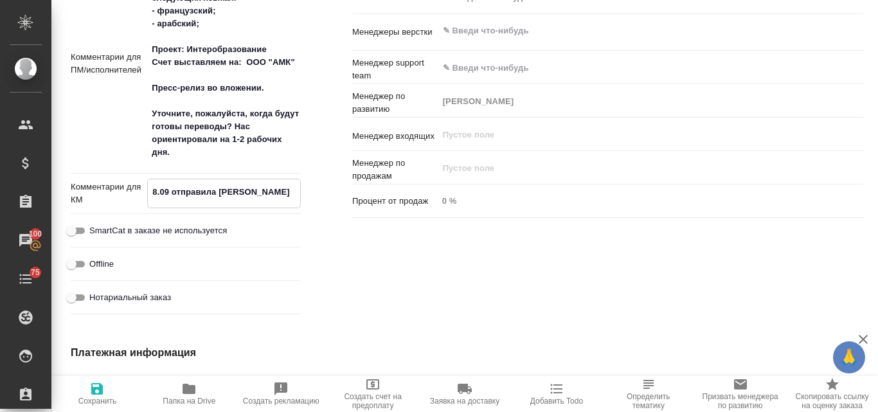
type textarea "x"
type textarea "8.09 отправила клие"
type textarea "x"
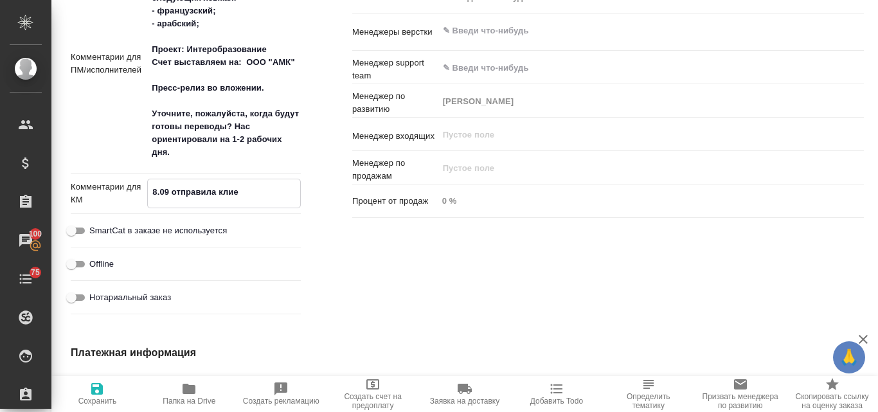
type textarea "8.09 отправила клиен"
type textarea "x"
type textarea "8.09 отправила клиент"
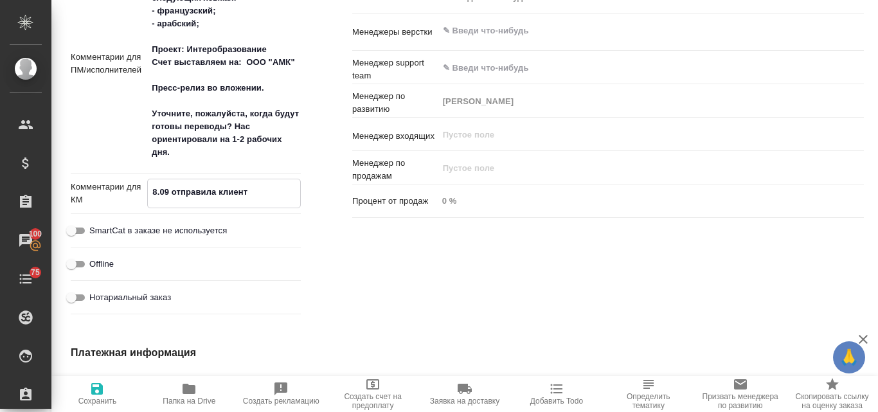
type textarea "x"
type textarea "8.09 отправила клиенту"
type textarea "x"
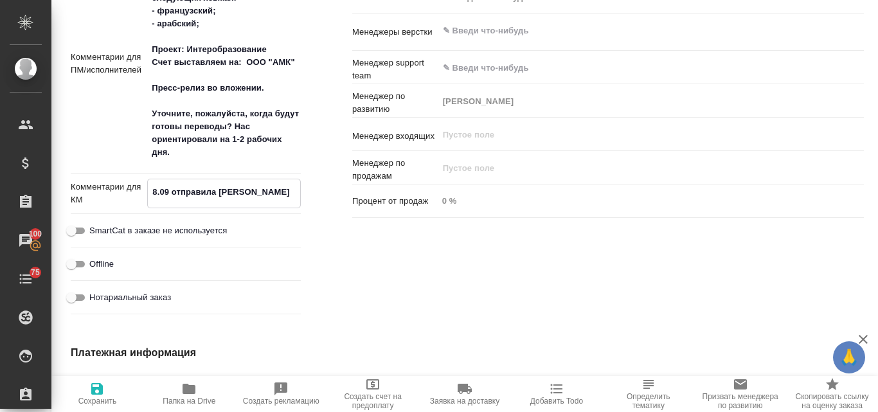
type textarea "x"
type textarea "8.09 отправила клиенту"
type textarea "x"
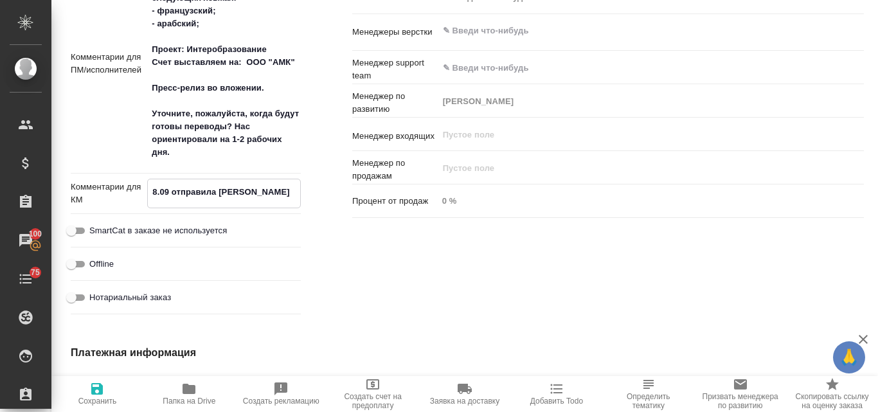
type textarea "x"
type textarea "8.09 отправила клиенту с"
type textarea "x"
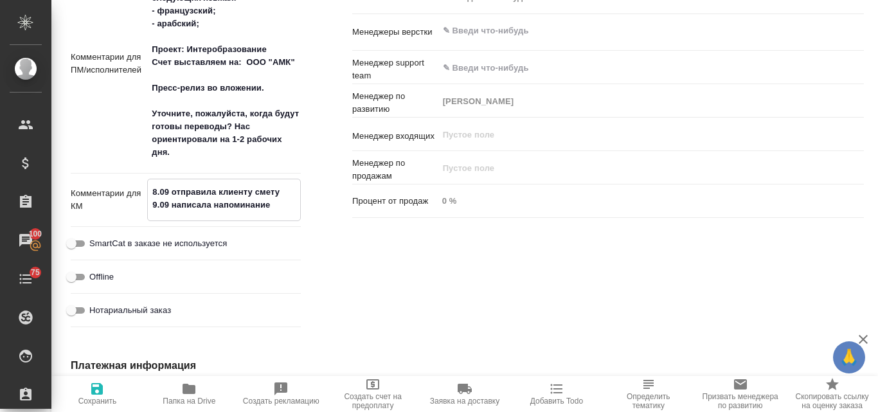
click at [97, 390] on icon "button" at bounding box center [96, 388] width 15 height 15
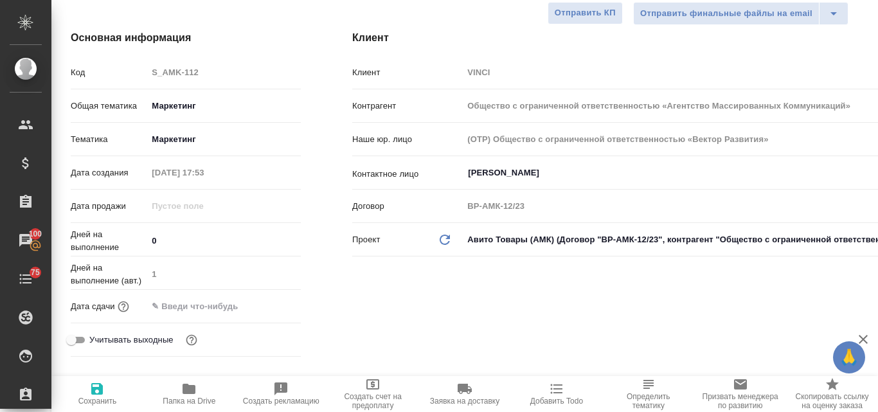
scroll to position [0, 0]
